Goal: Information Seeking & Learning: Understand process/instructions

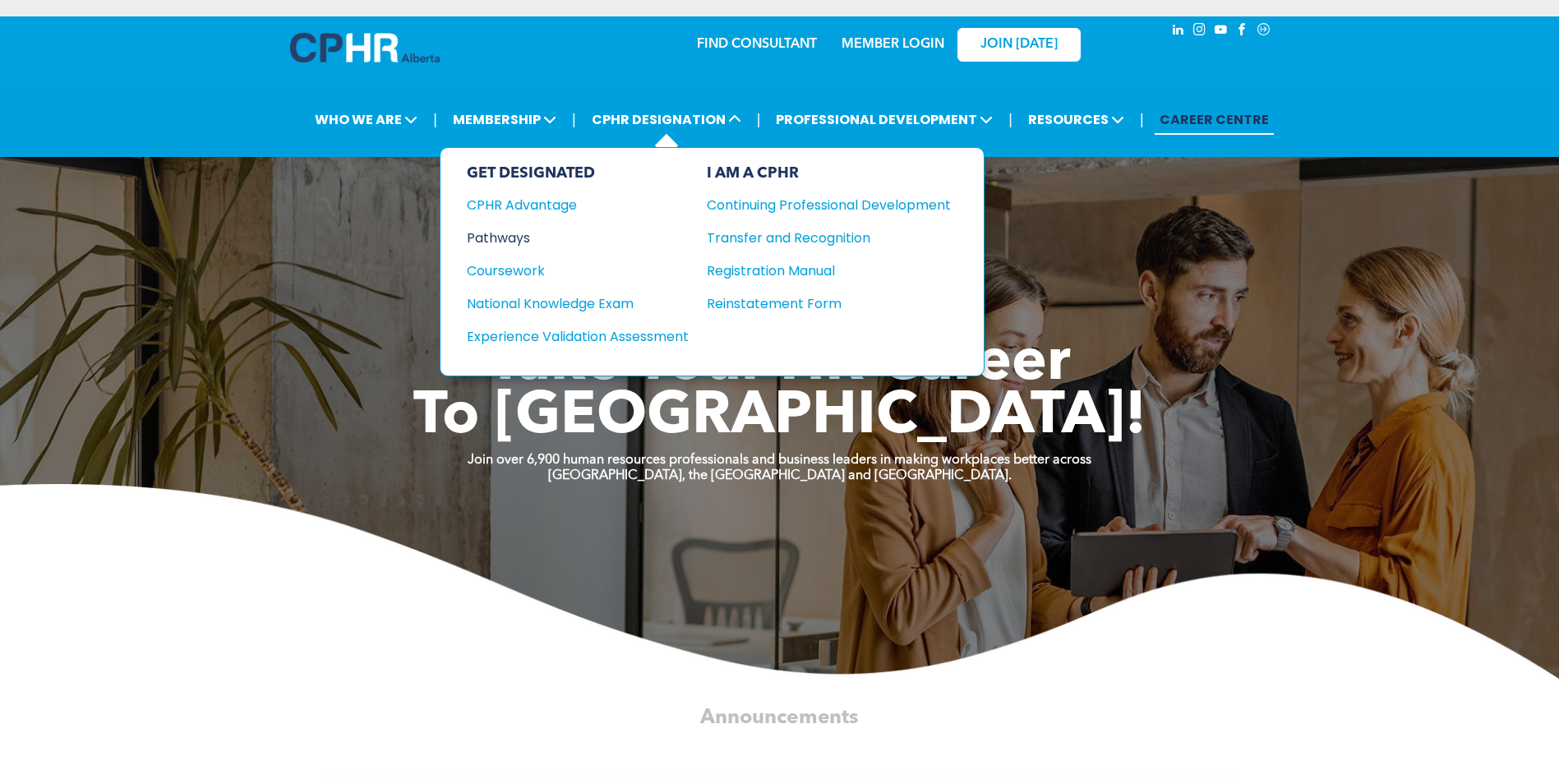
click at [508, 231] on div "Pathways" at bounding box center [567, 237] width 199 height 20
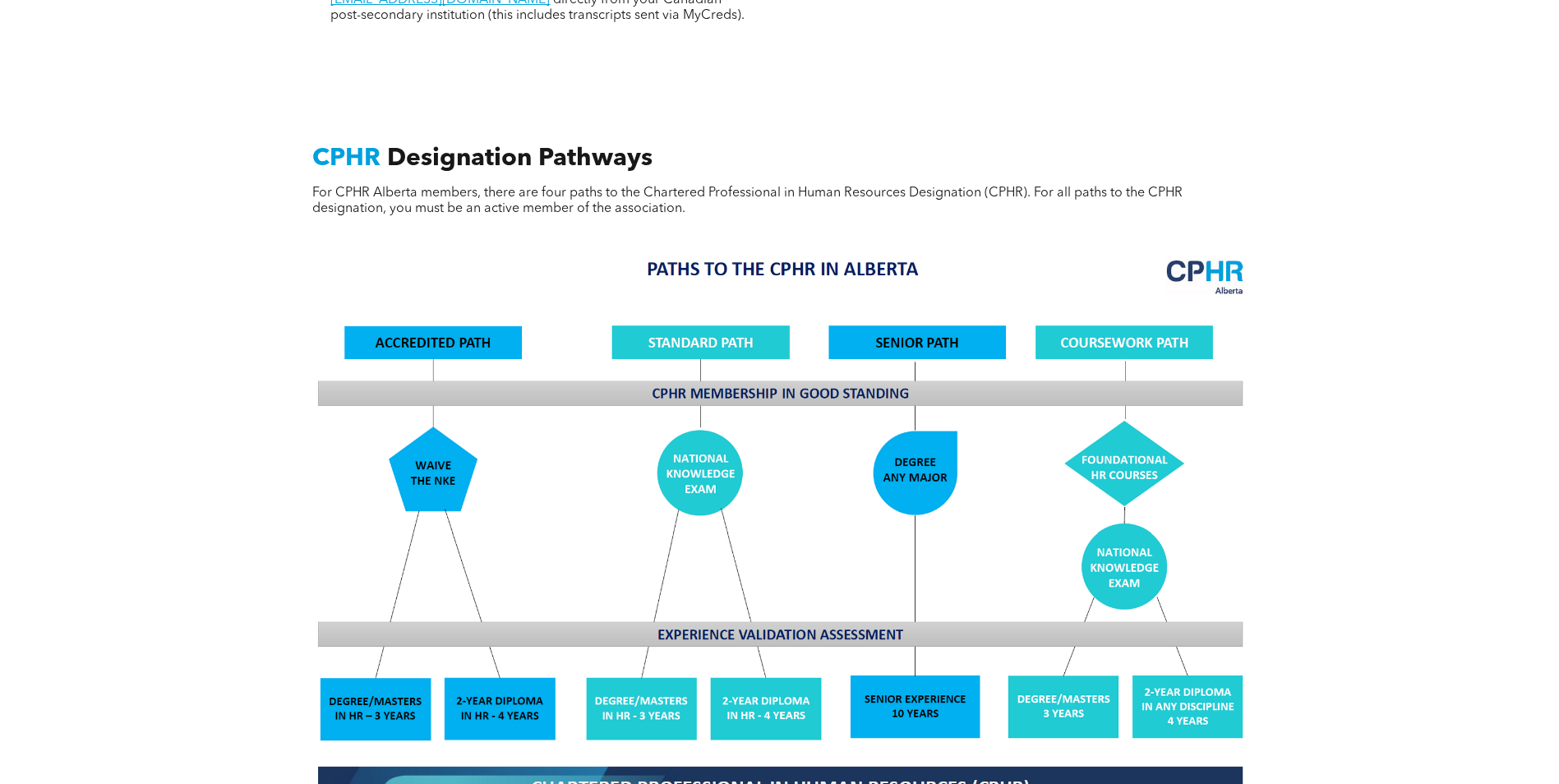
scroll to position [1396, 0]
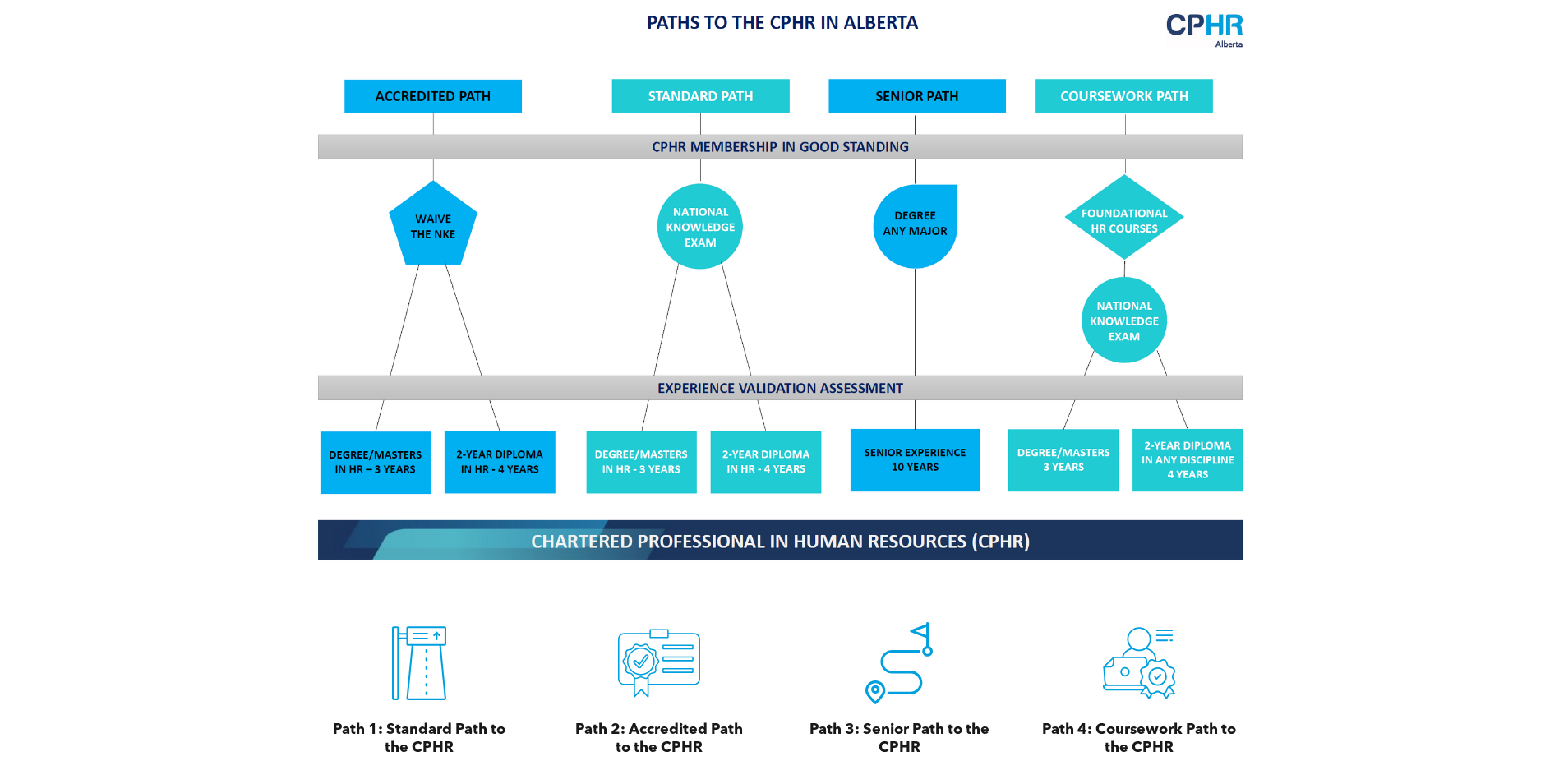
click at [637, 777] on span "READ MORE" at bounding box center [675, 793] width 78 height 31
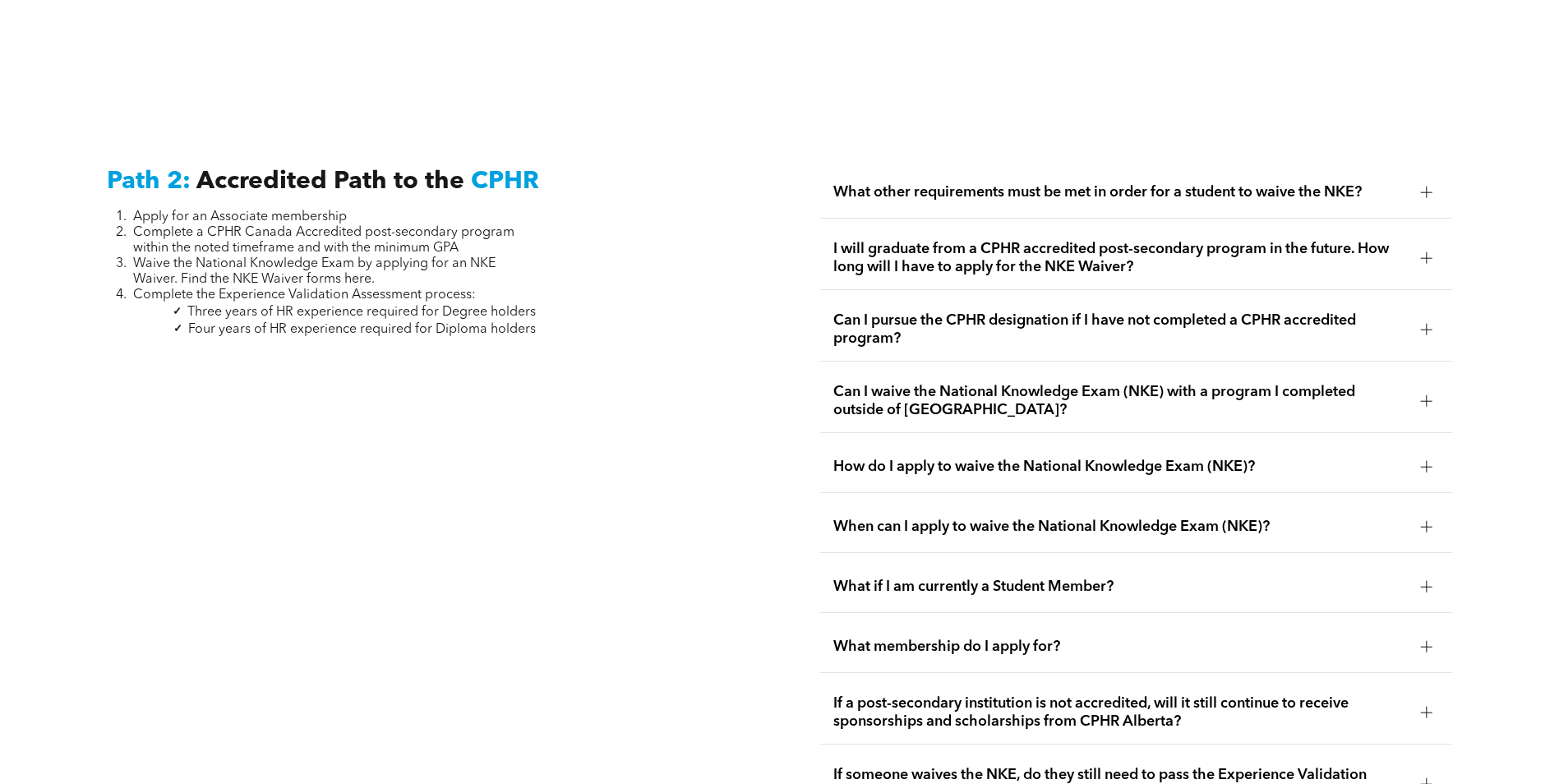
scroll to position [2685, 0]
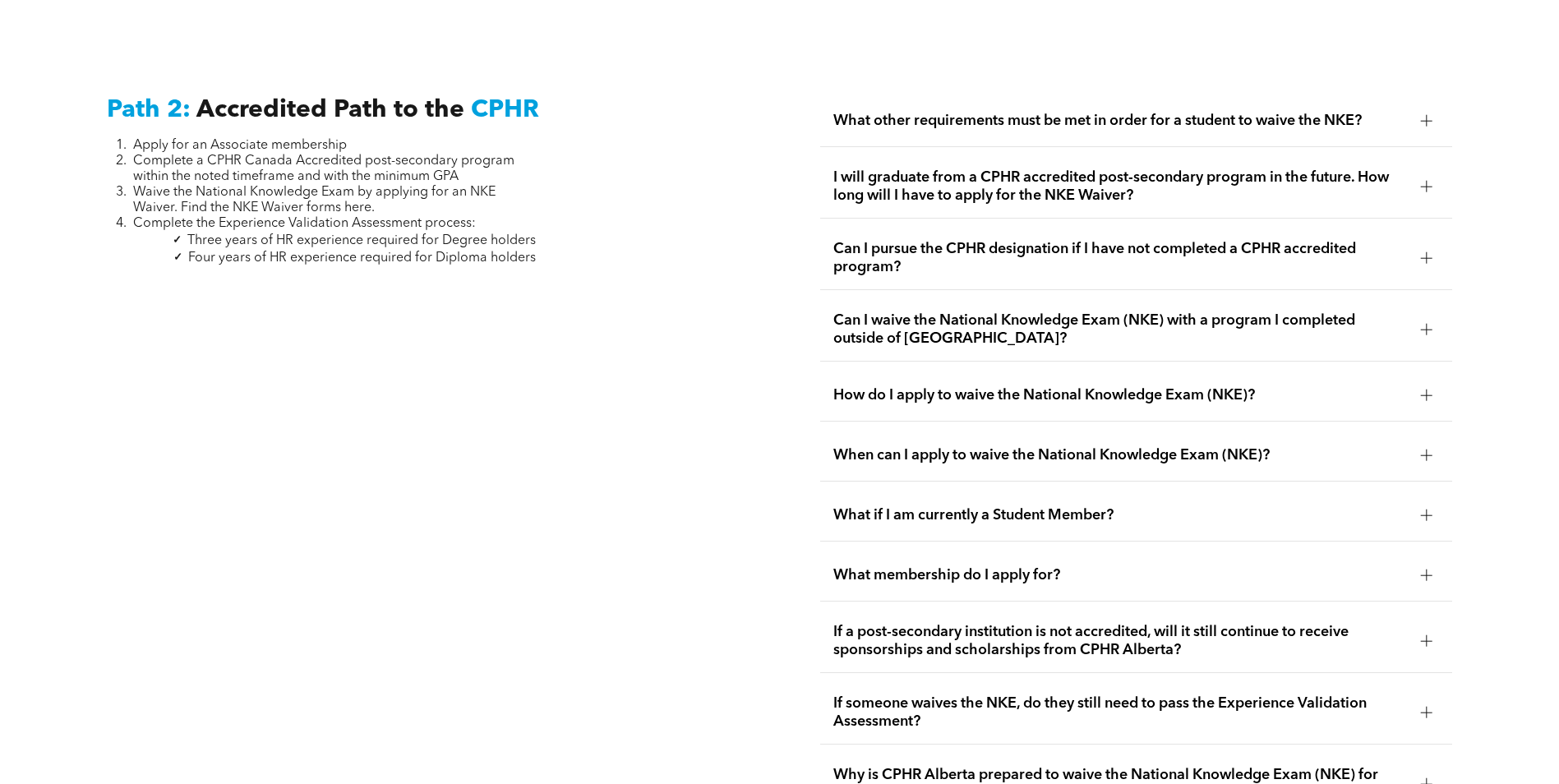
click at [1338, 95] on div "What other requirements must be met in order for a student to waive the NKE?" at bounding box center [1136, 121] width 632 height 52
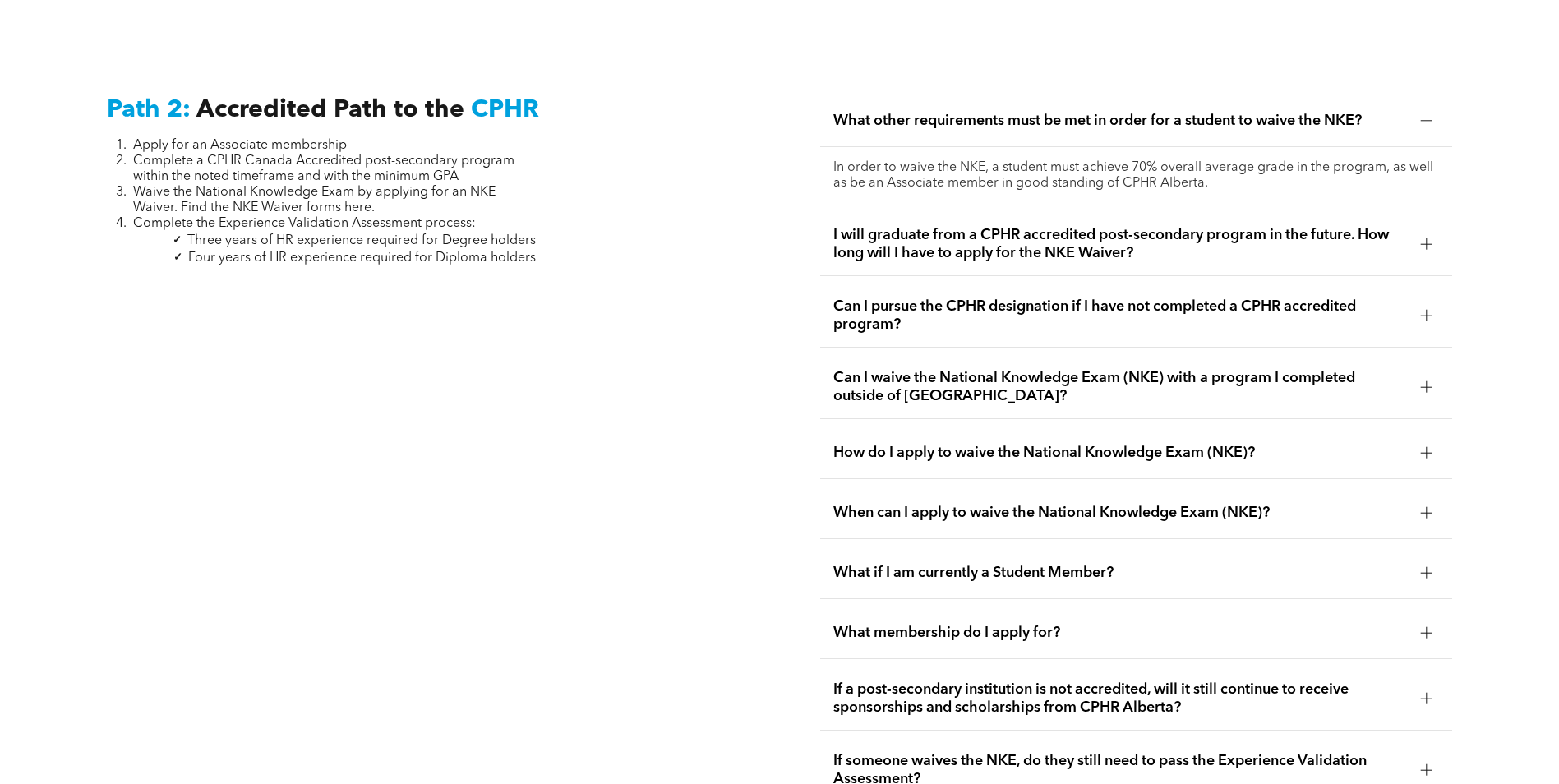
click at [1243, 236] on span "I will graduate from a CPHR accredited post-secondary program in the future. Ho…" at bounding box center [1120, 244] width 574 height 36
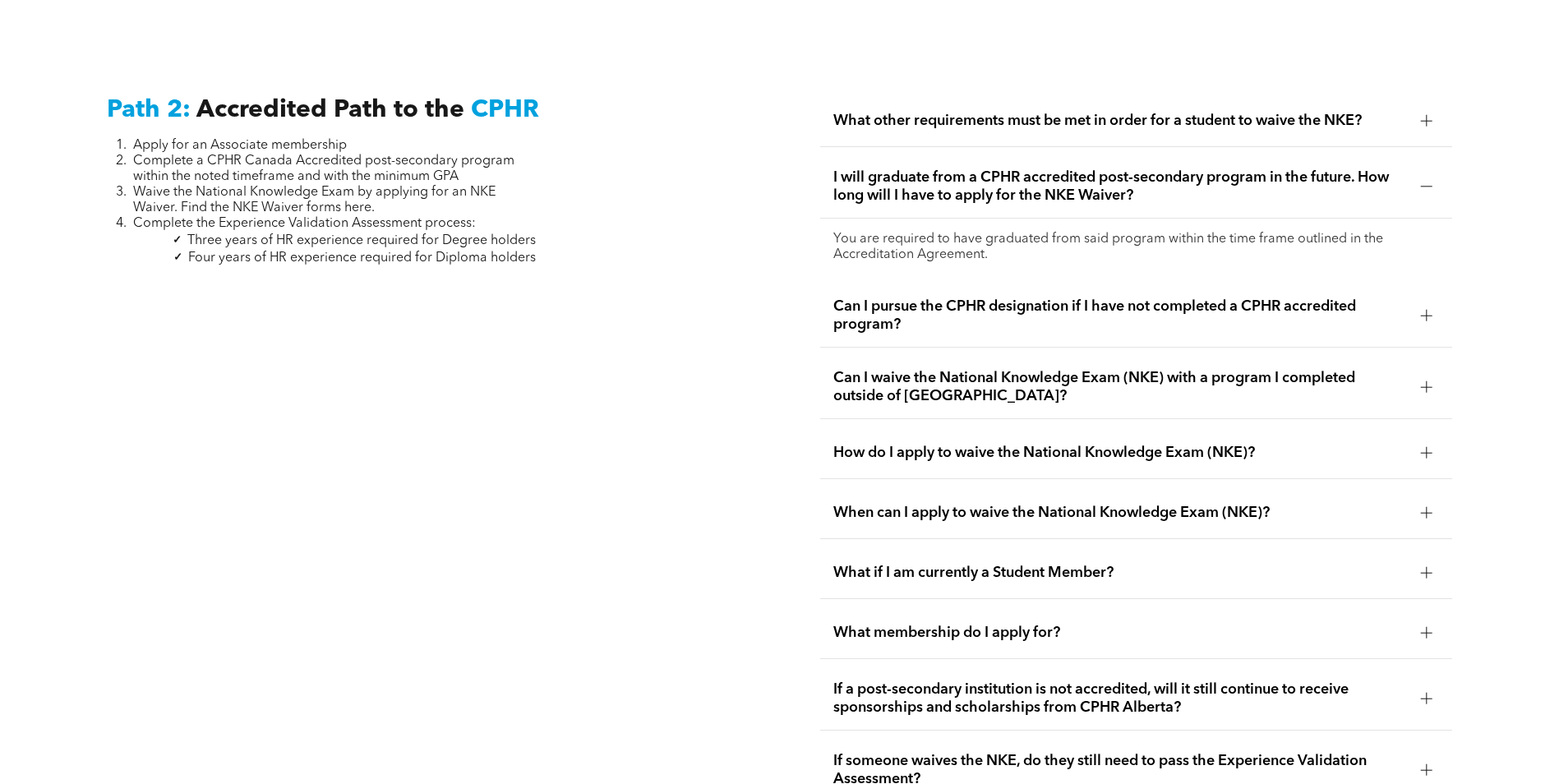
click at [1219, 297] on span "Can I pursue the CPHR designation if I have not completed a CPHR accredited pro…" at bounding box center [1120, 315] width 574 height 36
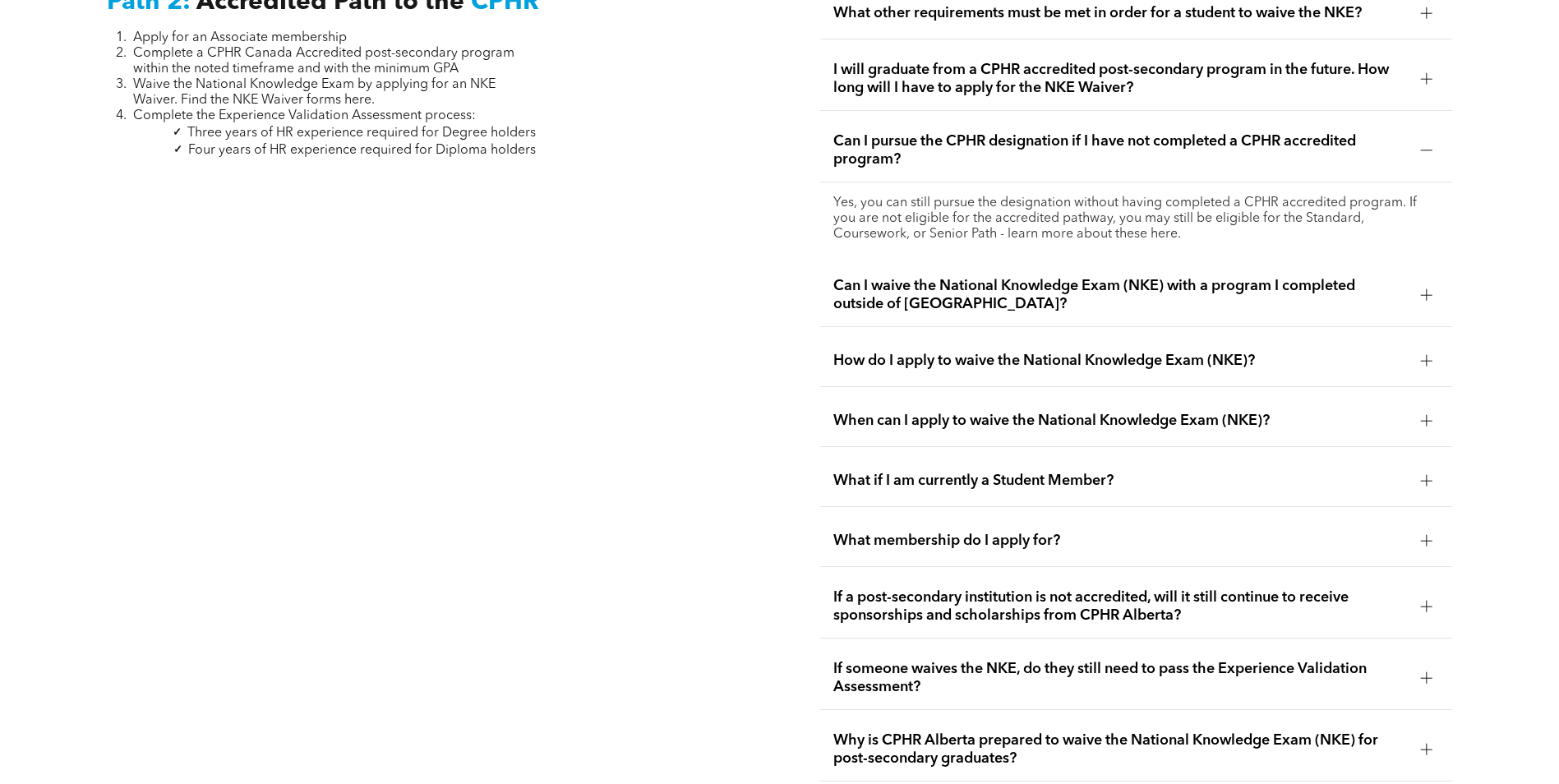
scroll to position [2848, 0]
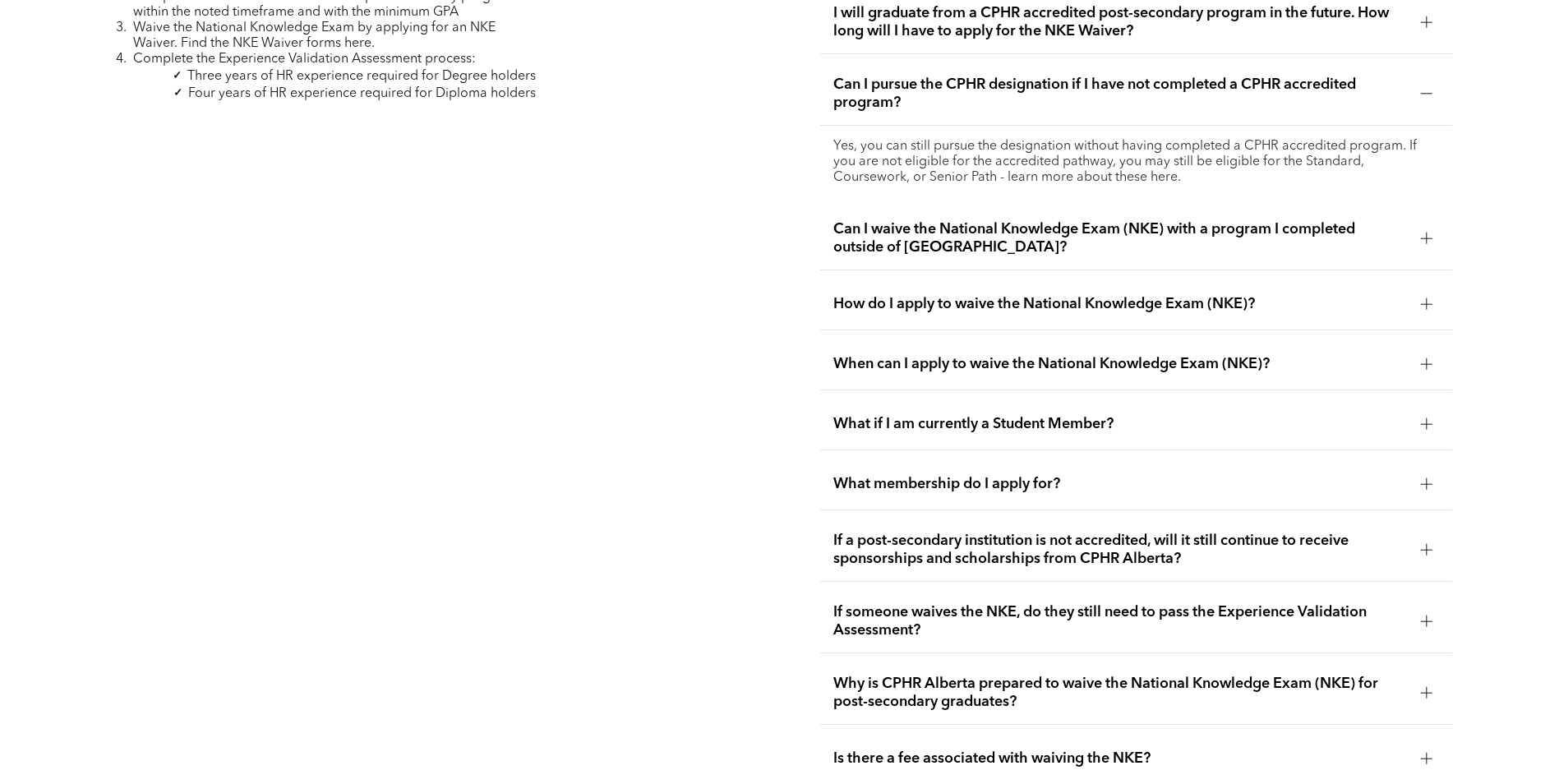
click at [1219, 291] on div "How do I apply to waive the National Knowledge Exam (NKE)?" at bounding box center [1136, 305] width 632 height 52
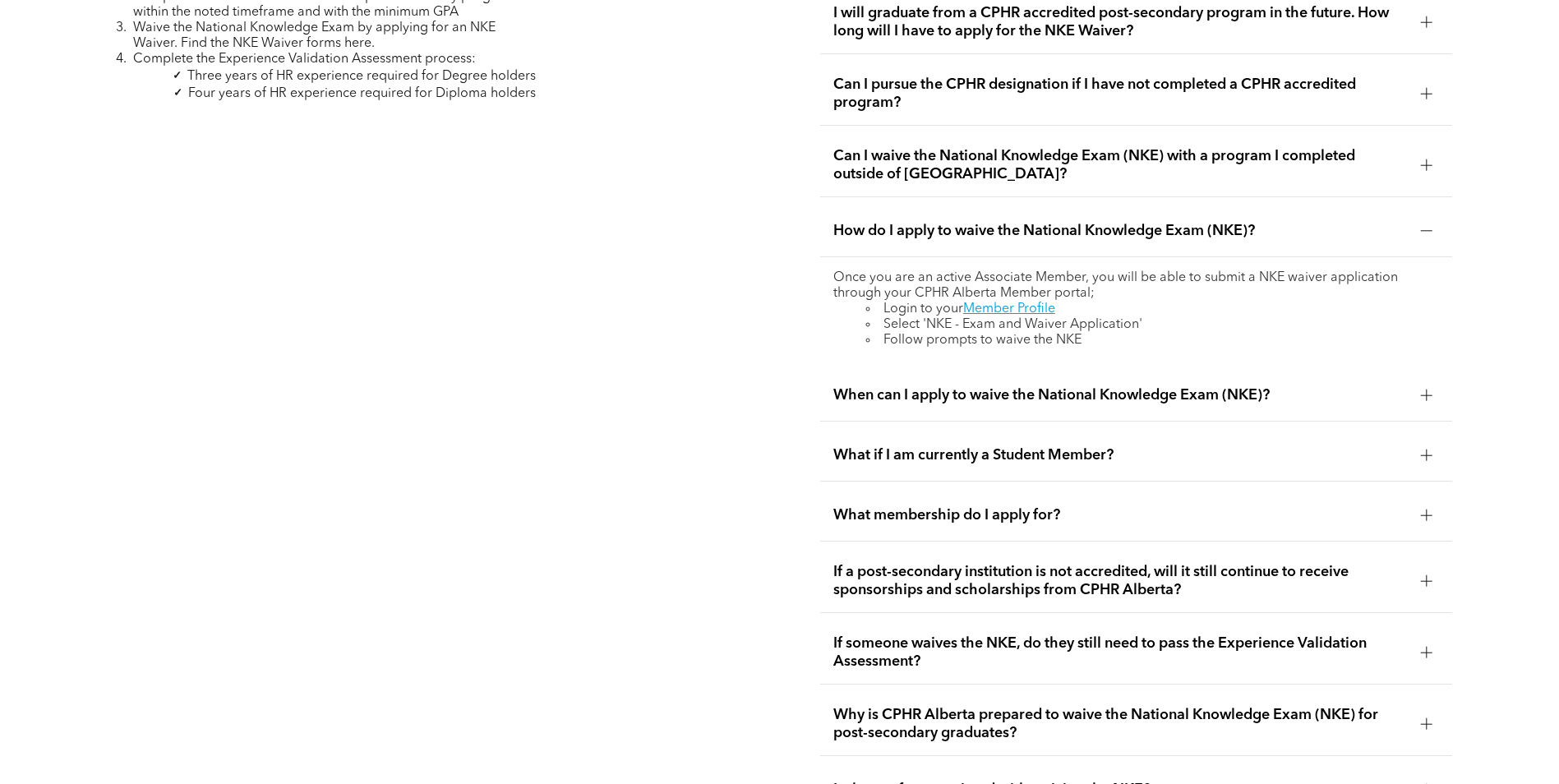
click at [1160, 386] on span "When can I apply to waive the National Knowledge Exam (NKE)?" at bounding box center [1120, 395] width 574 height 18
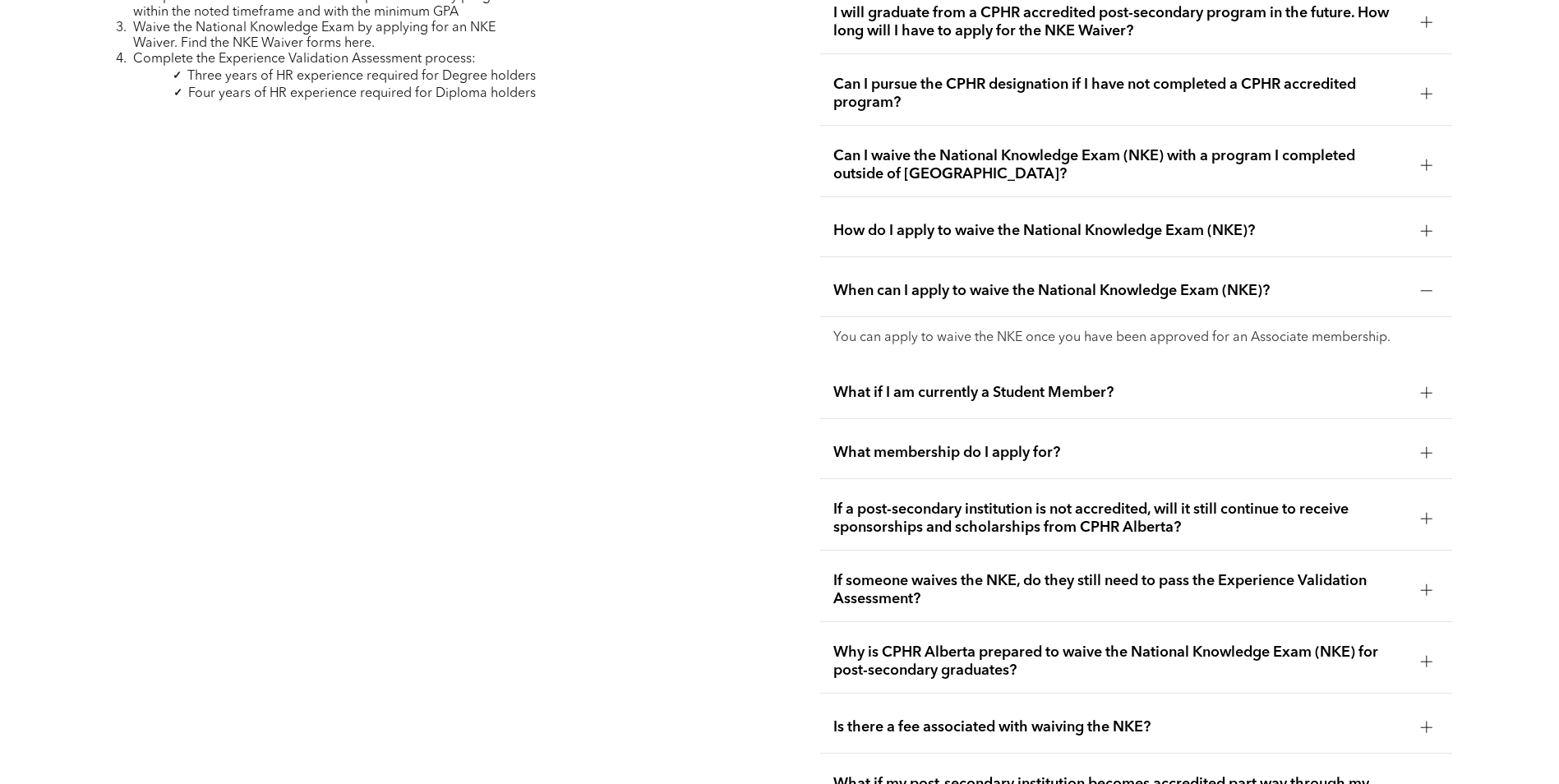
click at [1093, 383] on div "What if I am currently a Student Member?" at bounding box center [1136, 393] width 632 height 52
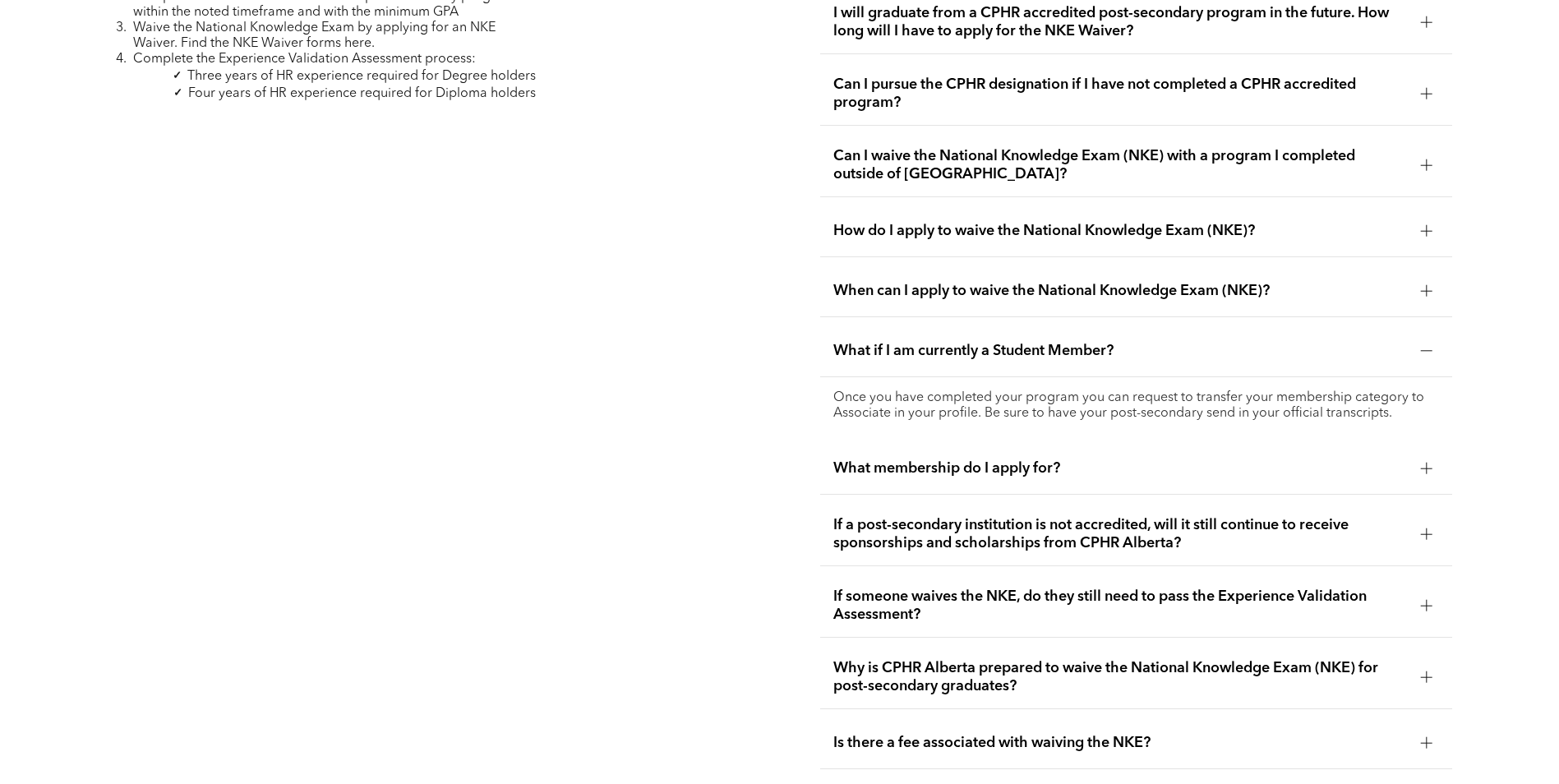
click at [1068, 459] on span "What membership do I apply for?" at bounding box center [1120, 468] width 574 height 18
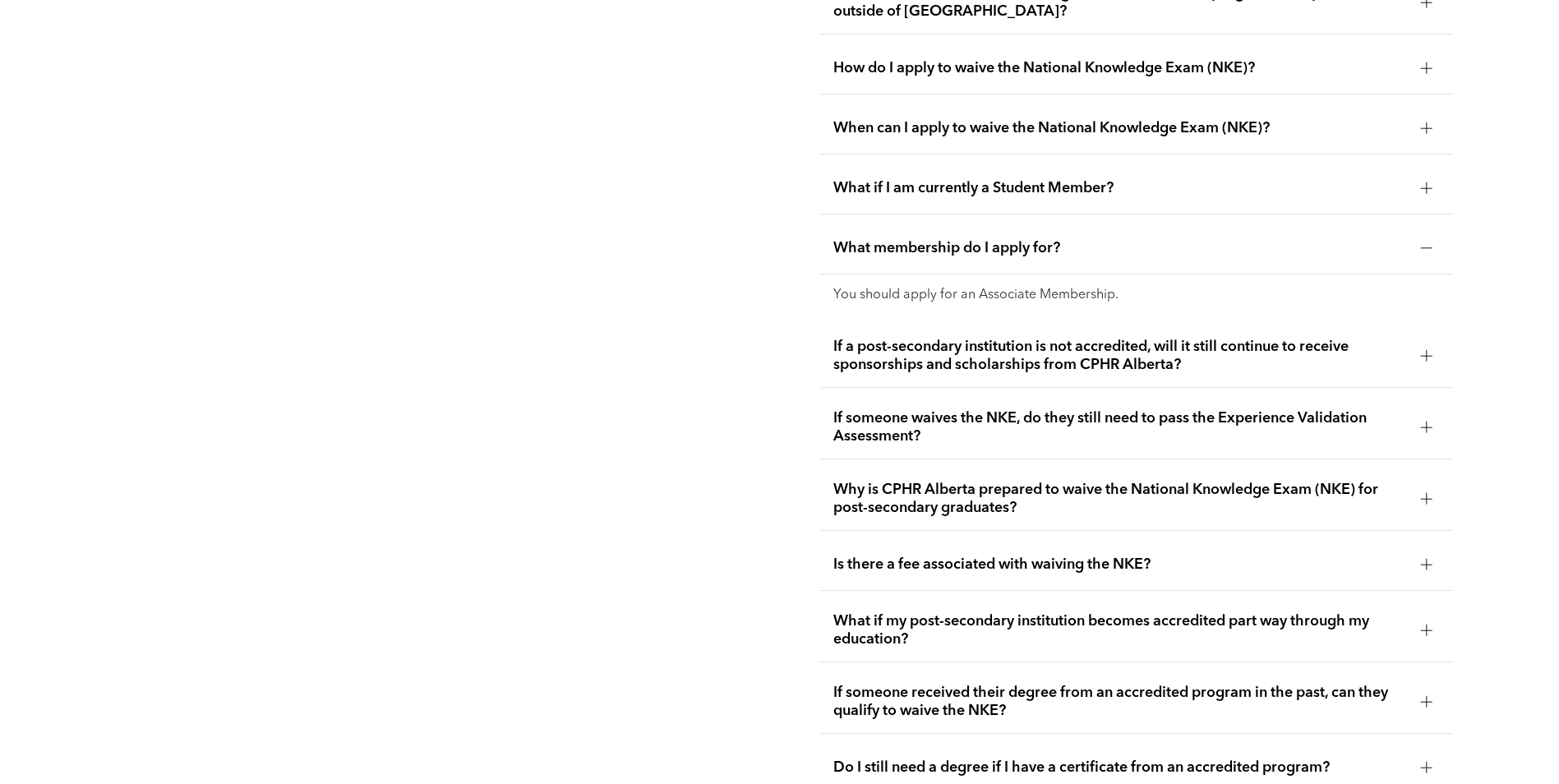
scroll to position [3013, 0]
click at [1072, 407] on span "If someone waives the NKE, do they still need to pass the Experience Validation…" at bounding box center [1120, 426] width 574 height 36
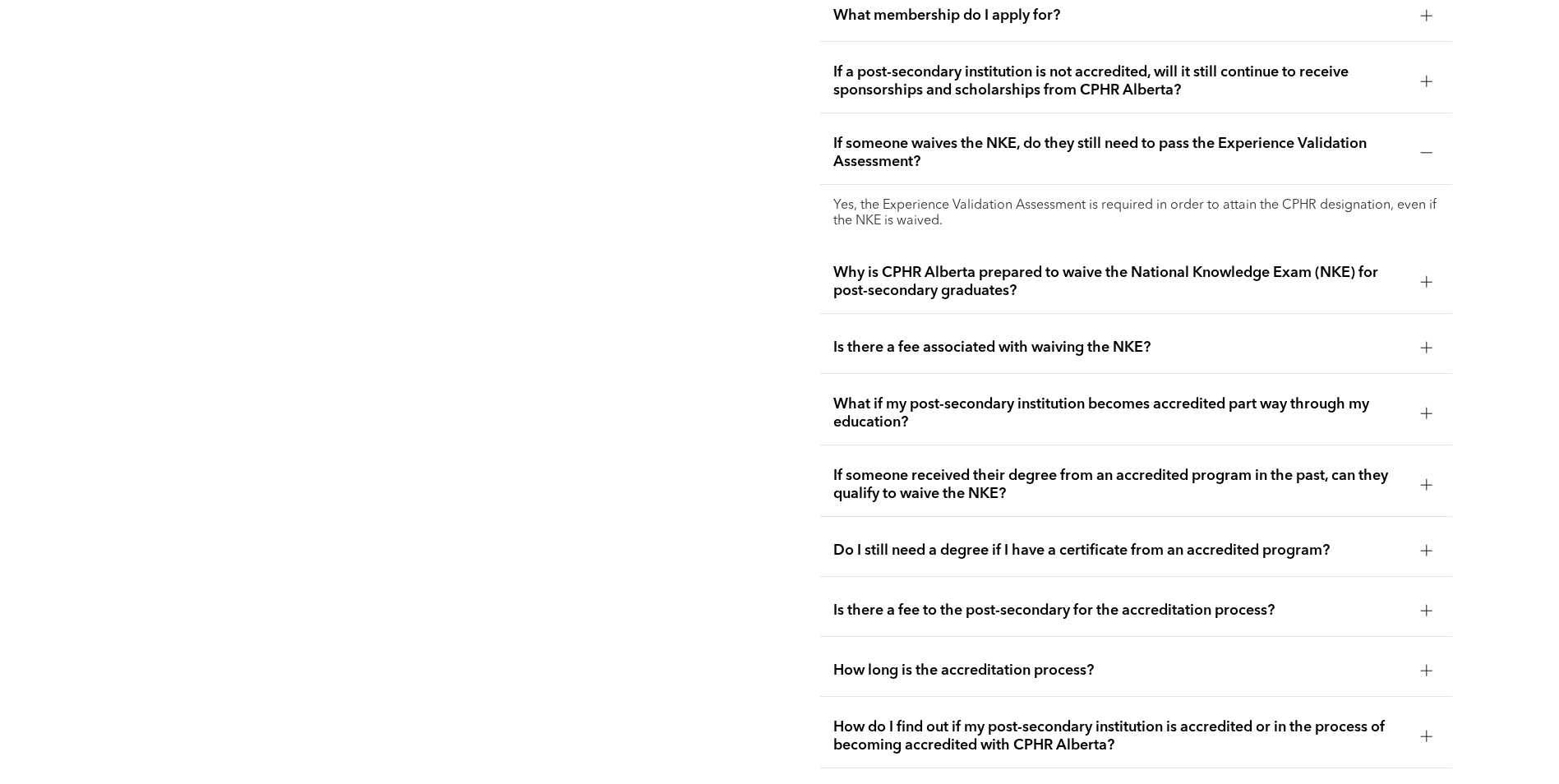
scroll to position [3342, 0]
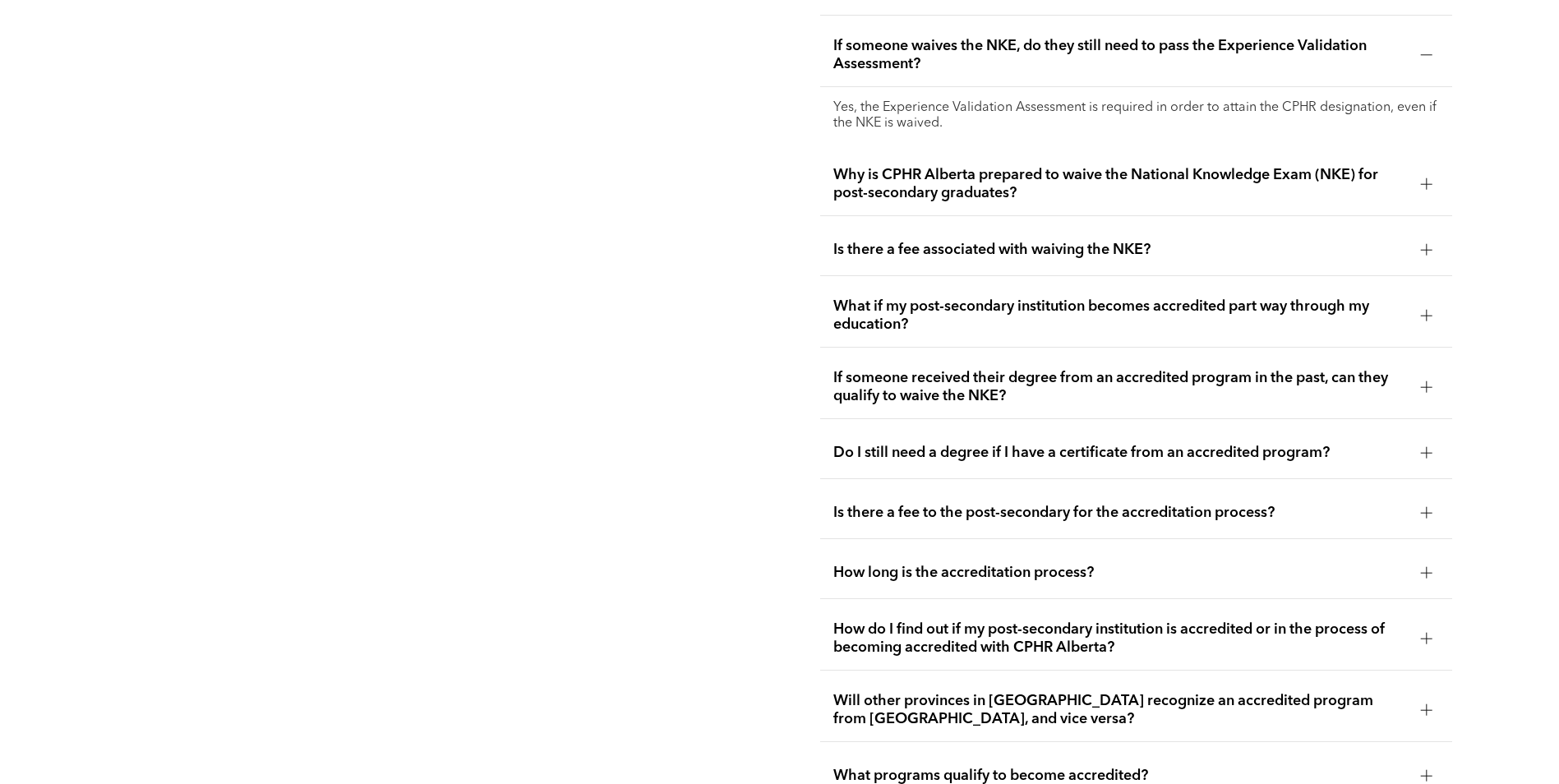
click at [1044, 299] on span "What if my post-secondary institution becomes accredited part way through my ed…" at bounding box center [1120, 315] width 574 height 36
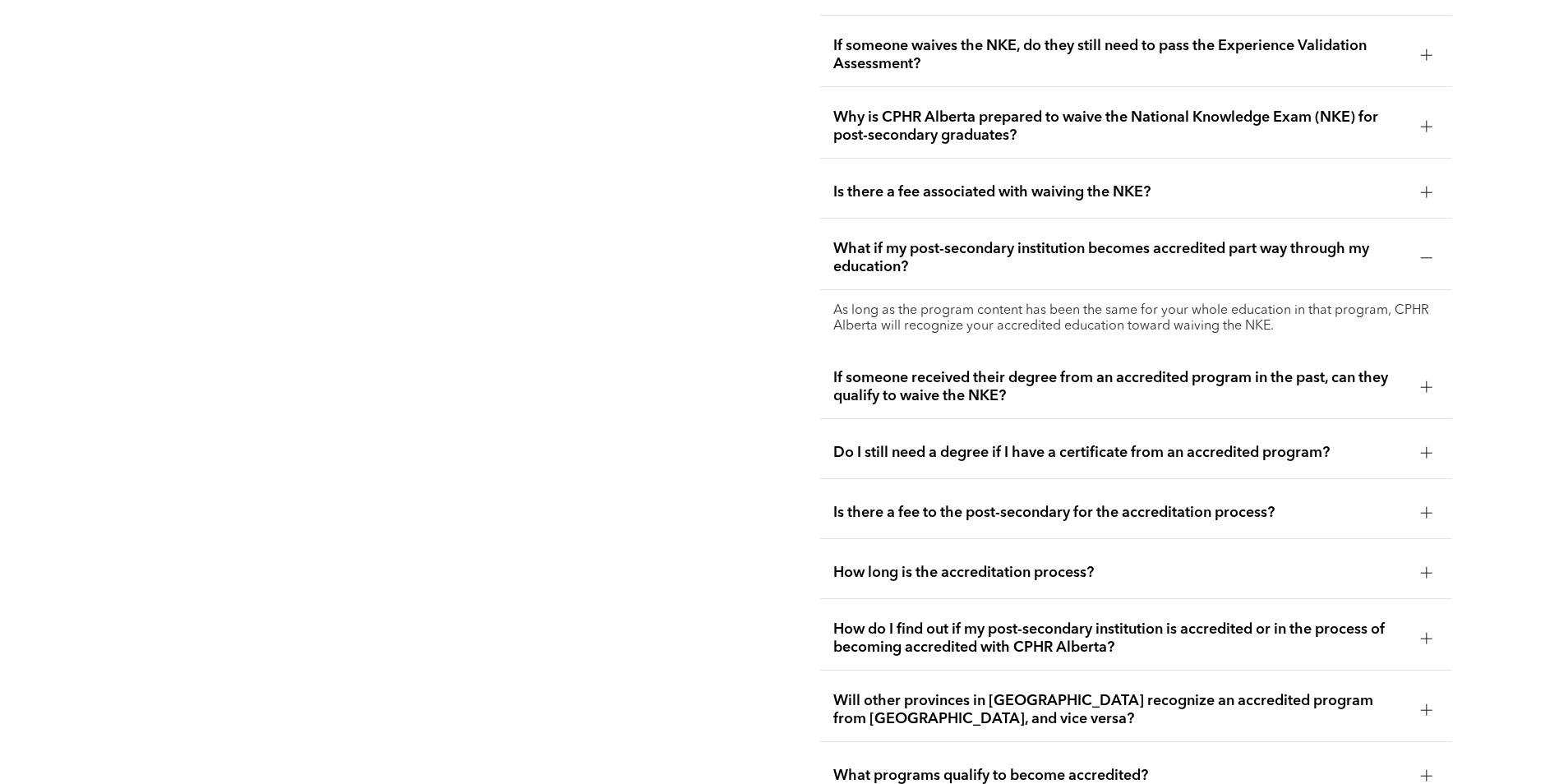
click at [1044, 303] on p "As long as the program content has been the same for your whole education in th…" at bounding box center [1136, 318] width 606 height 32
click at [1032, 369] on span "If someone received their degree from an accredited program in the past, can th…" at bounding box center [1120, 387] width 574 height 36
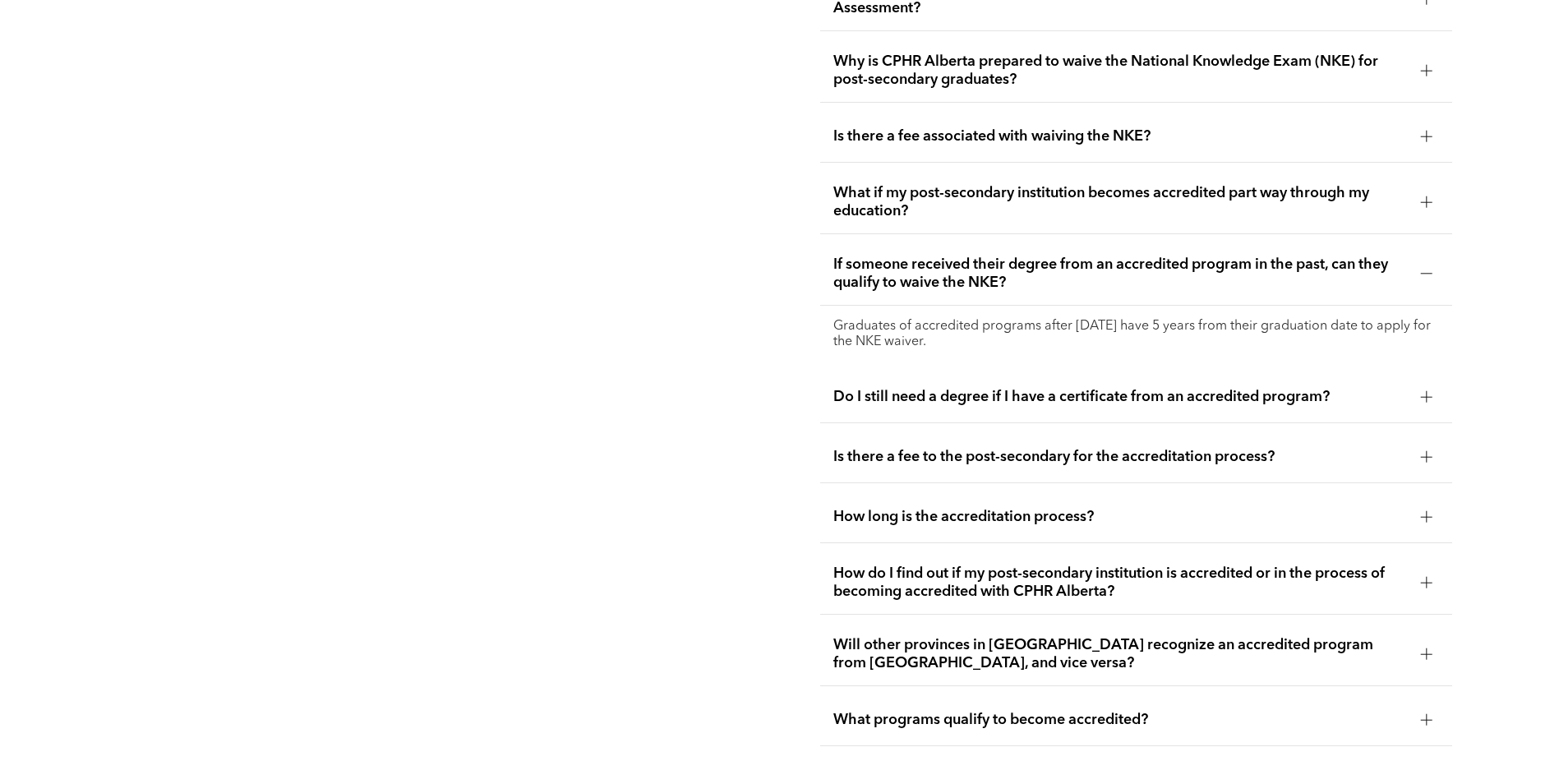
scroll to position [3506, 0]
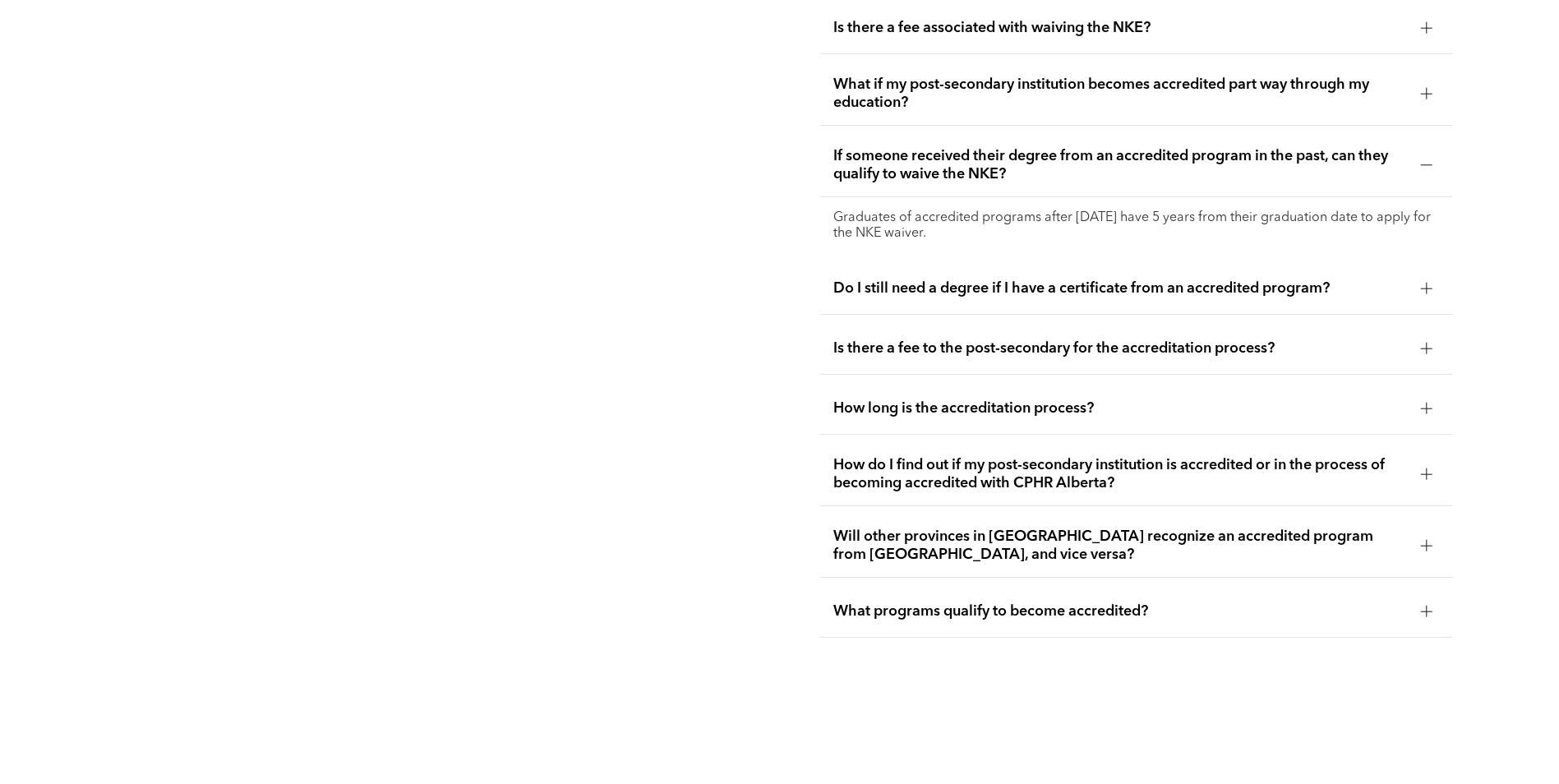
click at [1042, 389] on div "How long is the accreditation process?" at bounding box center [1136, 409] width 632 height 52
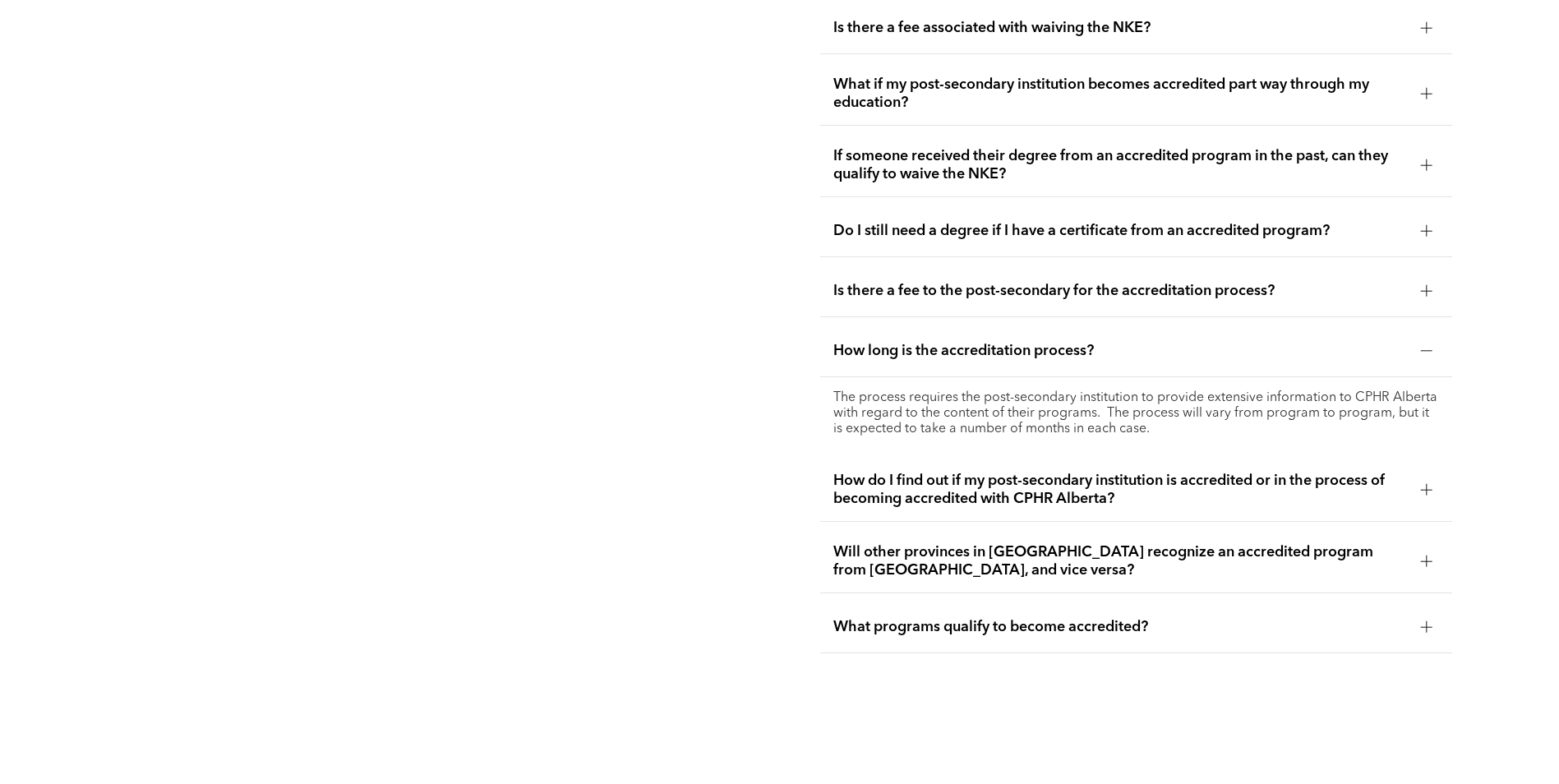
click at [1046, 472] on span "How do I find out if my post-secondary institution is accredited or in the proc…" at bounding box center [1120, 490] width 574 height 36
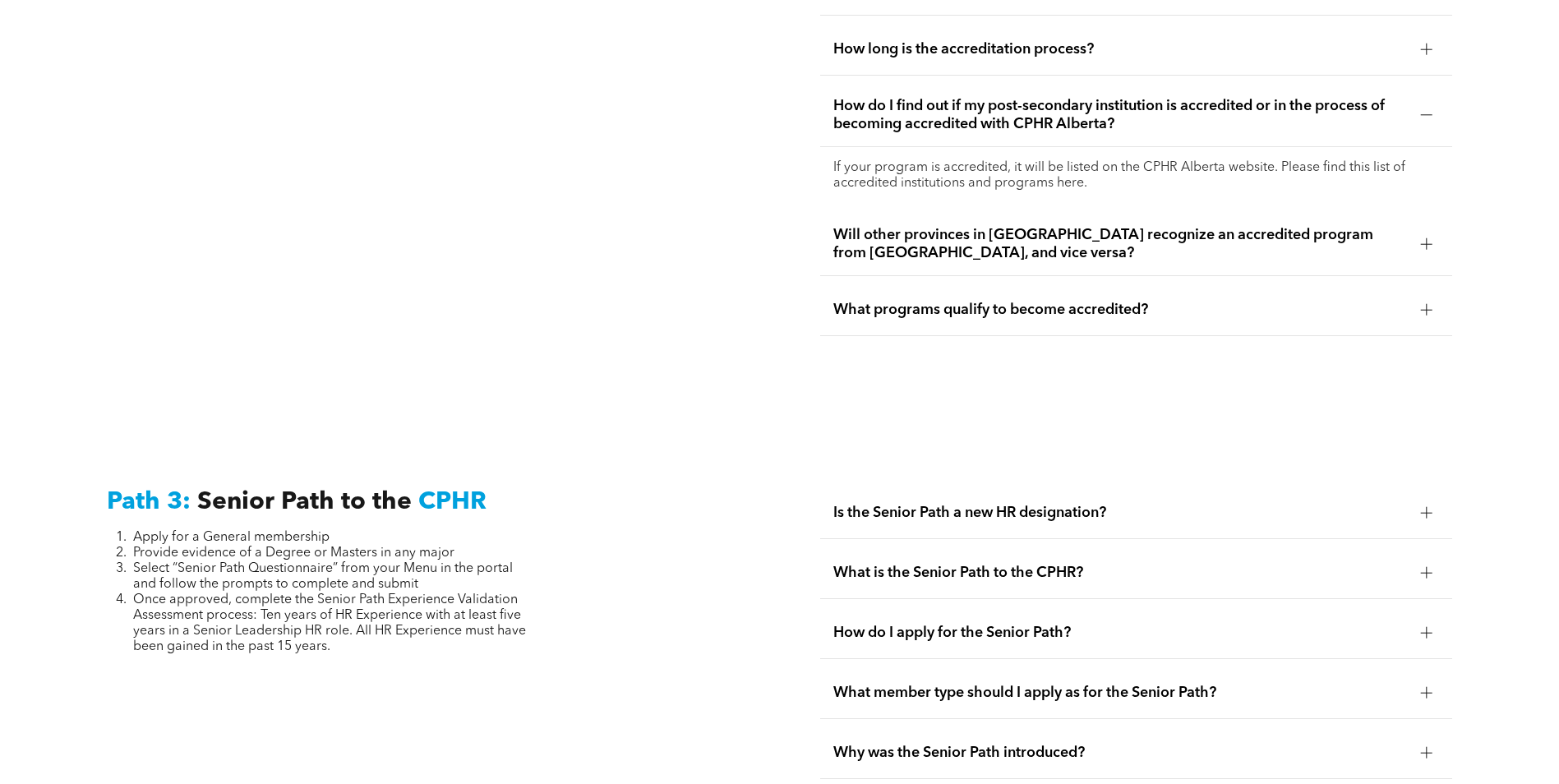
scroll to position [3835, 0]
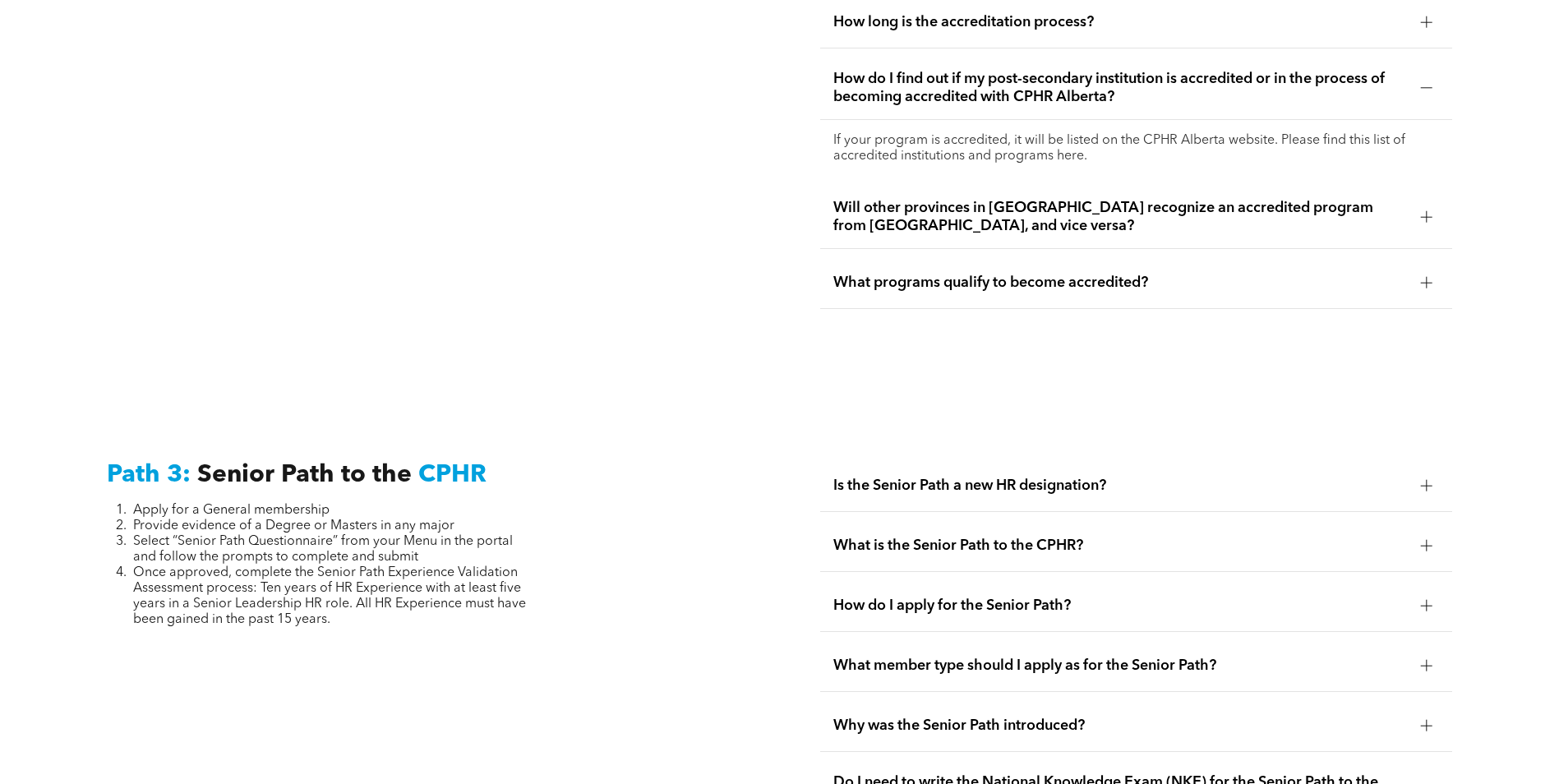
click at [1023, 261] on div "What programs qualify to become accredited?" at bounding box center [1136, 283] width 632 height 52
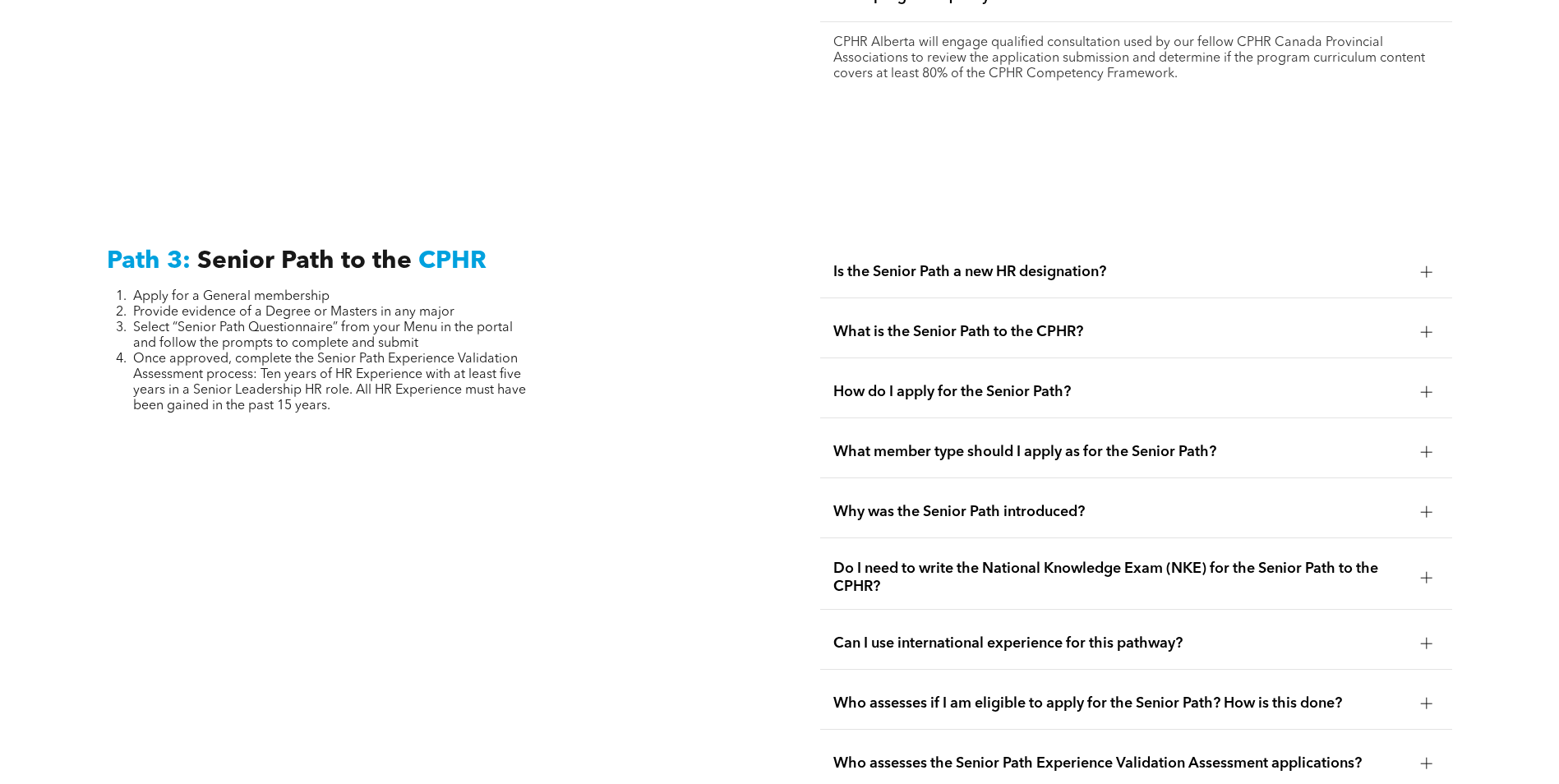
scroll to position [4081, 0]
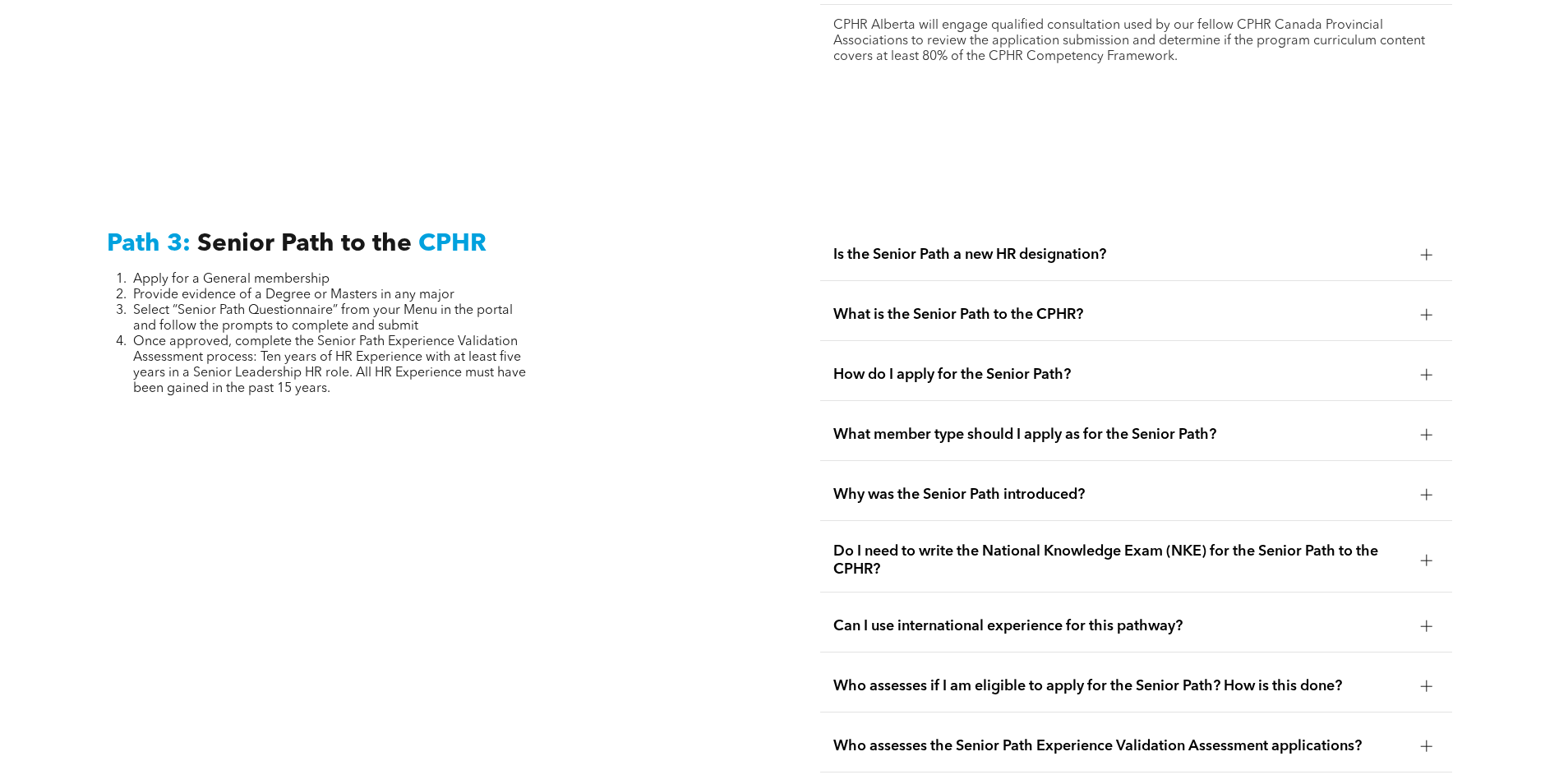
click at [996, 245] on span "Is the Senior Path a new HR designation?" at bounding box center [1120, 254] width 574 height 18
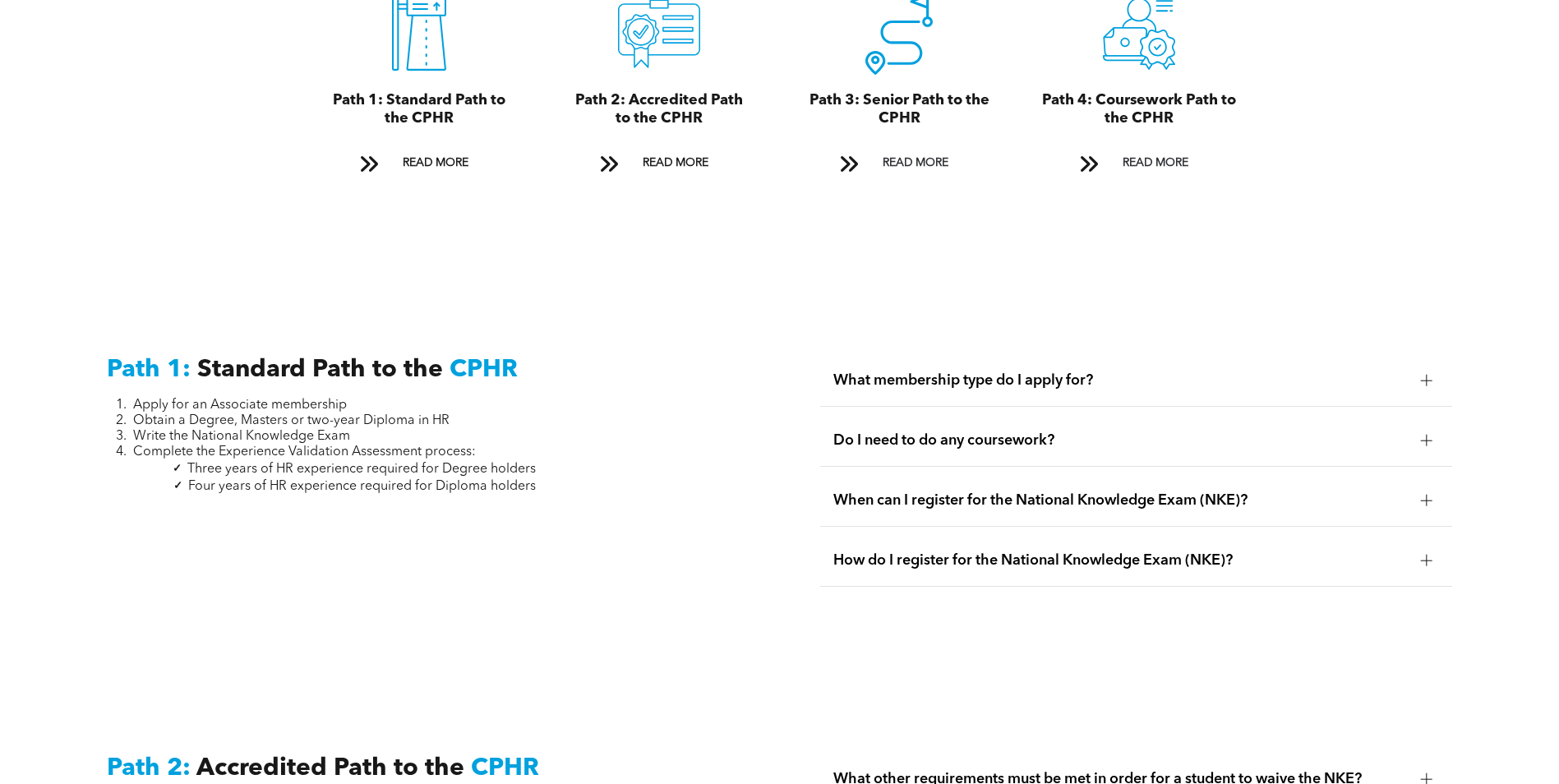
scroll to position [2027, 0]
click at [986, 371] on span "What membership type do I apply for?" at bounding box center [1120, 380] width 574 height 18
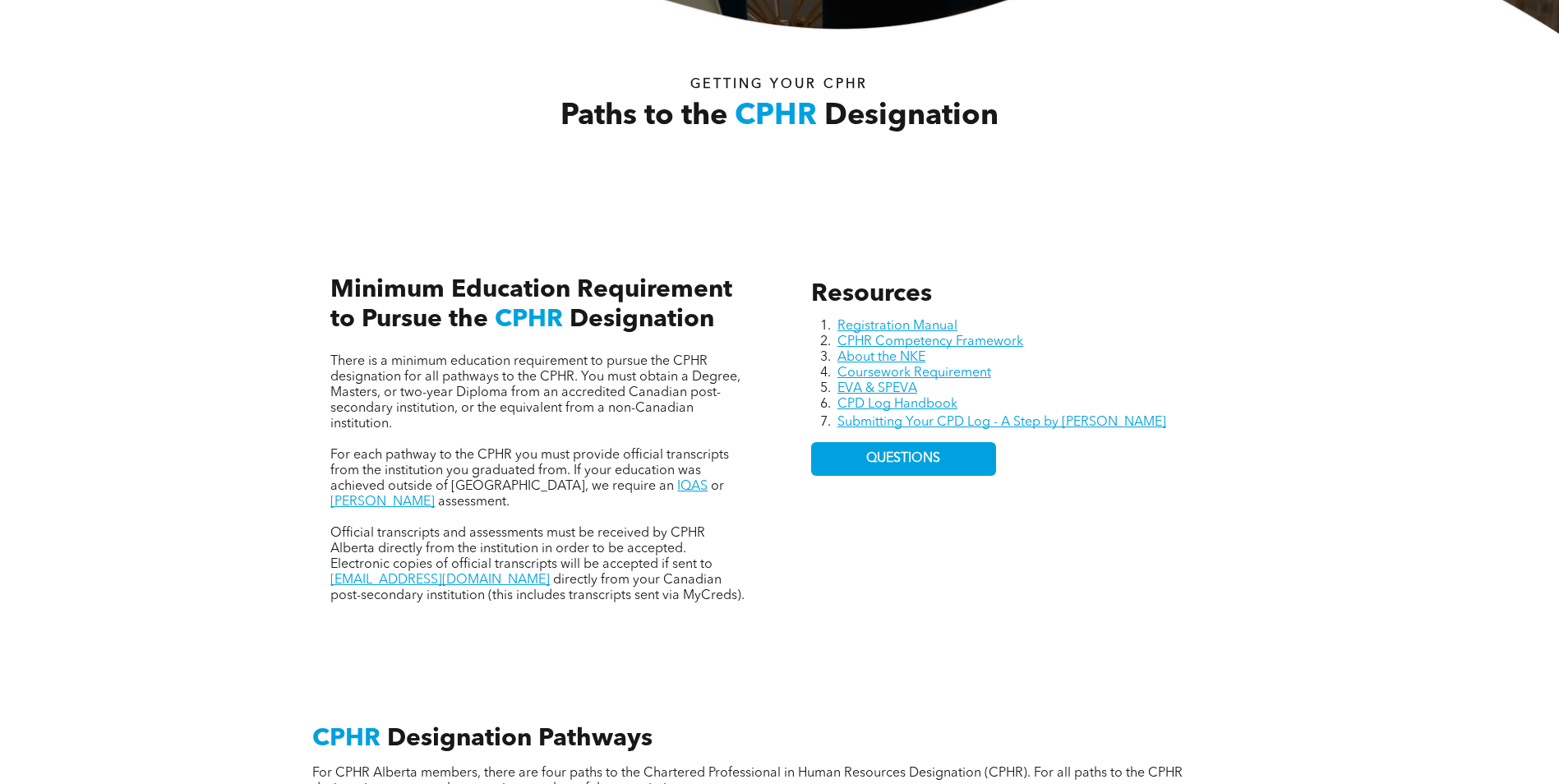
scroll to position [548, 0]
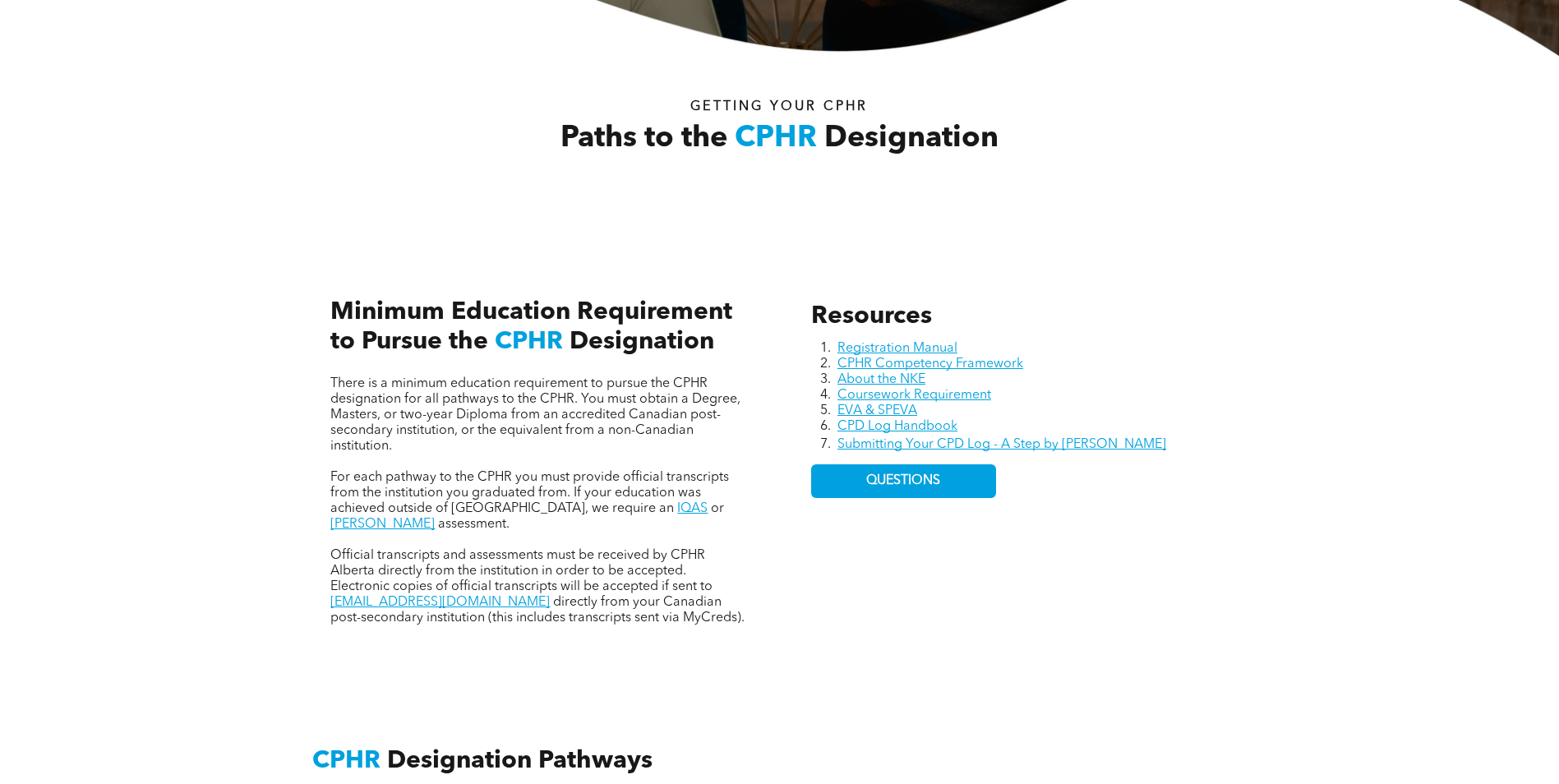
click at [953, 250] on div "Resources Registration Manual CPHR Competency Framework About the NKE Coursewor…" at bounding box center [780, 446] width 987 height 450
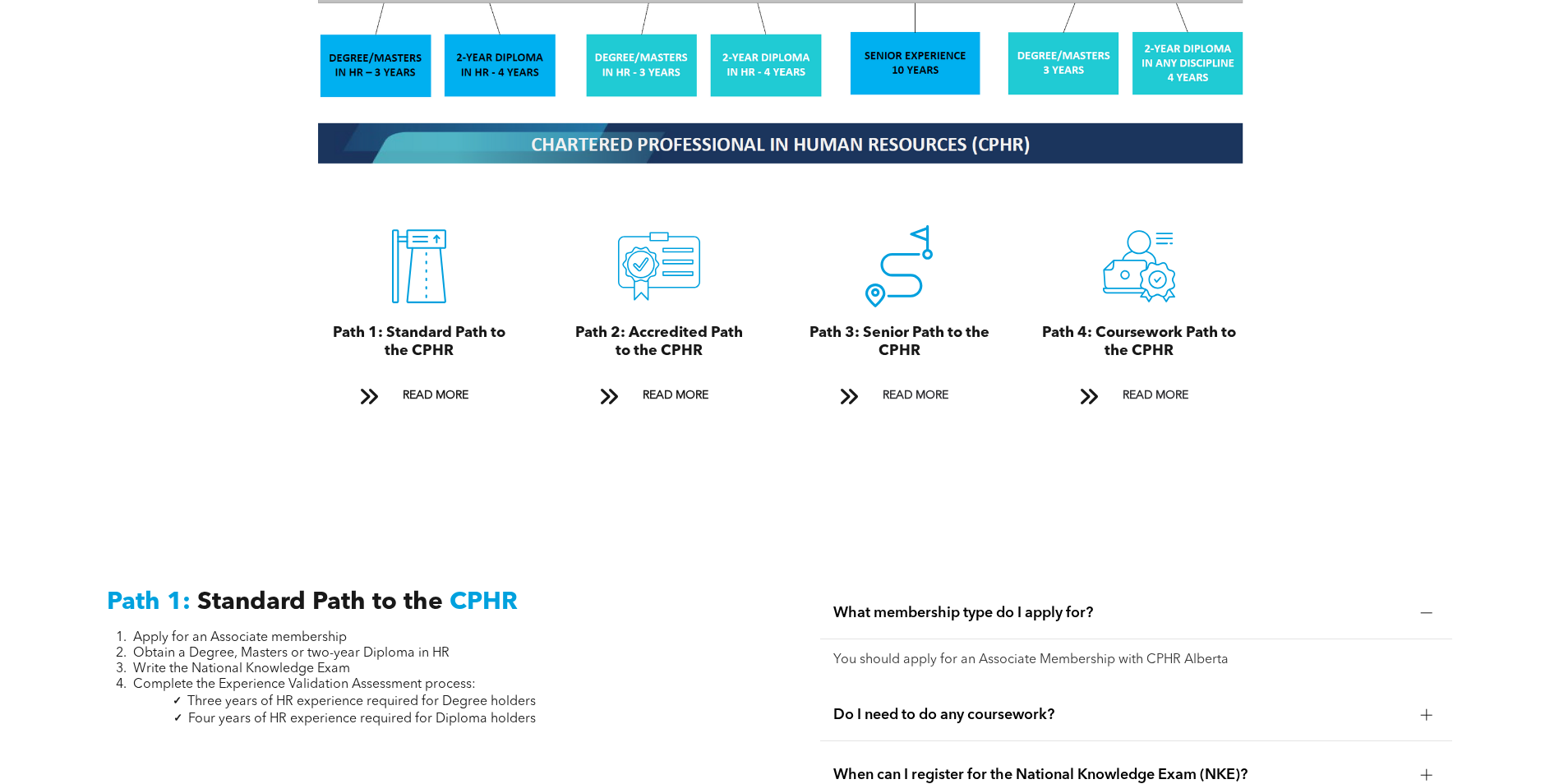
scroll to position [2027, 0]
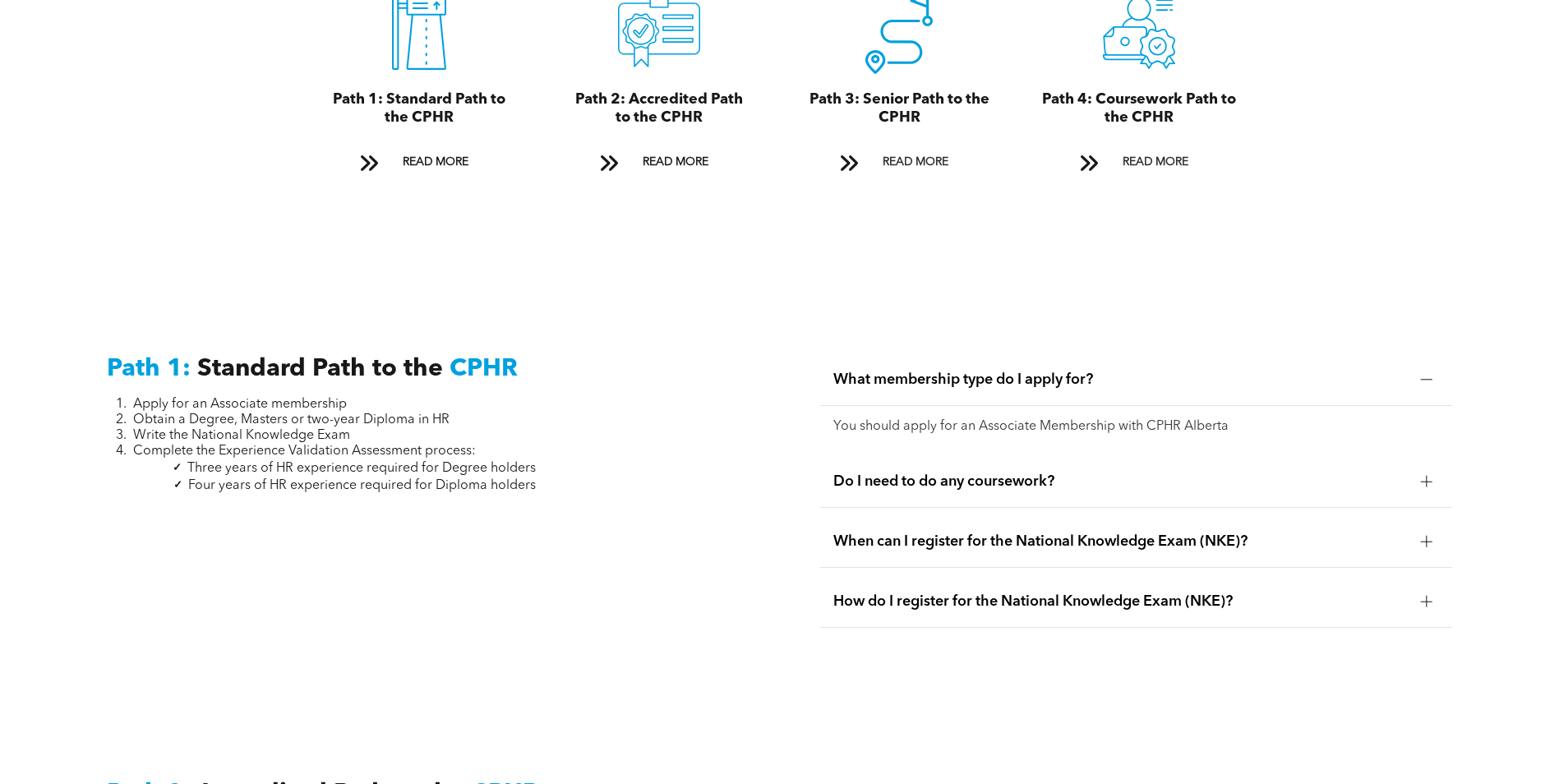
click at [1032, 533] on span "When can I register for the National Knowledge Exam (NKE)?" at bounding box center [1120, 542] width 574 height 18
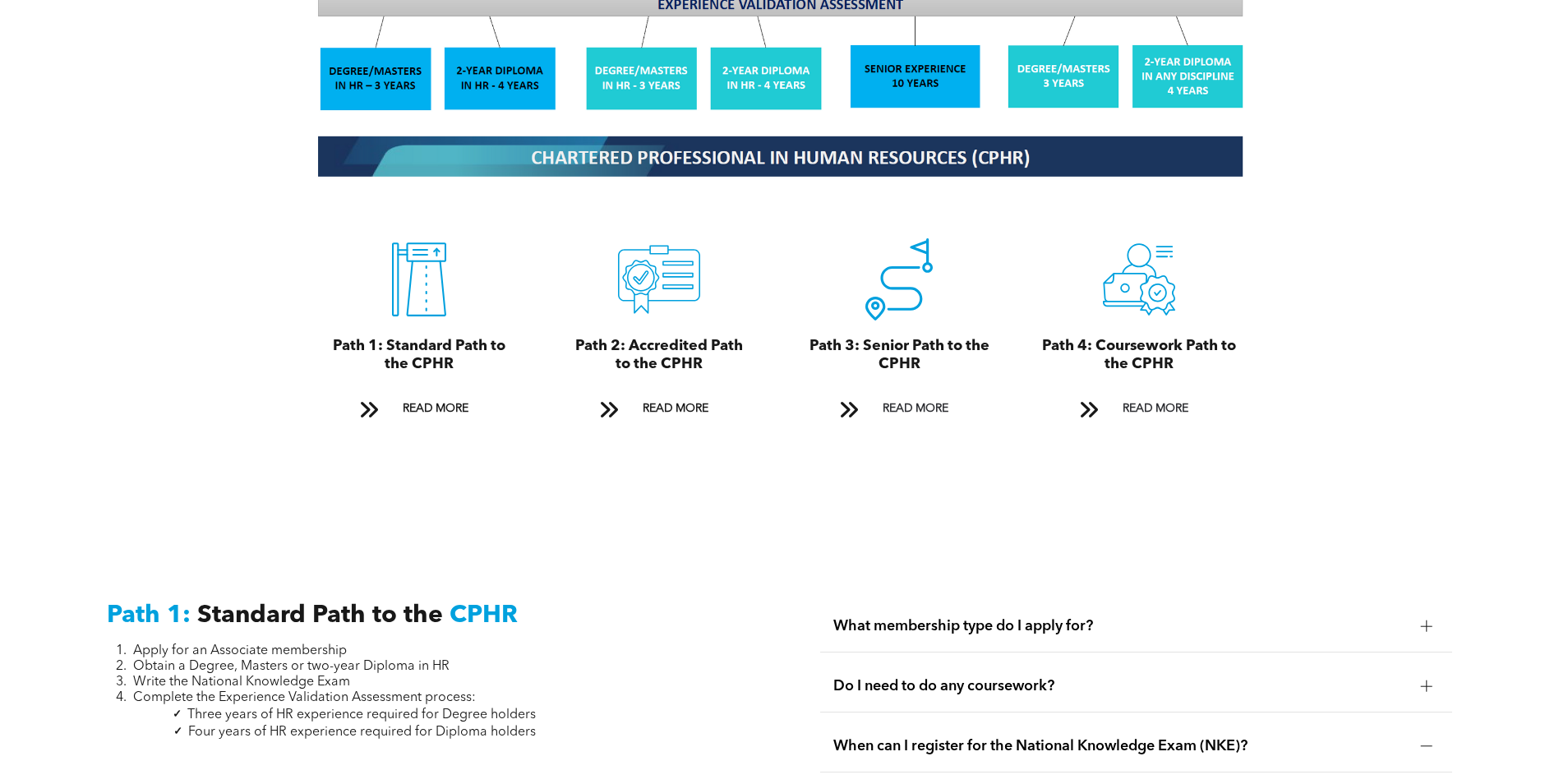
scroll to position [1041, 0]
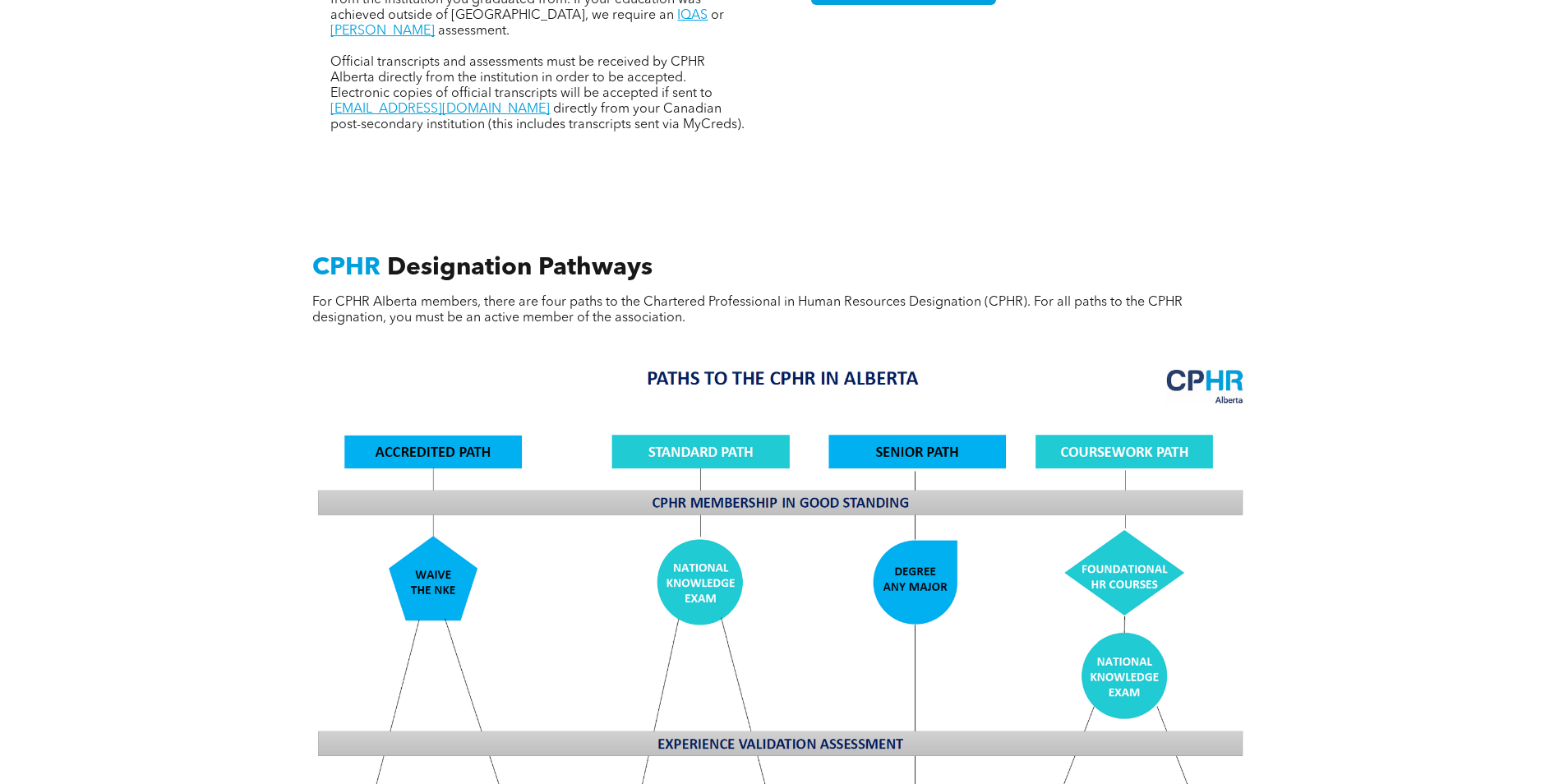
click at [1330, 364] on div "CPHR Designation Pathways For CPHR Alberta members, there are four paths to the…" at bounding box center [780, 721] width 1559 height 1087
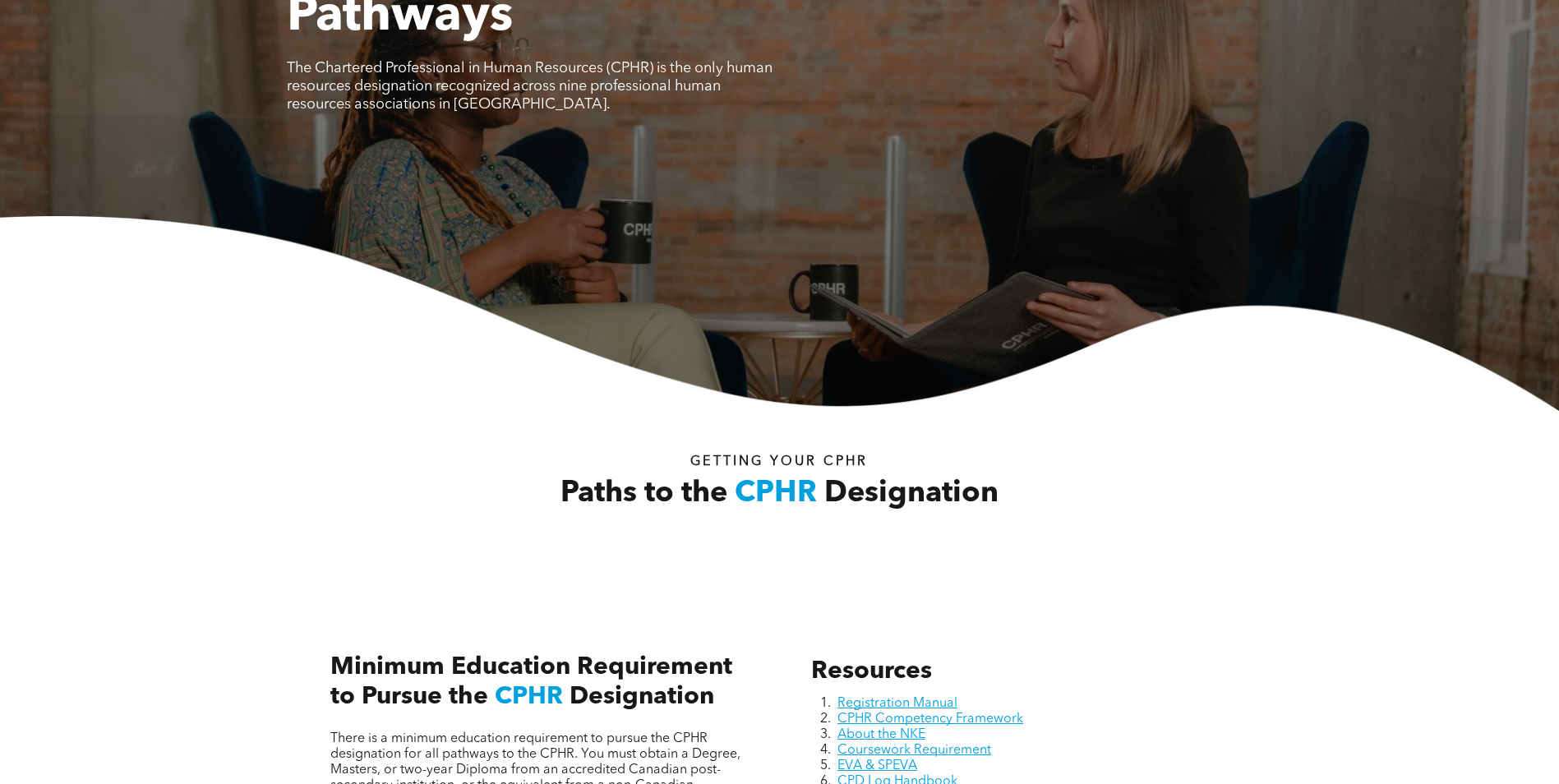
scroll to position [0, 0]
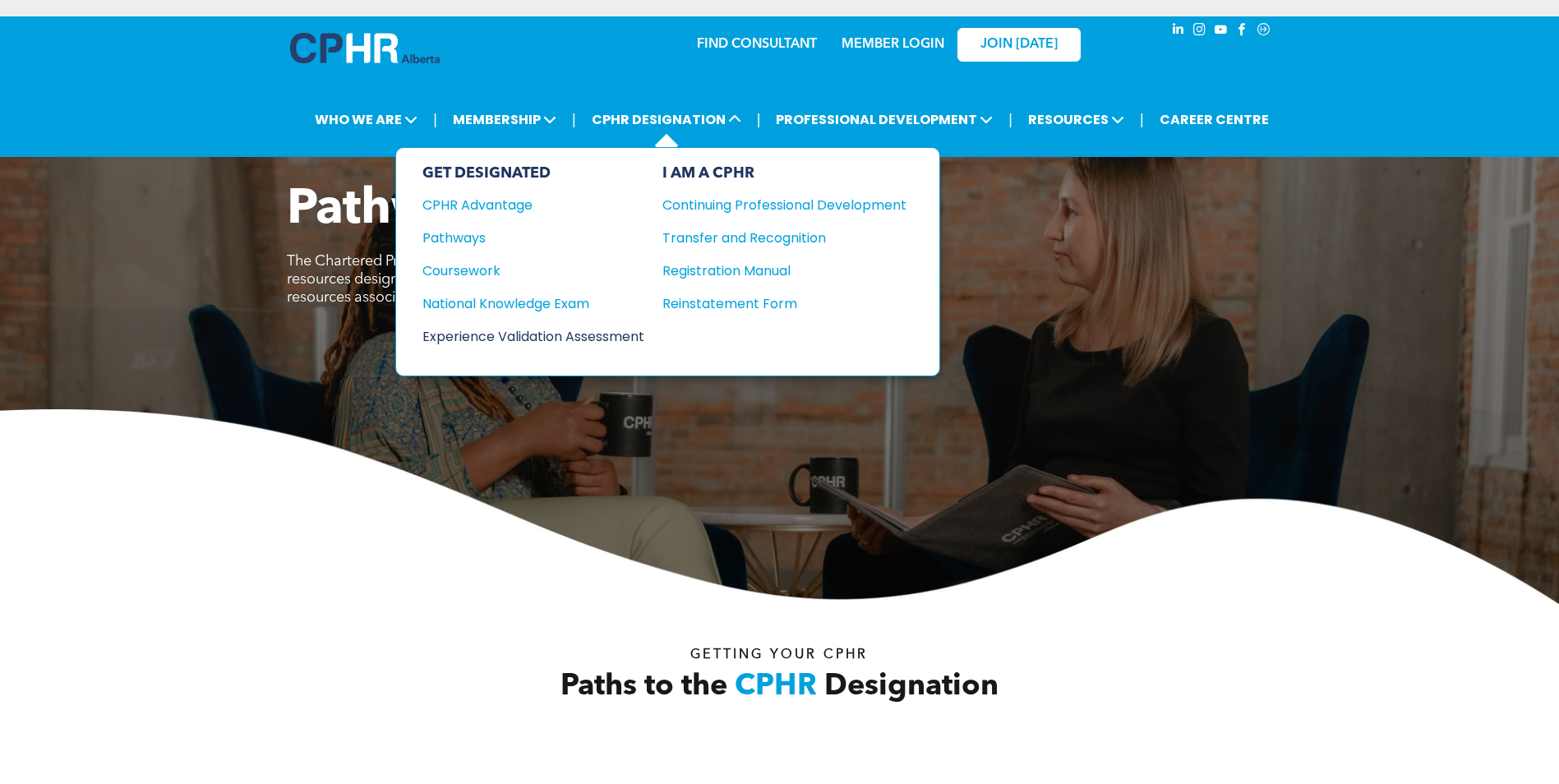
click at [579, 339] on div "Experience Validation Assessment" at bounding box center [523, 335] width 199 height 20
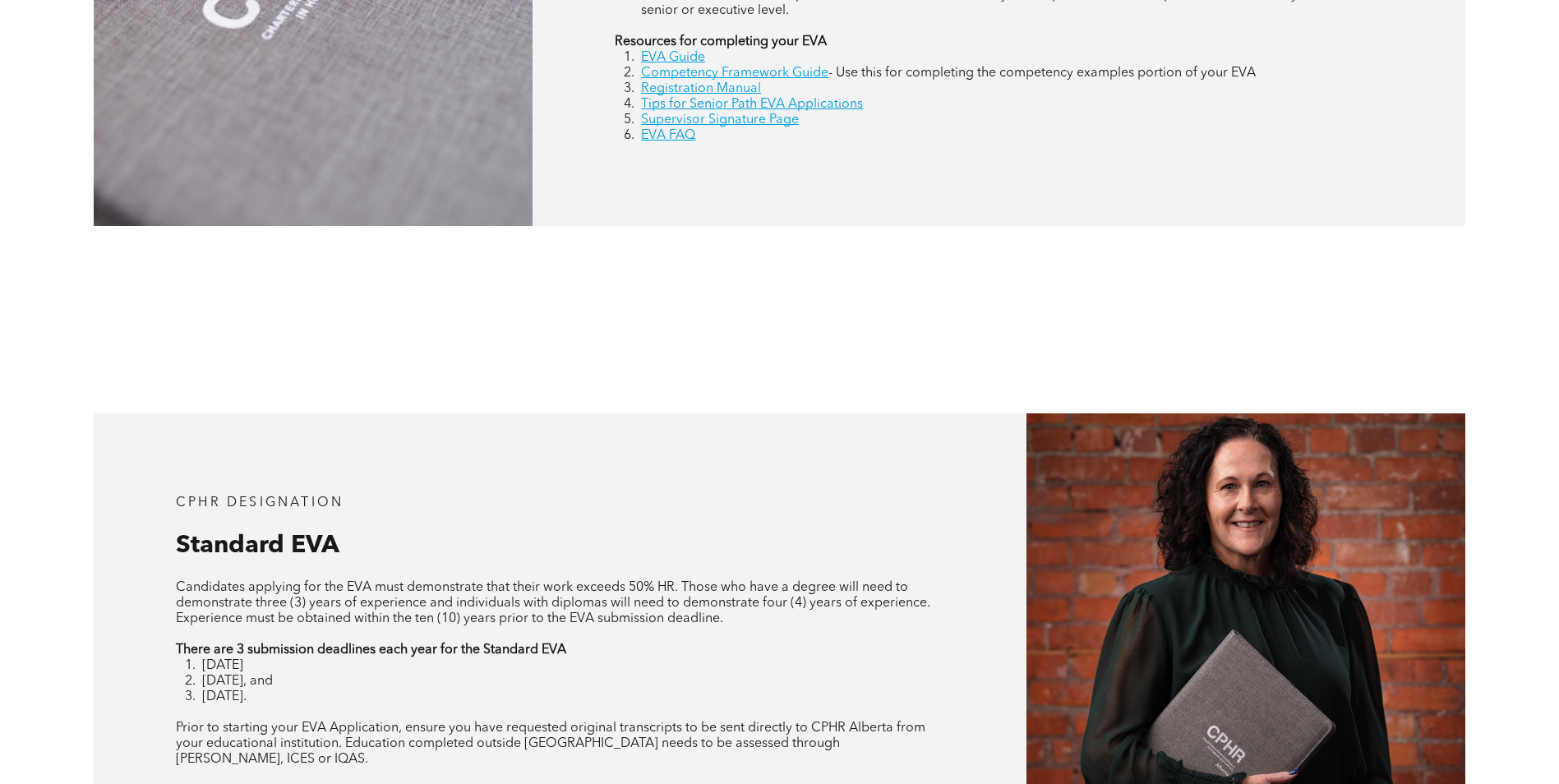
scroll to position [1315, 0]
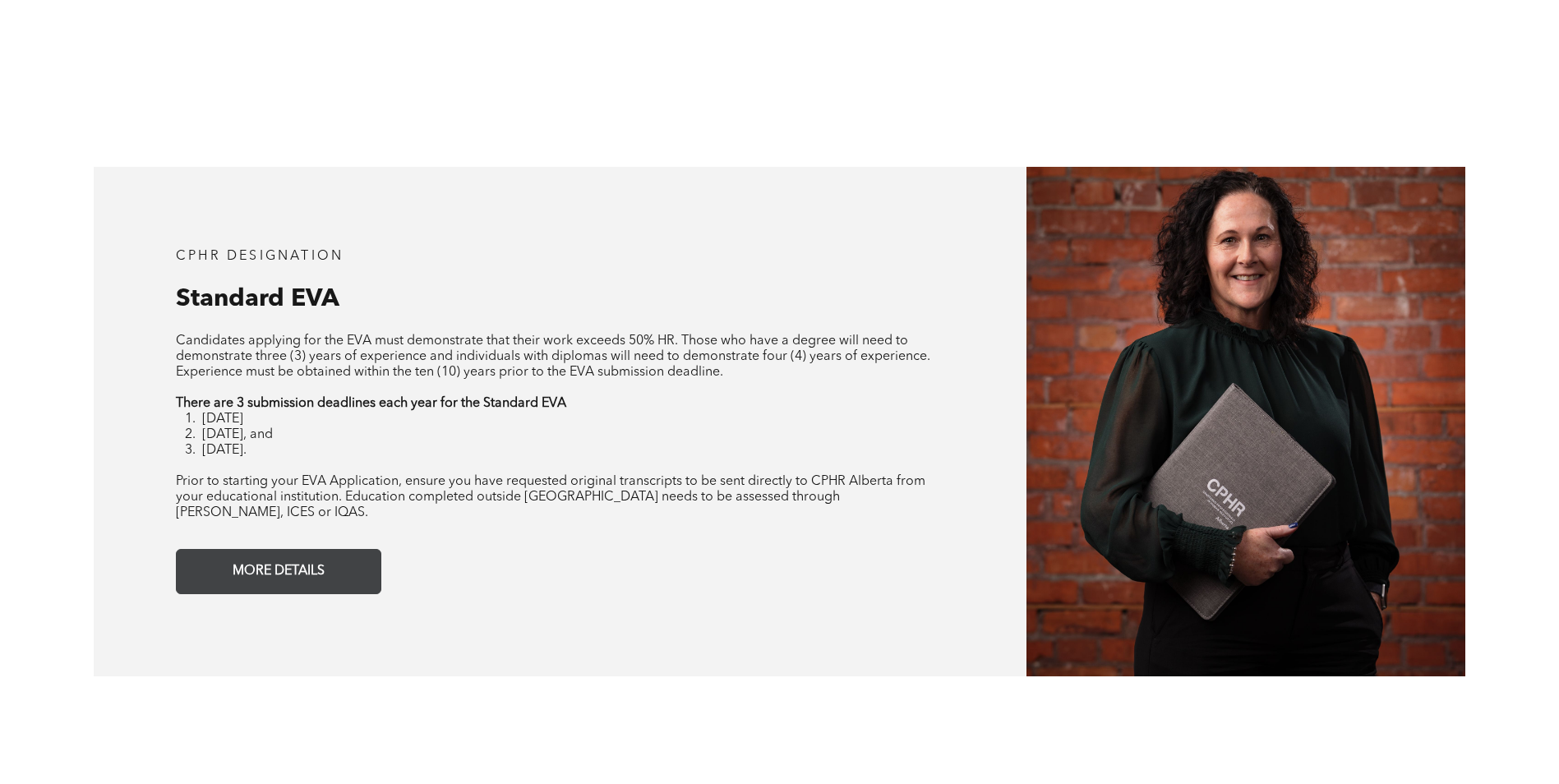
click at [322, 556] on span "MORE DETAILS" at bounding box center [279, 571] width 104 height 32
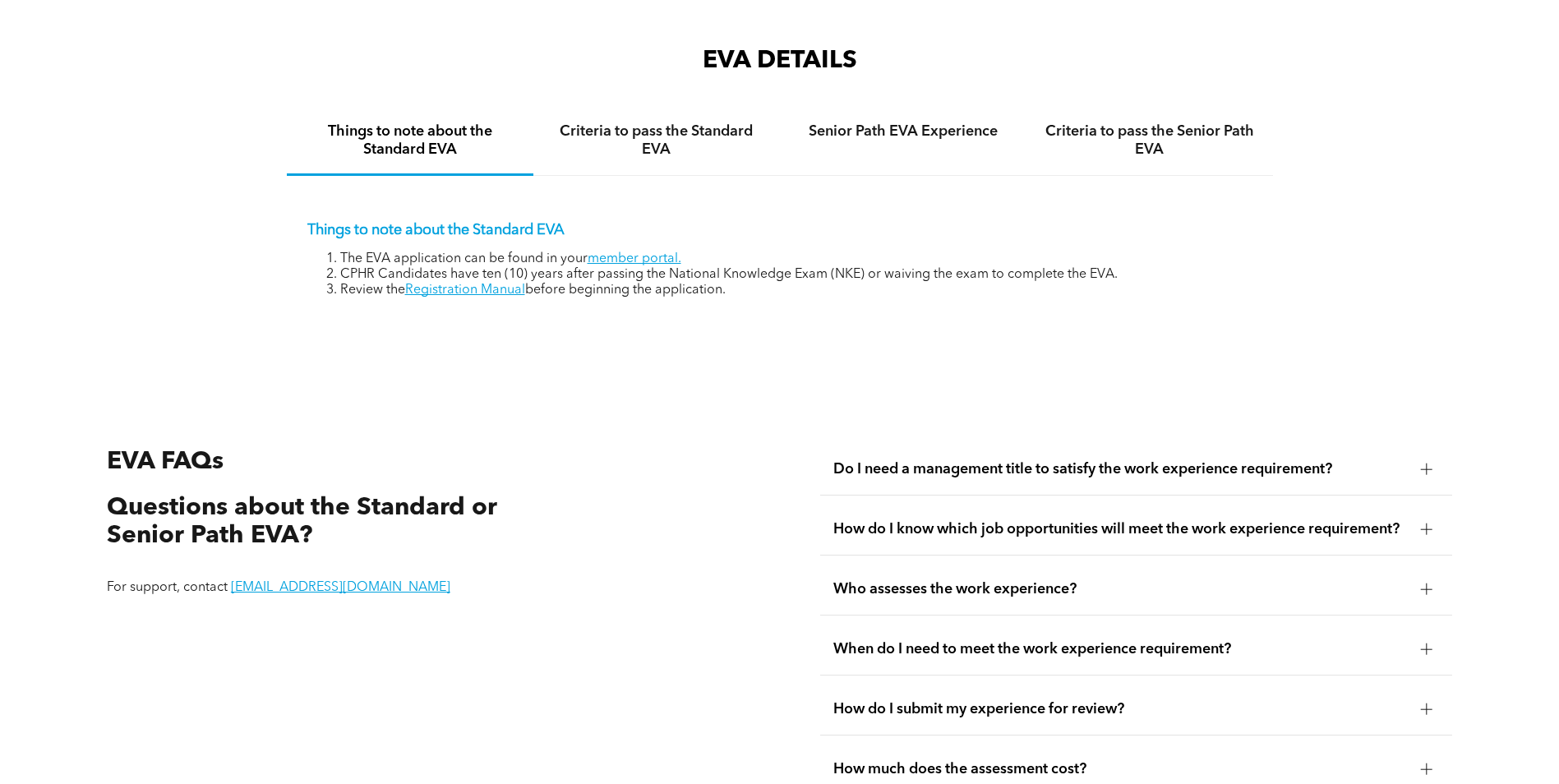
scroll to position [2751, 0]
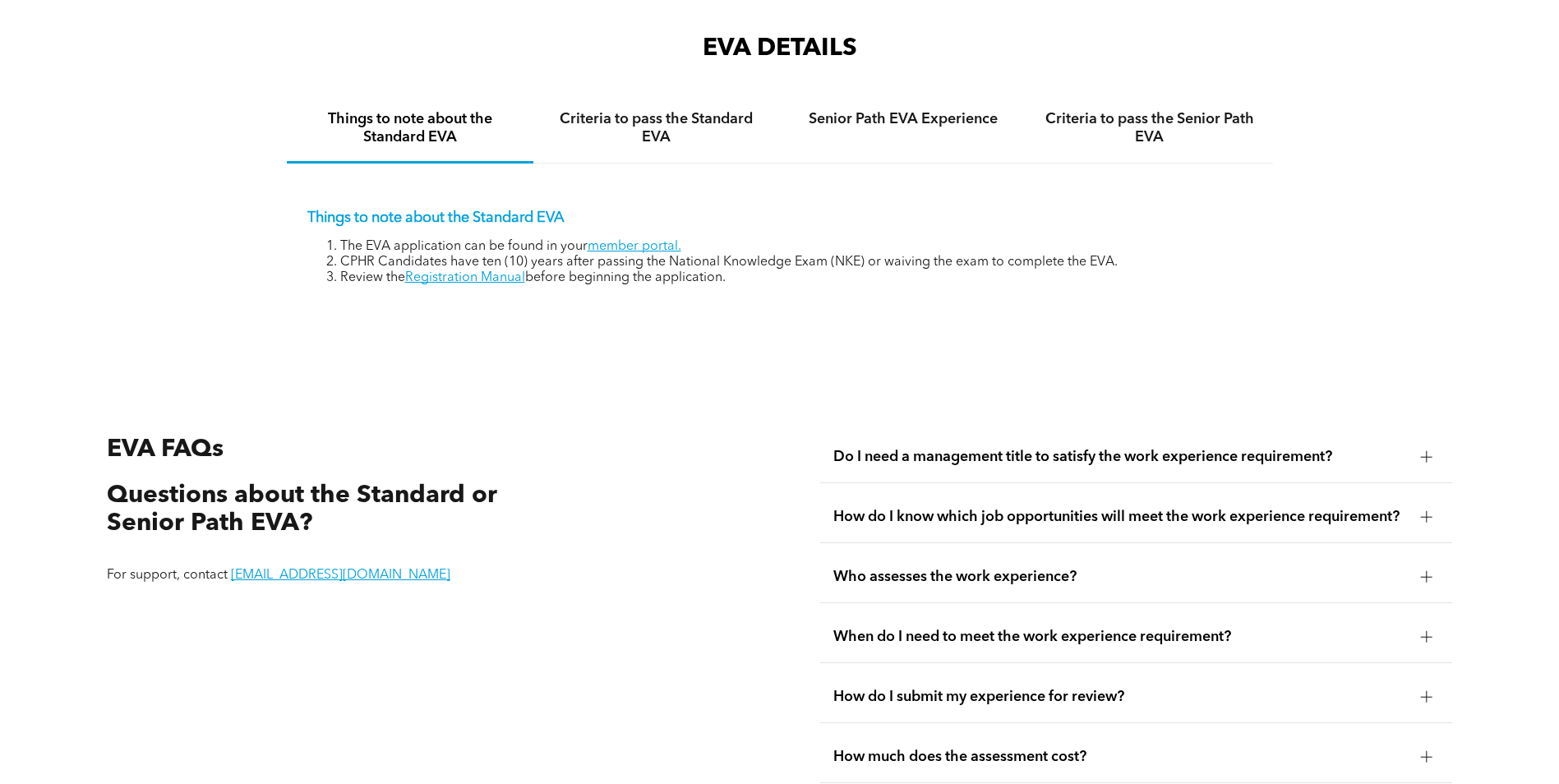
click at [1104, 448] on span "Do I need a management title to satisfy the work experience requirement?" at bounding box center [1120, 456] width 574 height 18
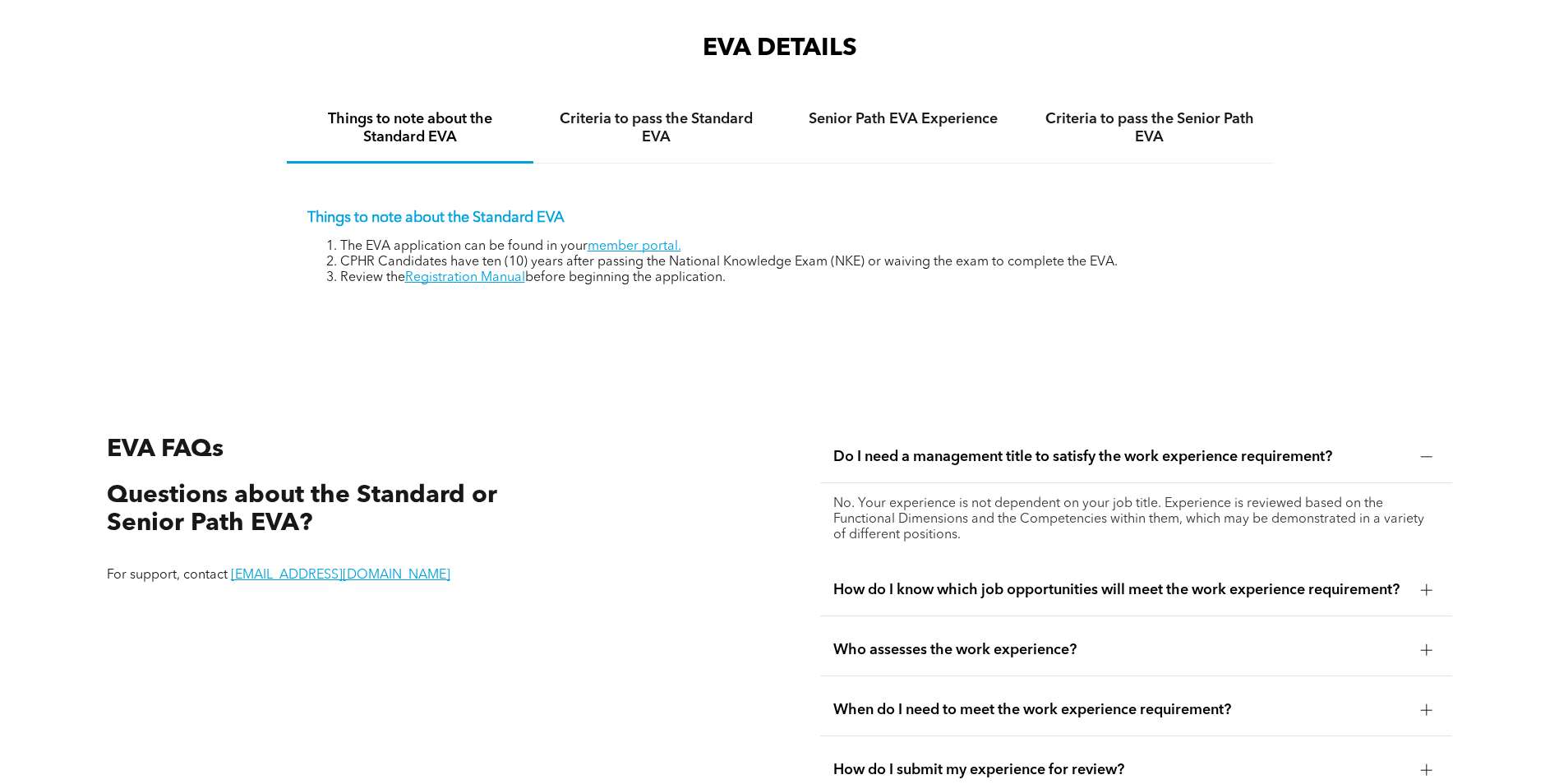
click at [1104, 448] on span "Do I need a management title to satisfy the work experience requirement?" at bounding box center [1120, 456] width 574 height 18
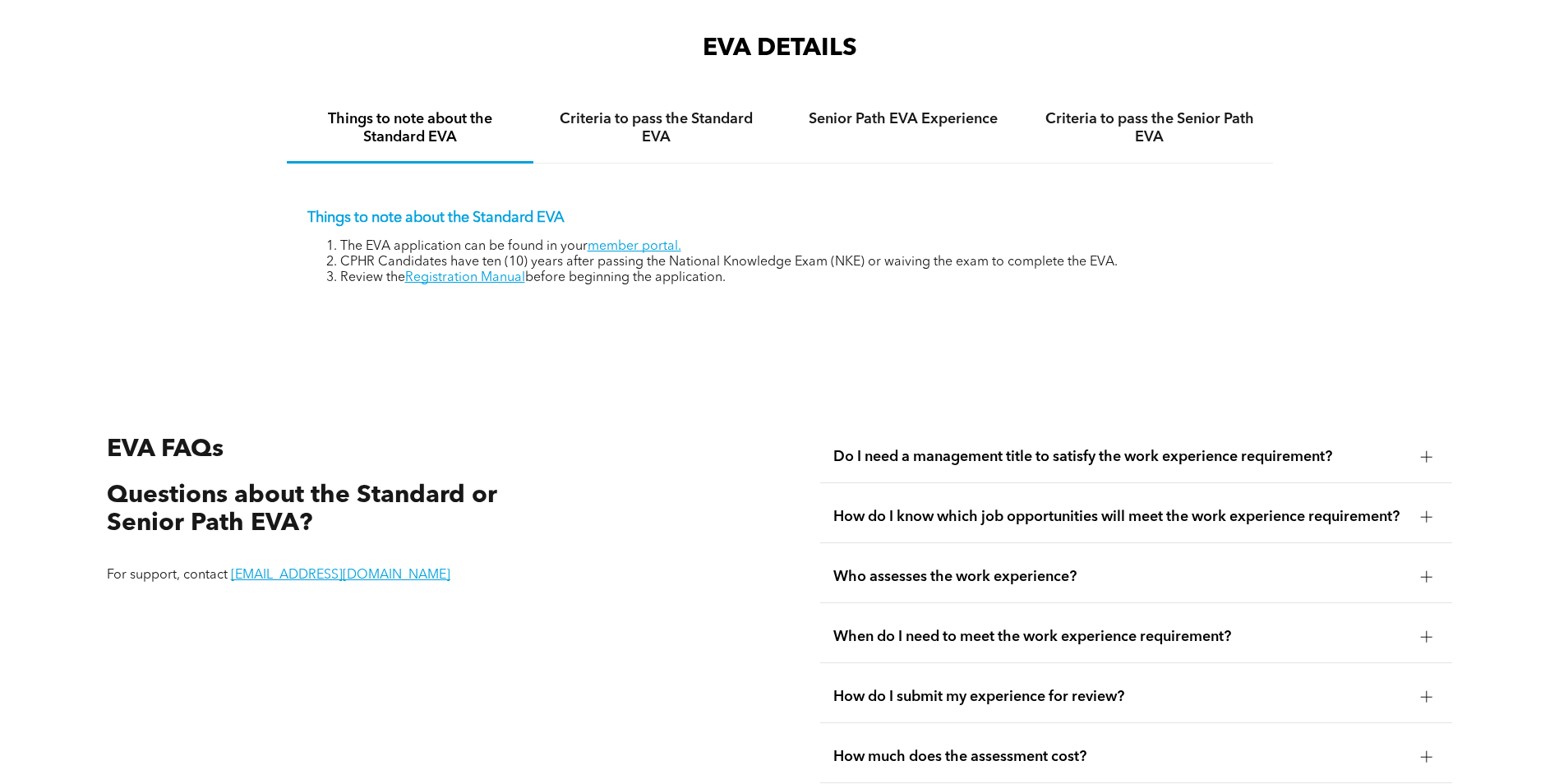
click at [1029, 512] on span "How do I know which job opportunities will meet the work experience requirement?" at bounding box center [1120, 517] width 574 height 18
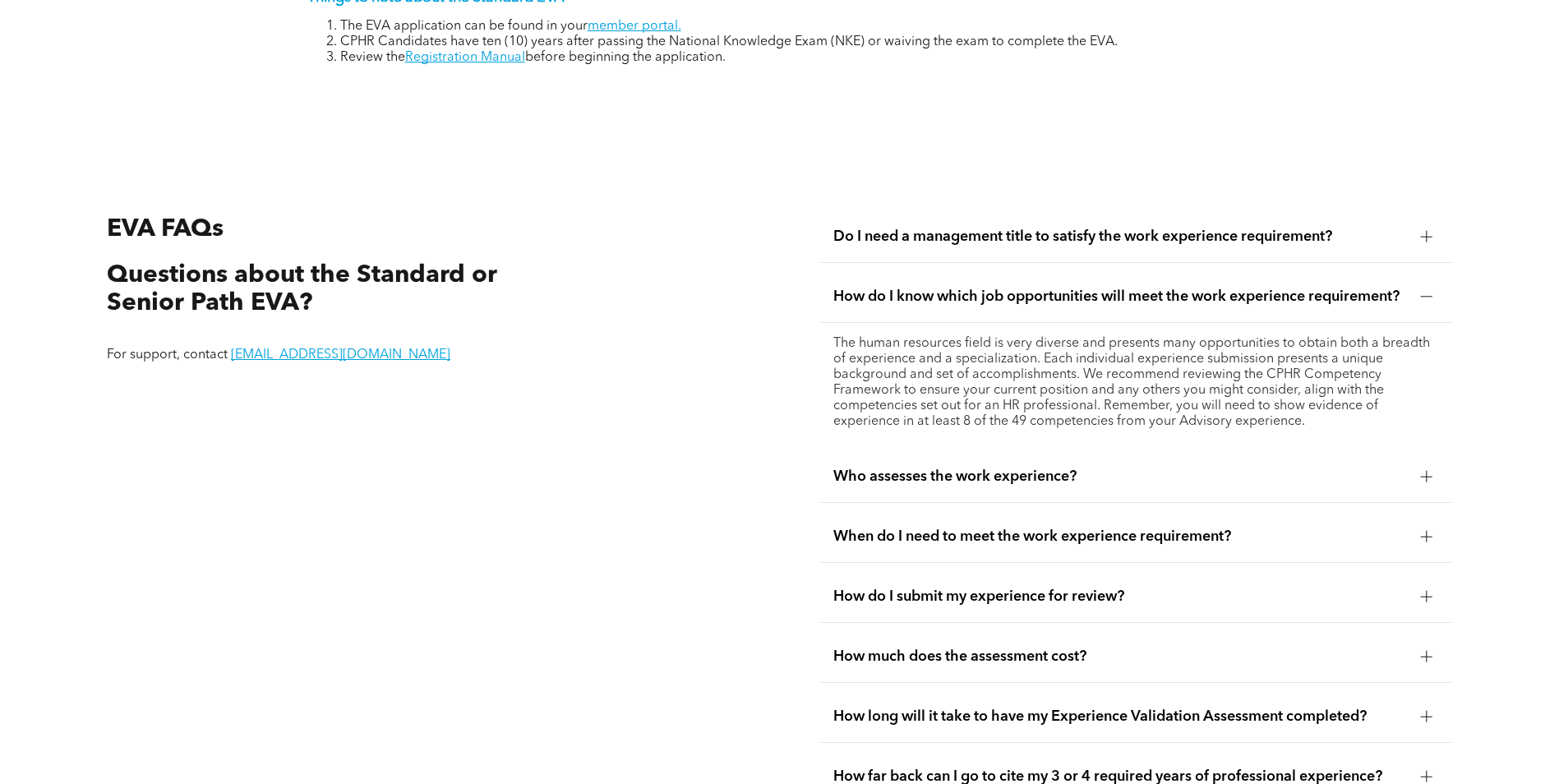
scroll to position [2997, 0]
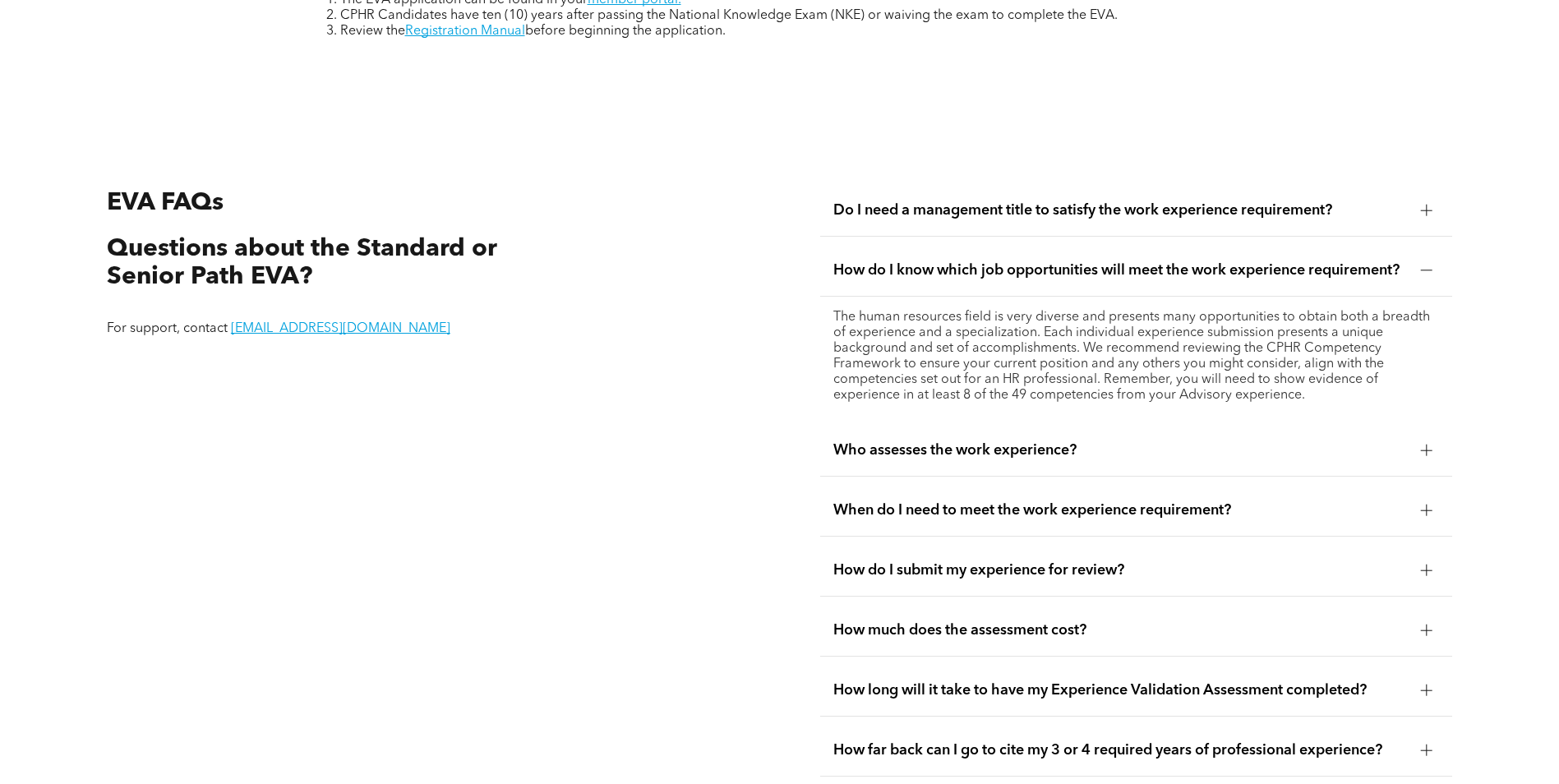
click at [1037, 447] on span "Who assesses the work experience?" at bounding box center [1120, 450] width 574 height 18
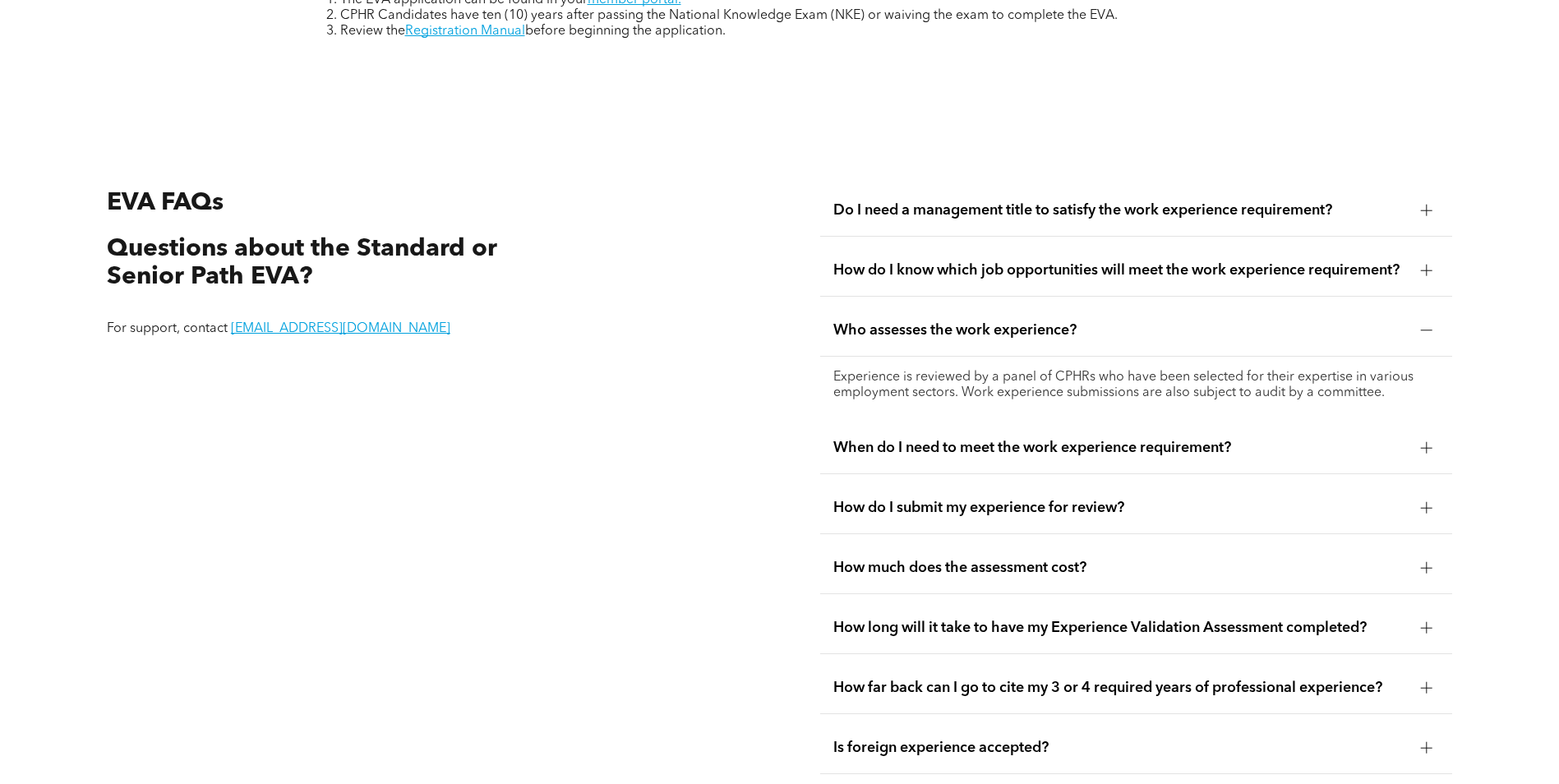
click at [1023, 439] on span "When do I need to meet the work experience requirement?" at bounding box center [1120, 448] width 574 height 18
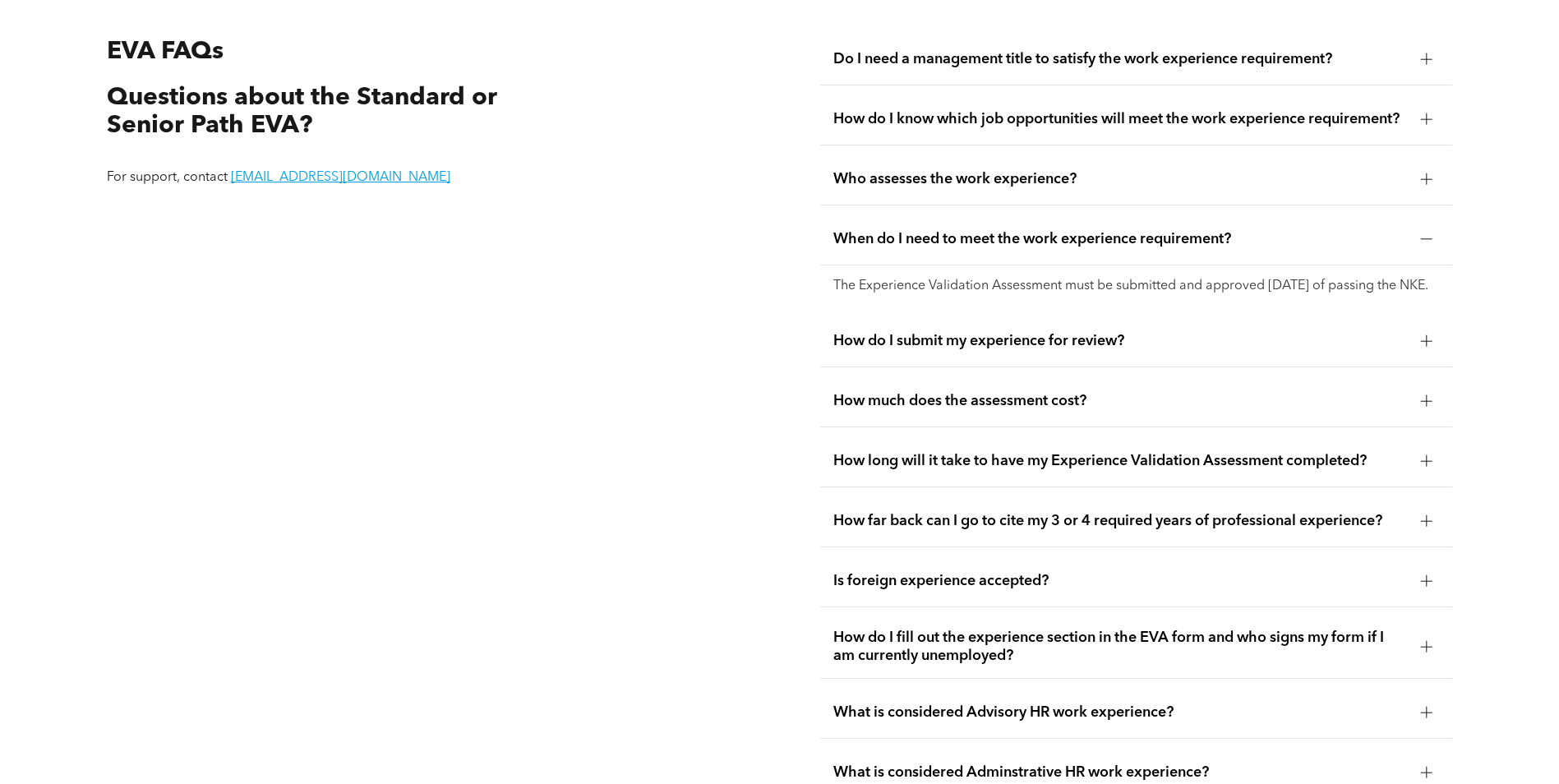
scroll to position [3161, 0]
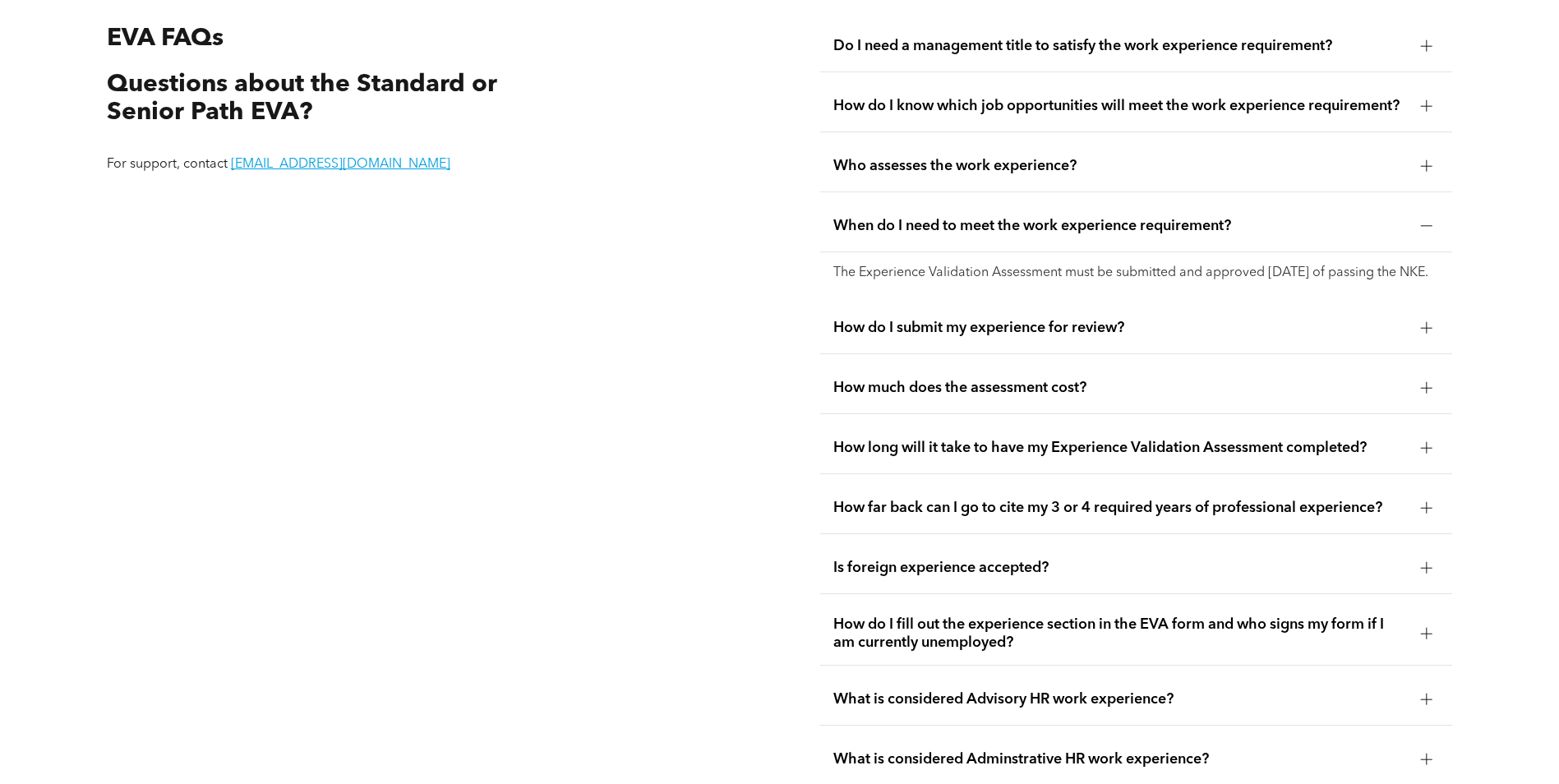
click at [1000, 337] on span "How do I submit my experience for review?" at bounding box center [1120, 328] width 574 height 18
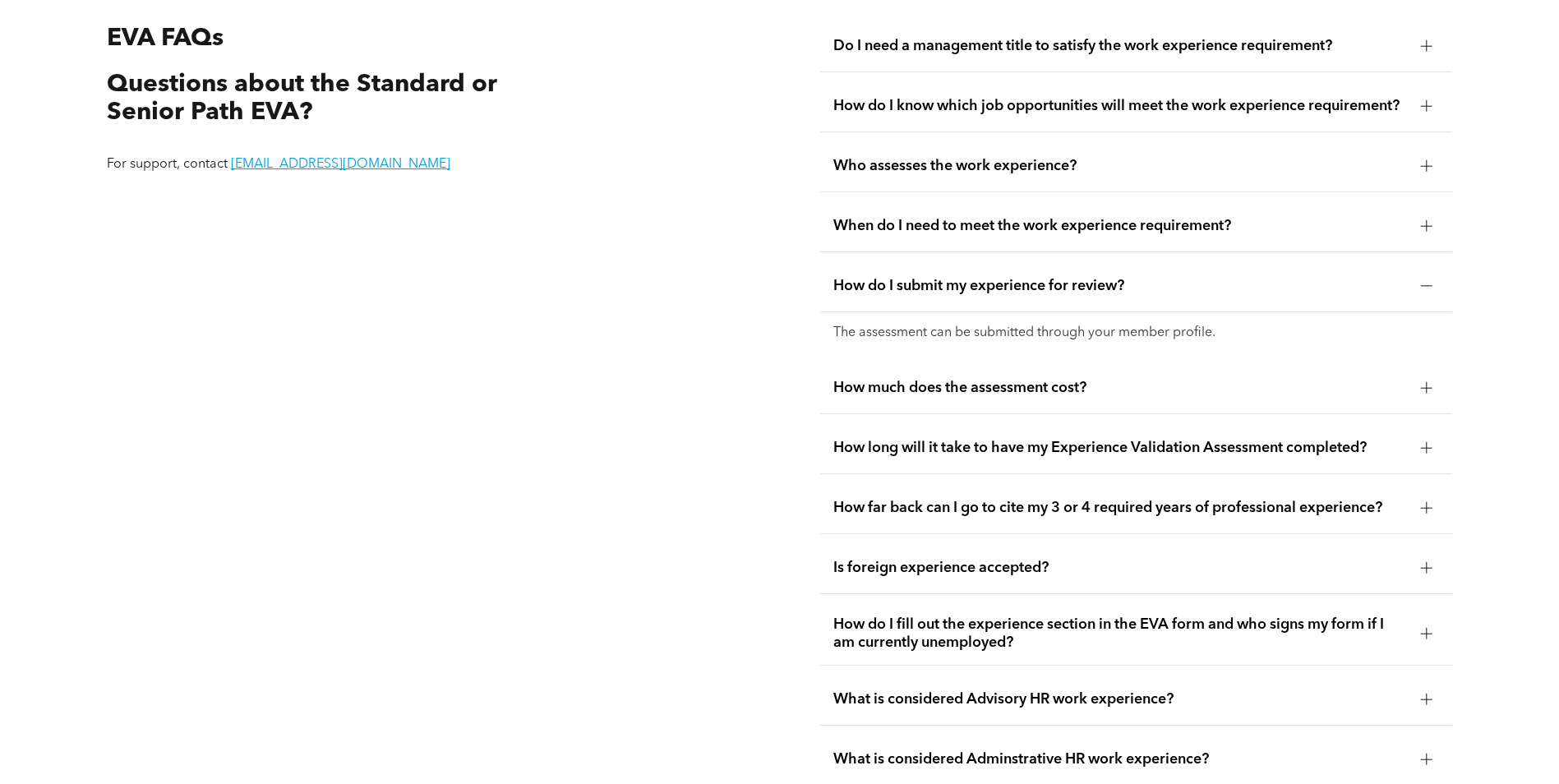
click at [994, 379] on span "How much does the assessment cost?" at bounding box center [1120, 387] width 574 height 18
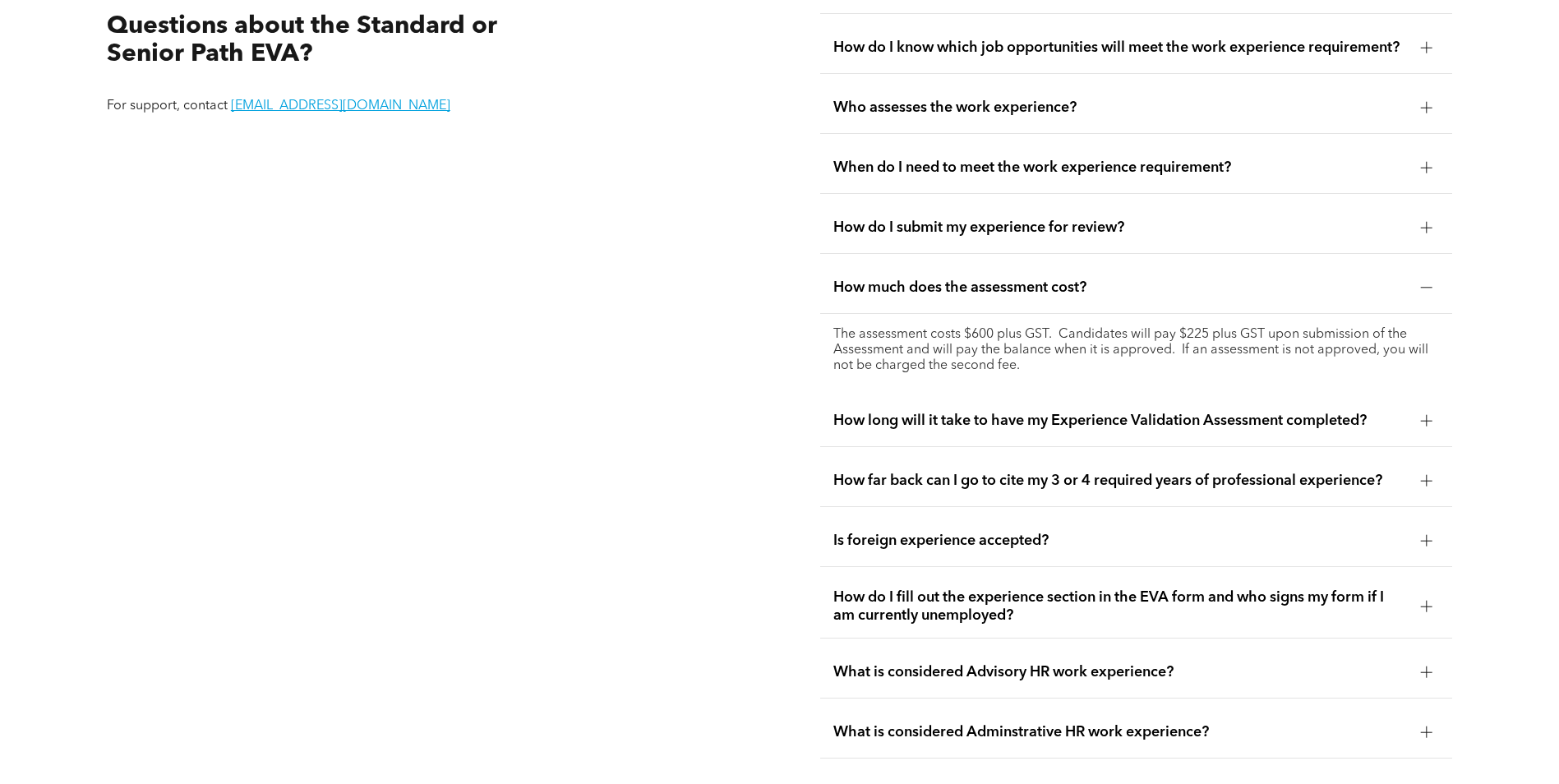
scroll to position [3243, 0]
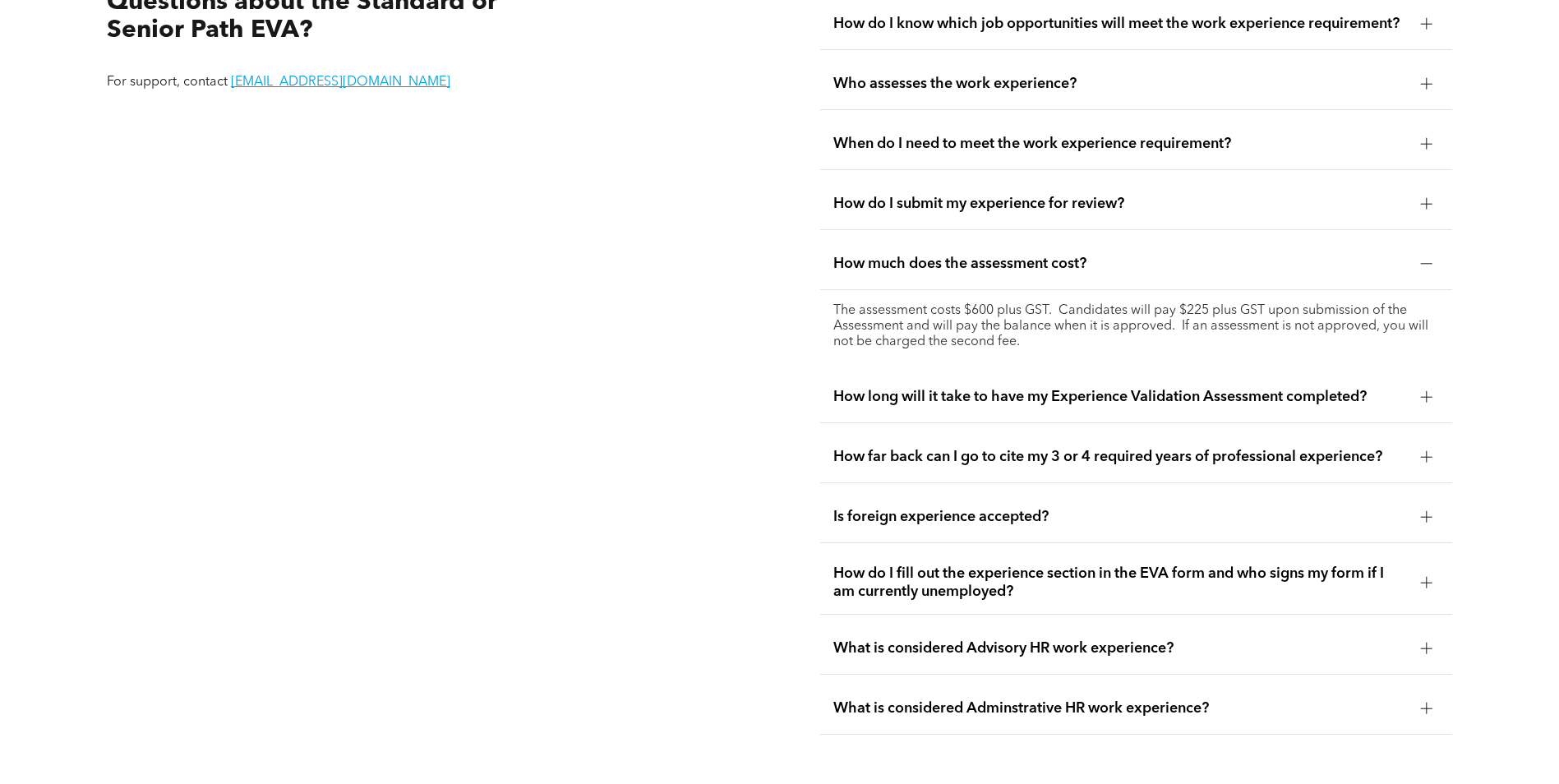
click at [1070, 391] on span "How long will it take to have my Experience Validation Assessment completed?" at bounding box center [1120, 397] width 574 height 18
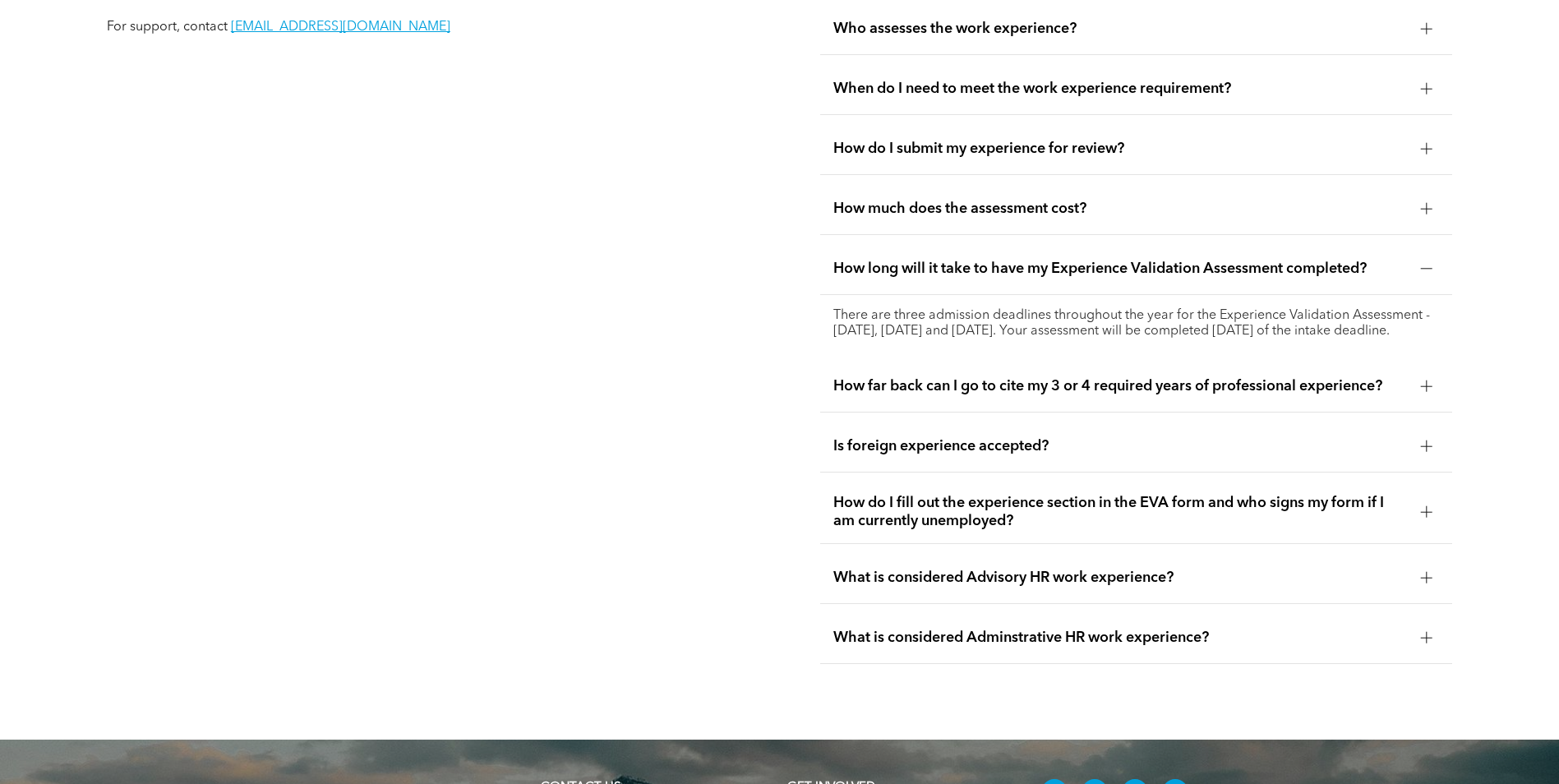
scroll to position [3326, 0]
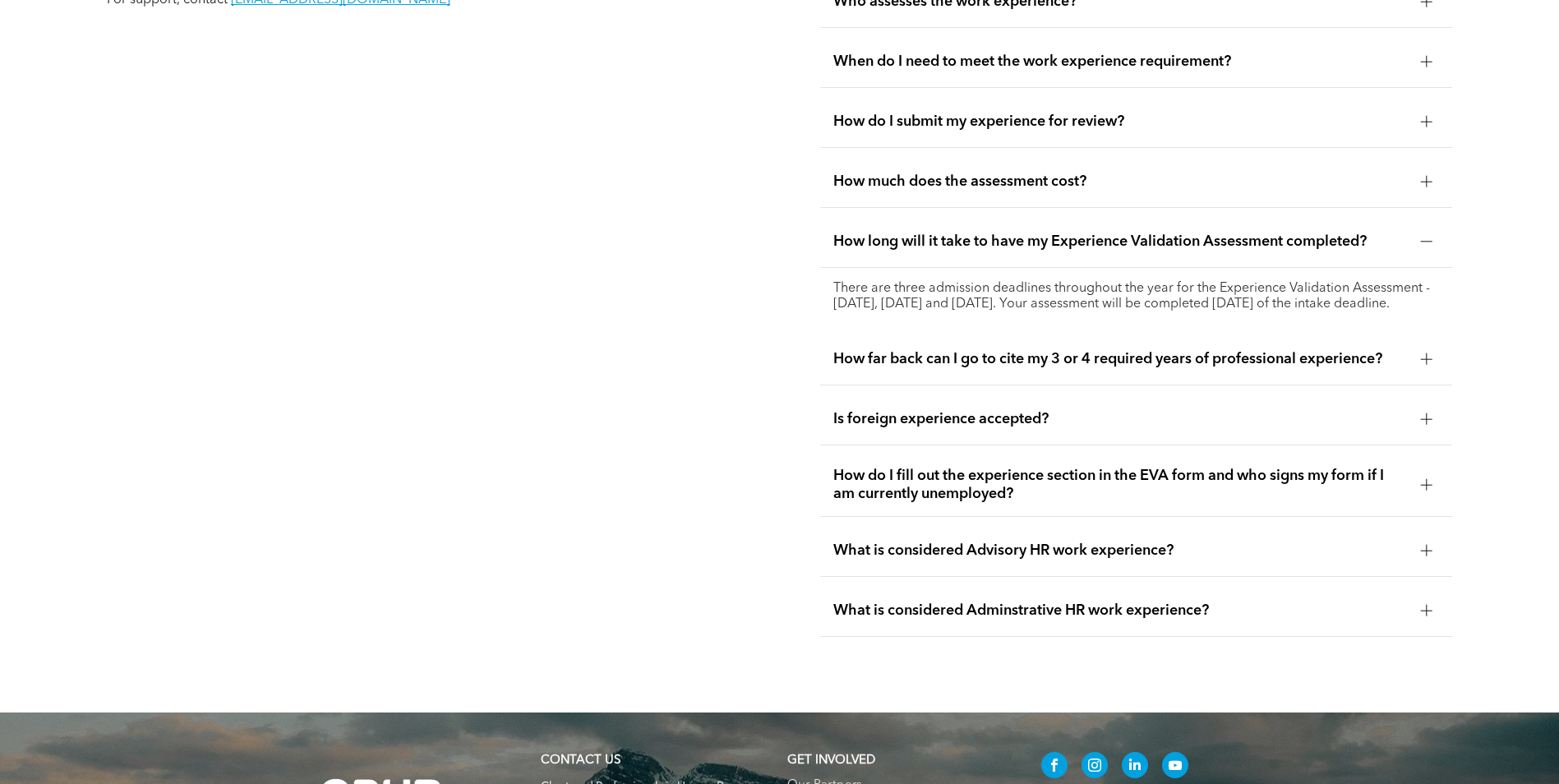
click at [1063, 378] on div "How far back can I go to cite my 3 or 4 required years of professional experien…" at bounding box center [1136, 359] width 632 height 52
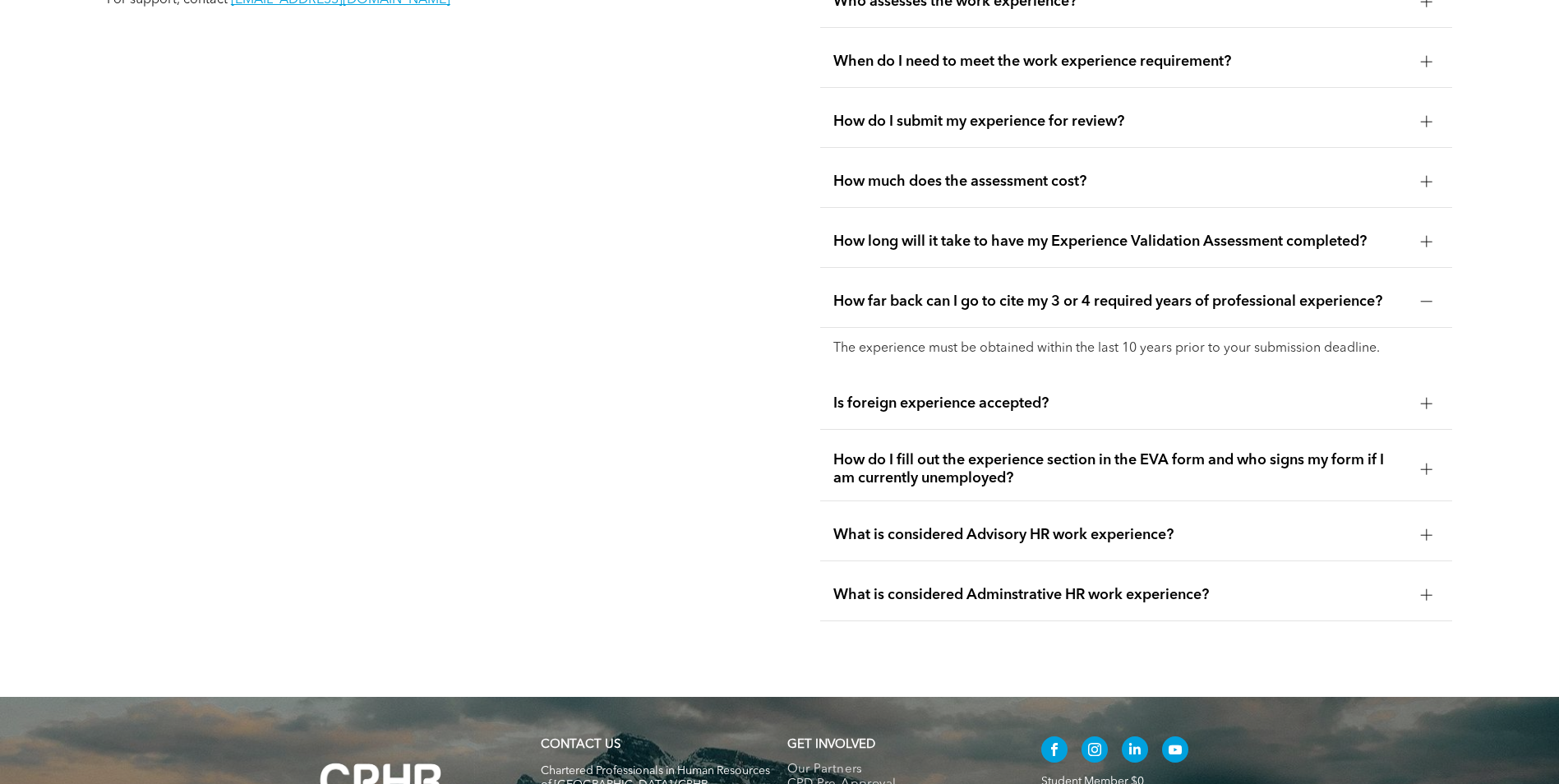
click at [1044, 395] on span "Is foreign experience accepted?" at bounding box center [1120, 404] width 574 height 18
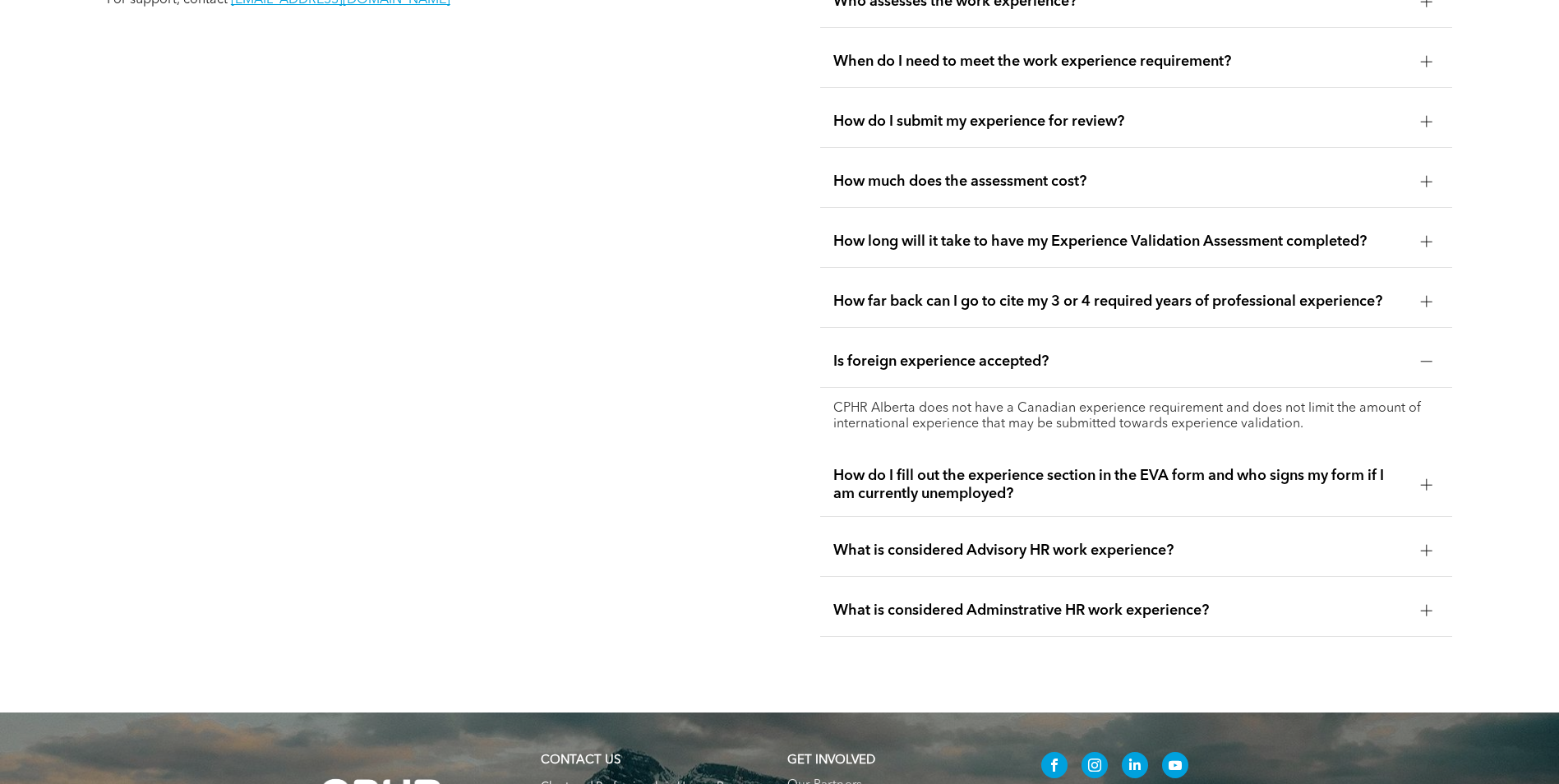
click at [1014, 467] on span "How do I fill out the experience section in the EVA form and who signs my form …" at bounding box center [1120, 485] width 574 height 36
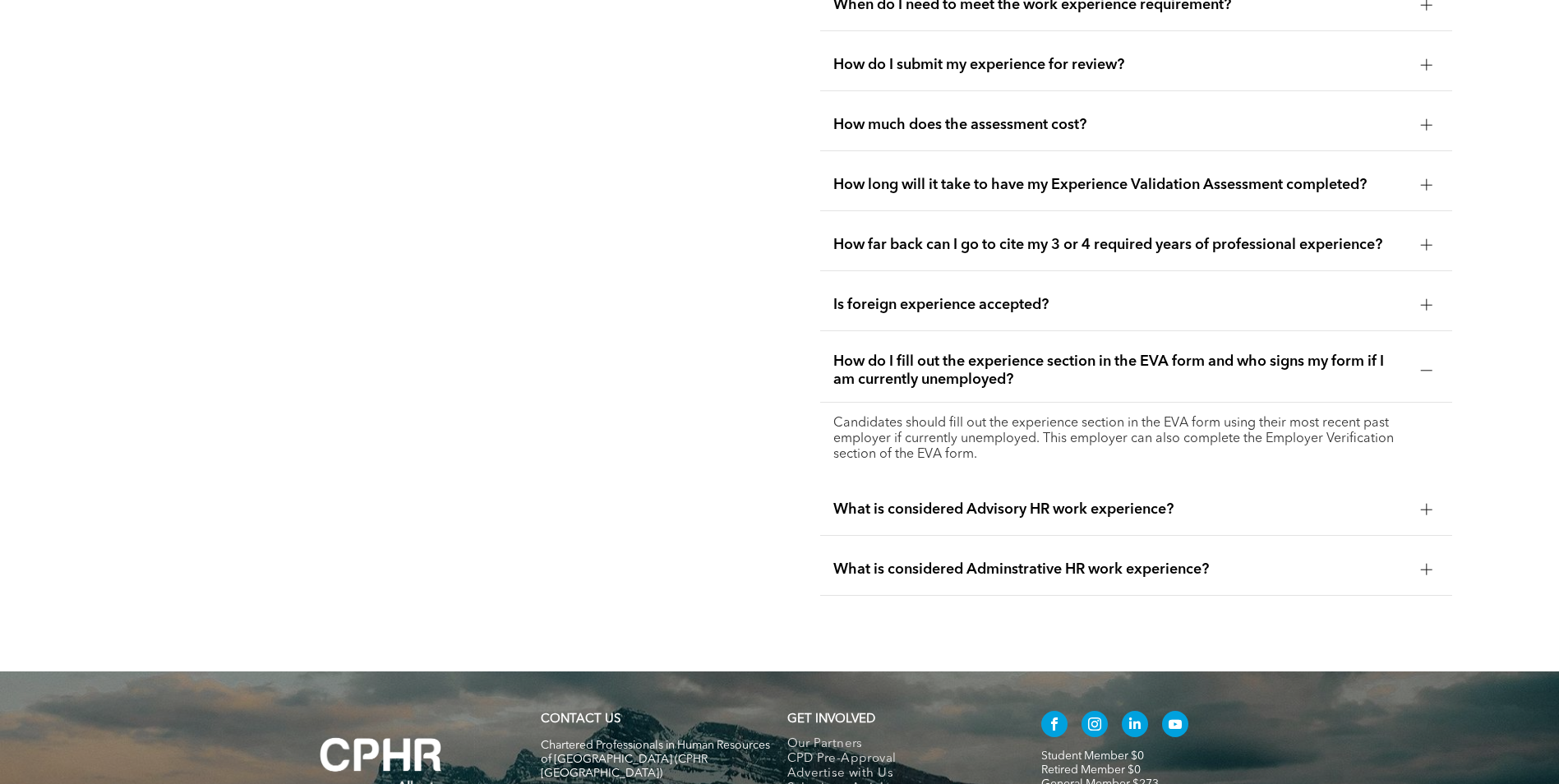
scroll to position [3407, 0]
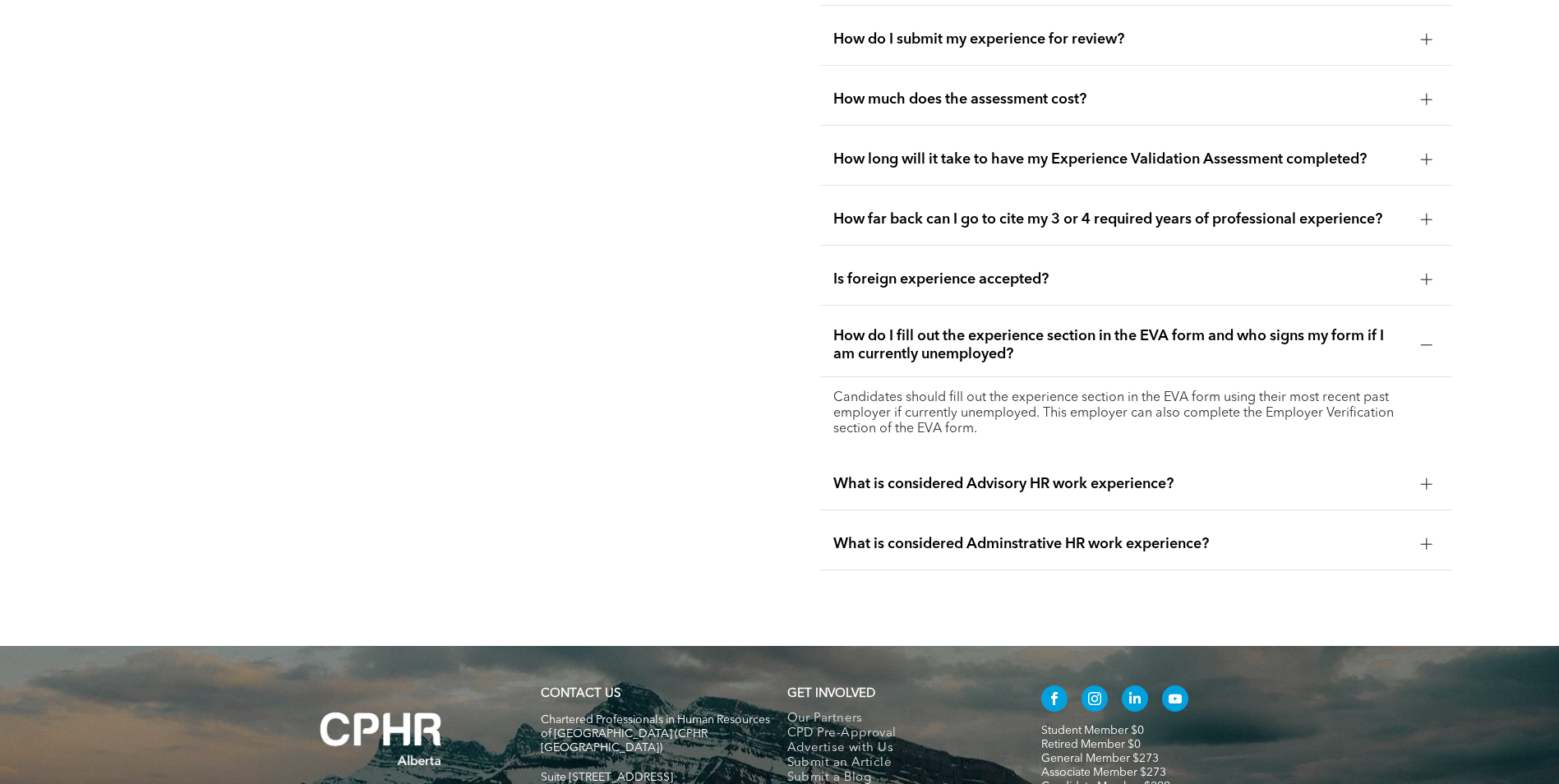
click at [1012, 463] on div "What is considered Advisory HR work experience?" at bounding box center [1136, 484] width 632 height 52
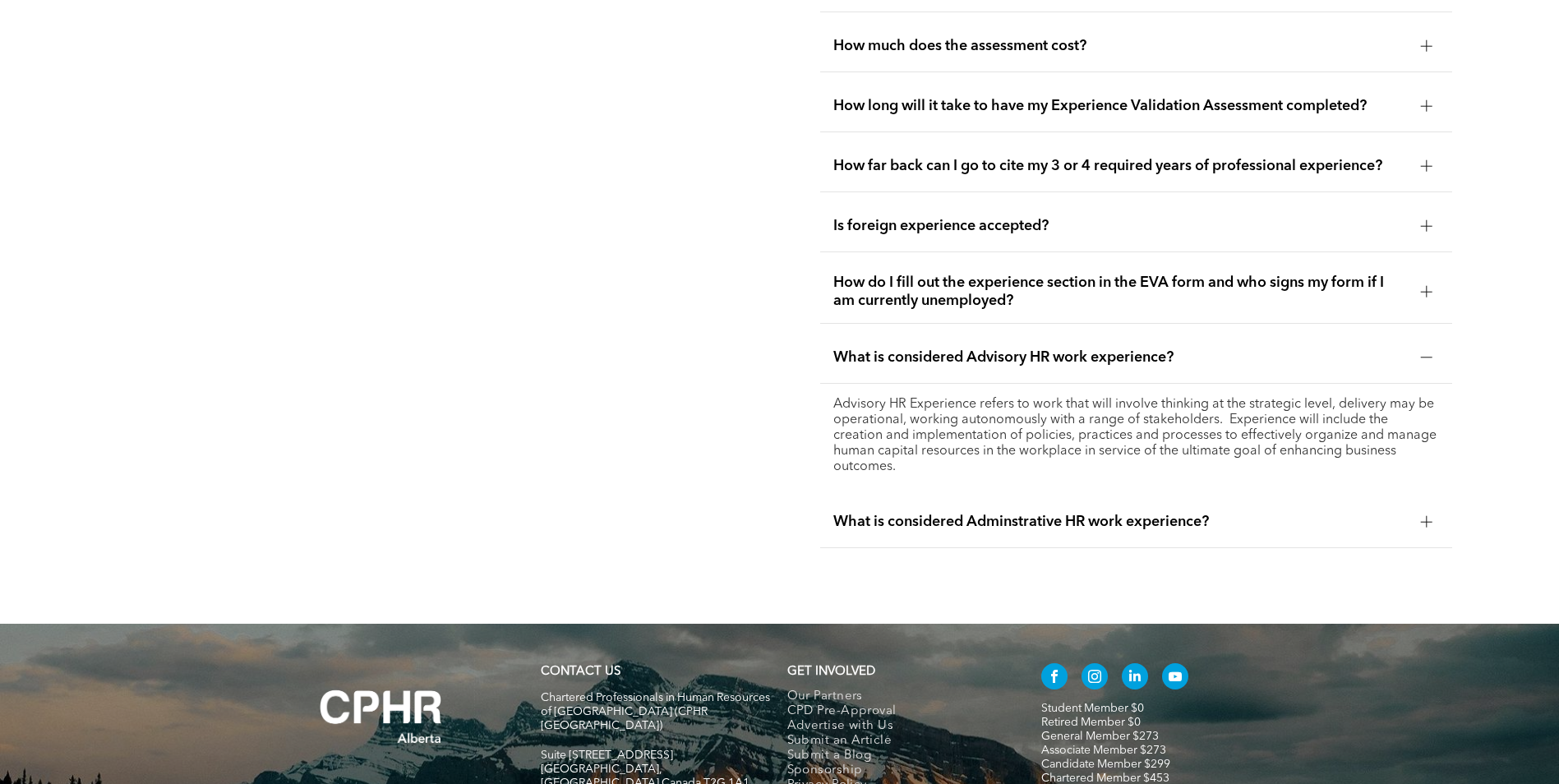
scroll to position [3490, 0]
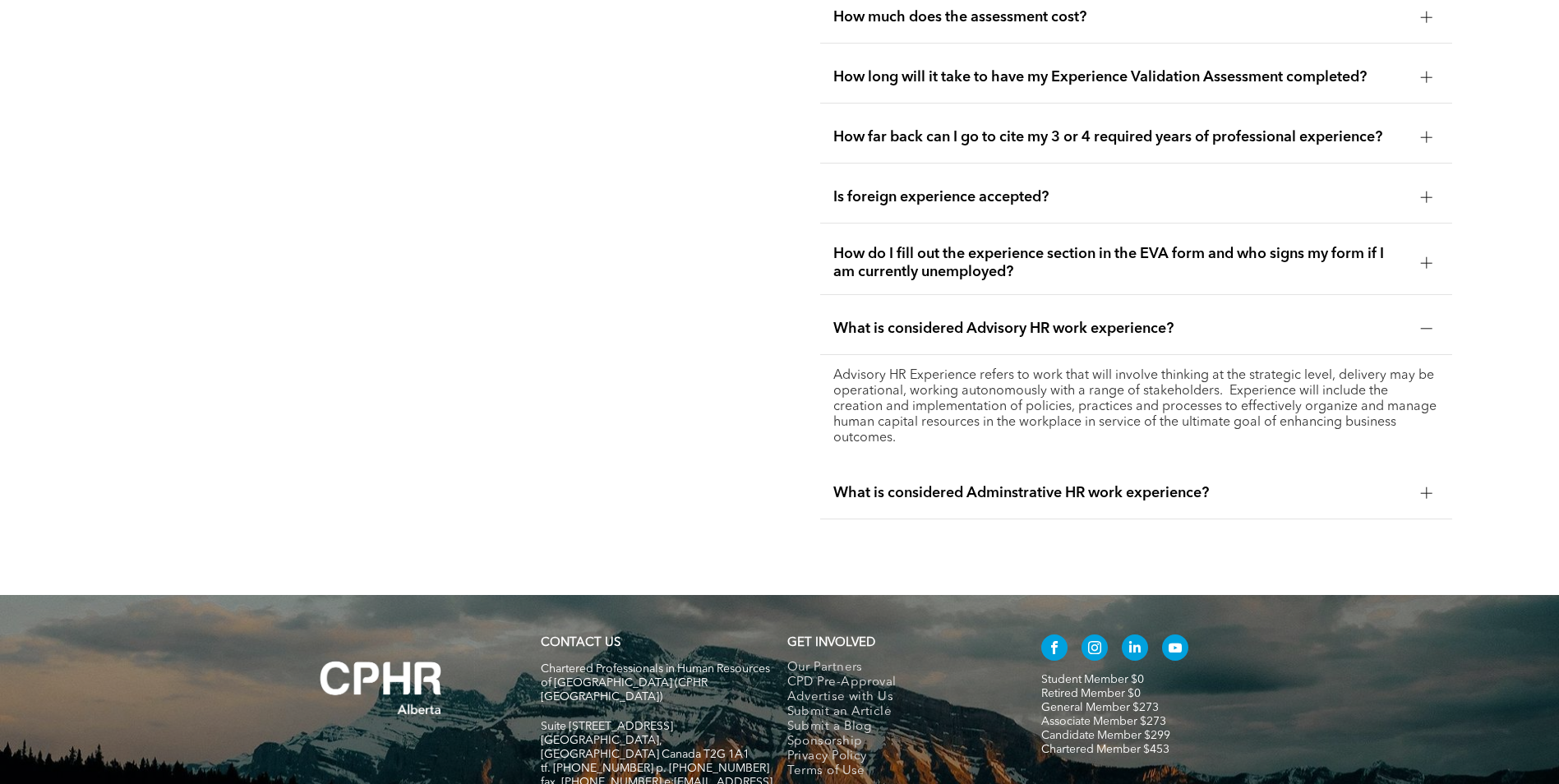
click at [1092, 489] on span "What is considered Adminstrative HR work experience?" at bounding box center [1120, 493] width 574 height 18
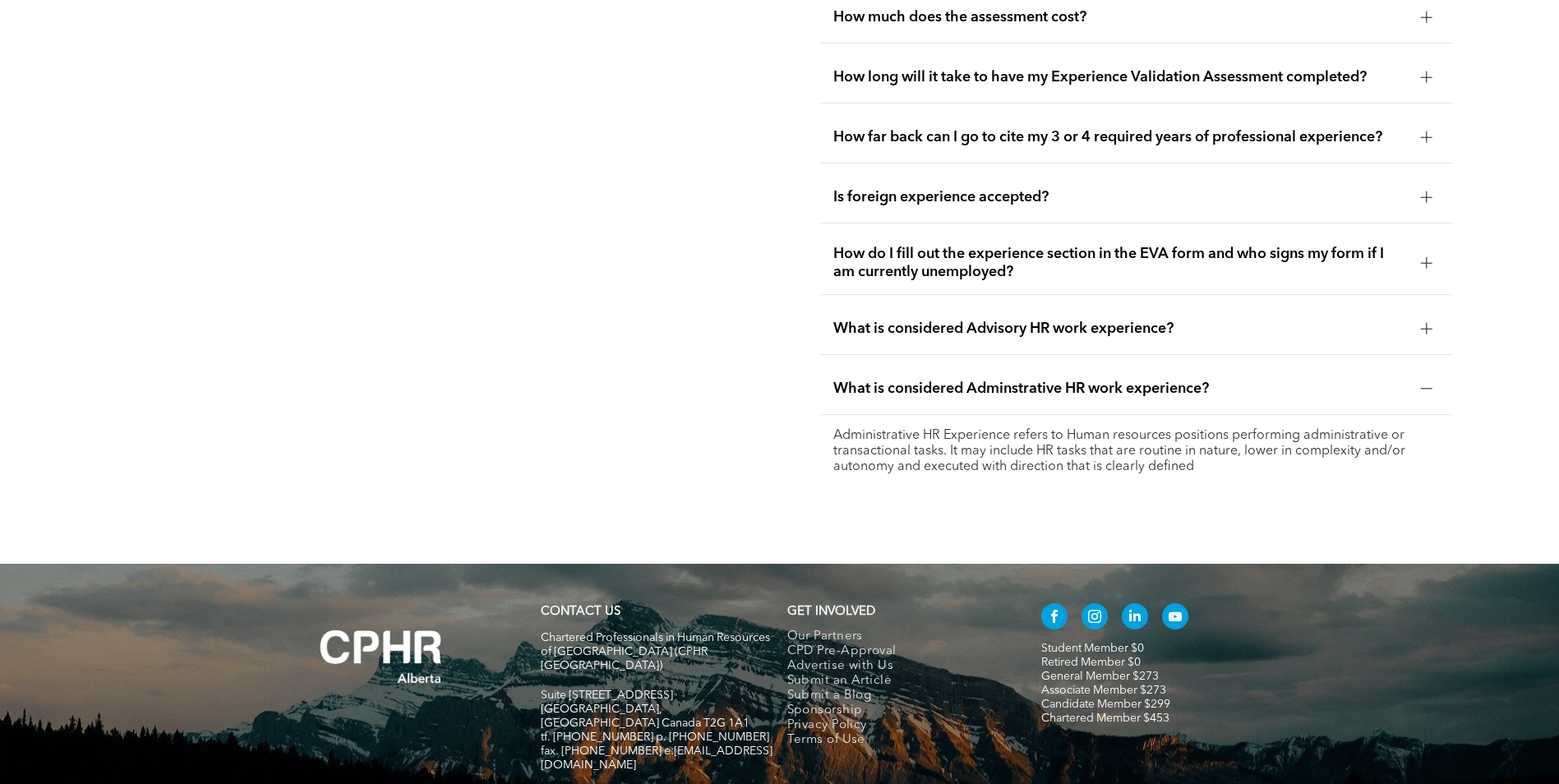
click at [1121, 380] on span "What is considered Adminstrative HR work experience?" at bounding box center [1120, 388] width 574 height 18
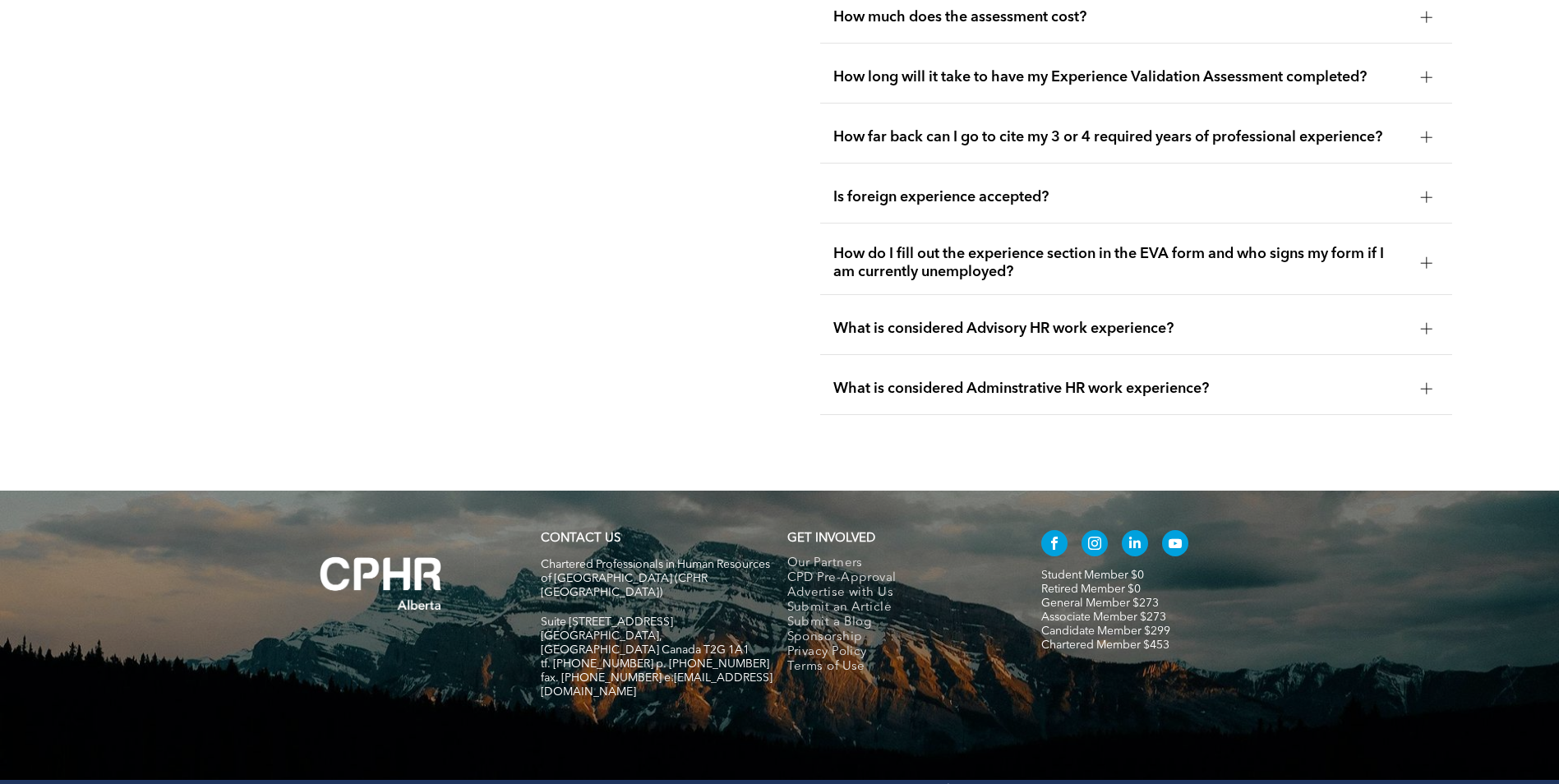
click at [1120, 380] on span "What is considered Adminstrative HR work experience?" at bounding box center [1120, 388] width 574 height 18
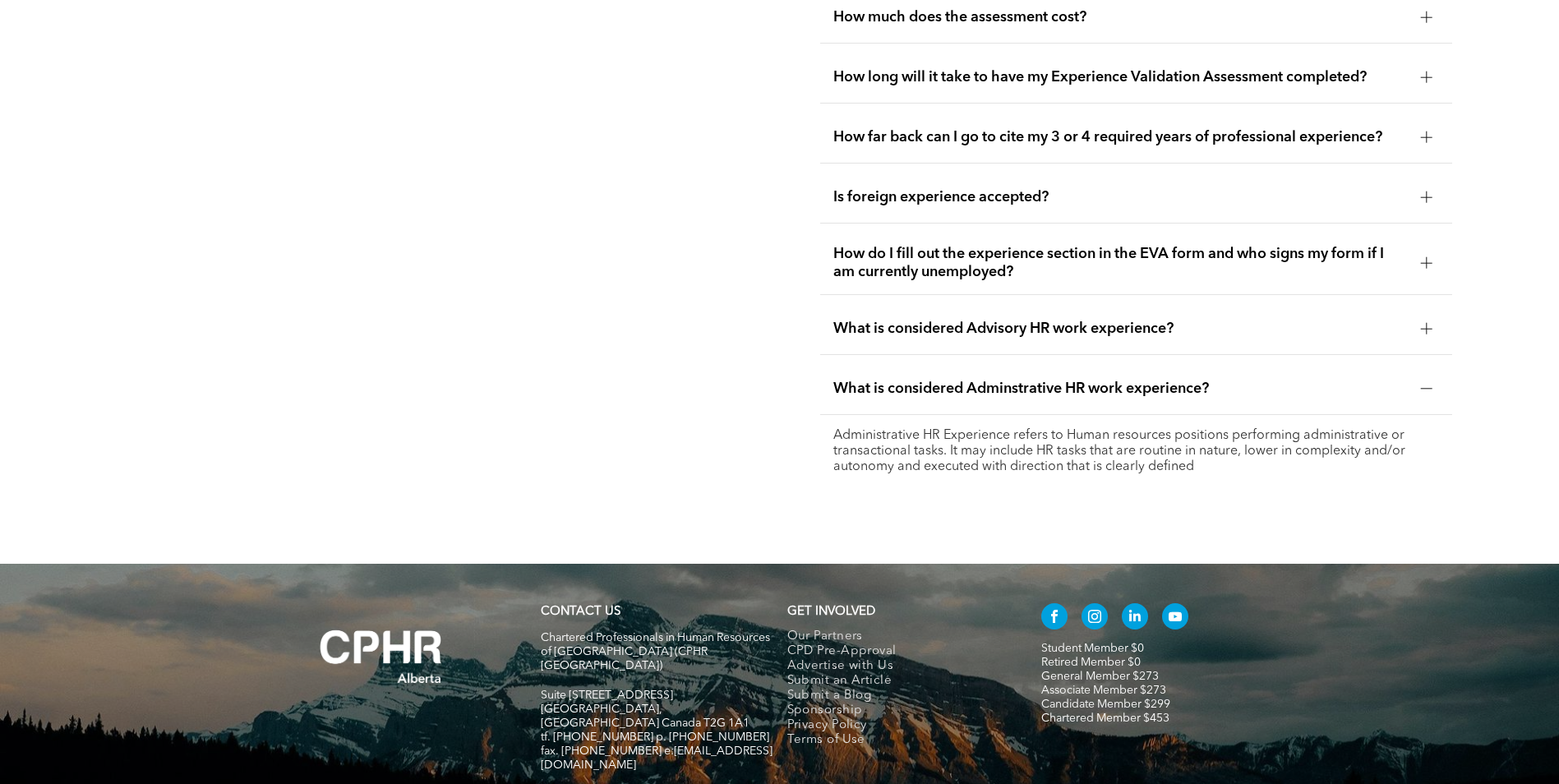
click at [1122, 331] on div "What is considered Advisory HR work experience?" at bounding box center [1136, 329] width 632 height 52
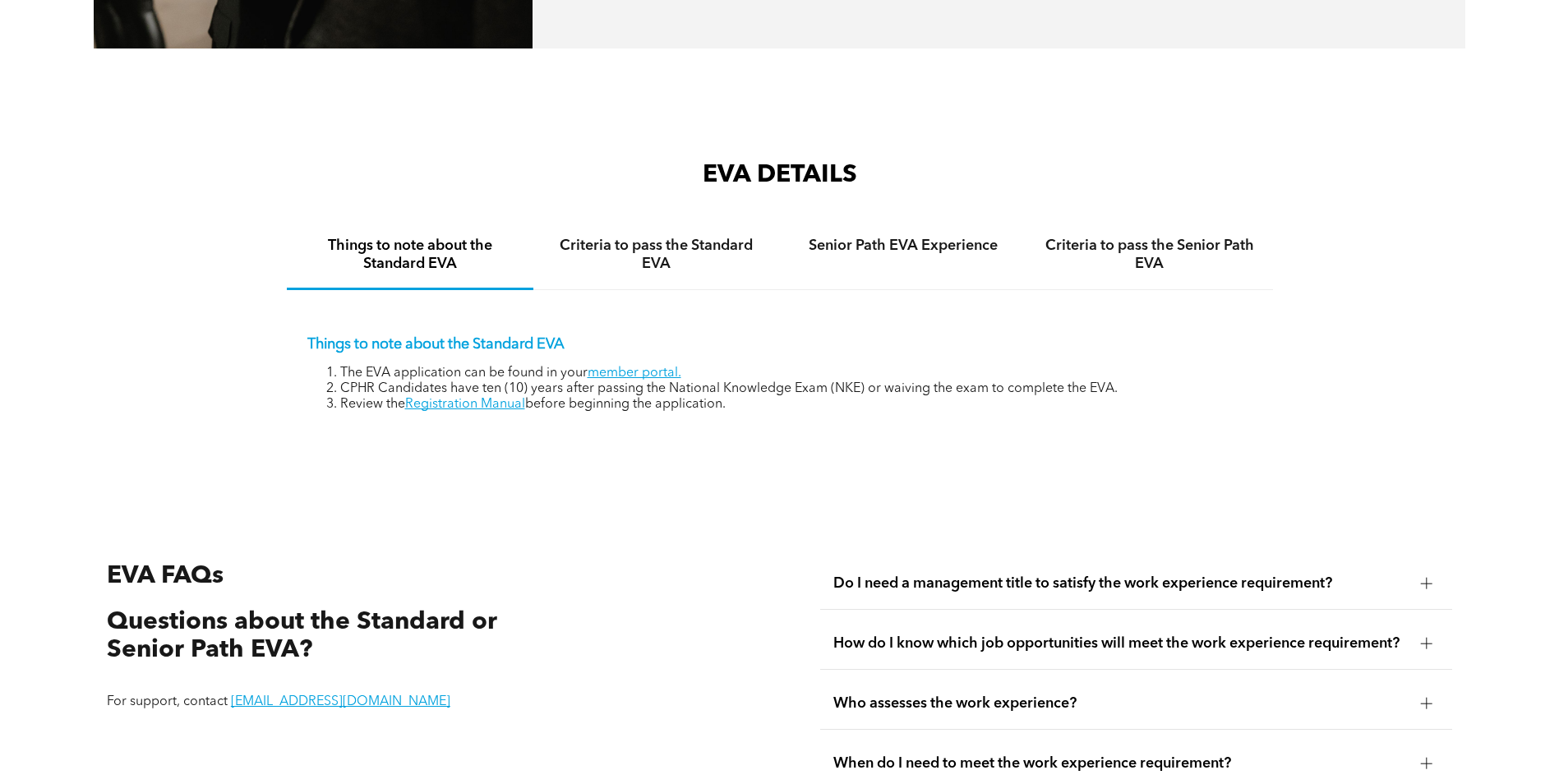
scroll to position [2622, 0]
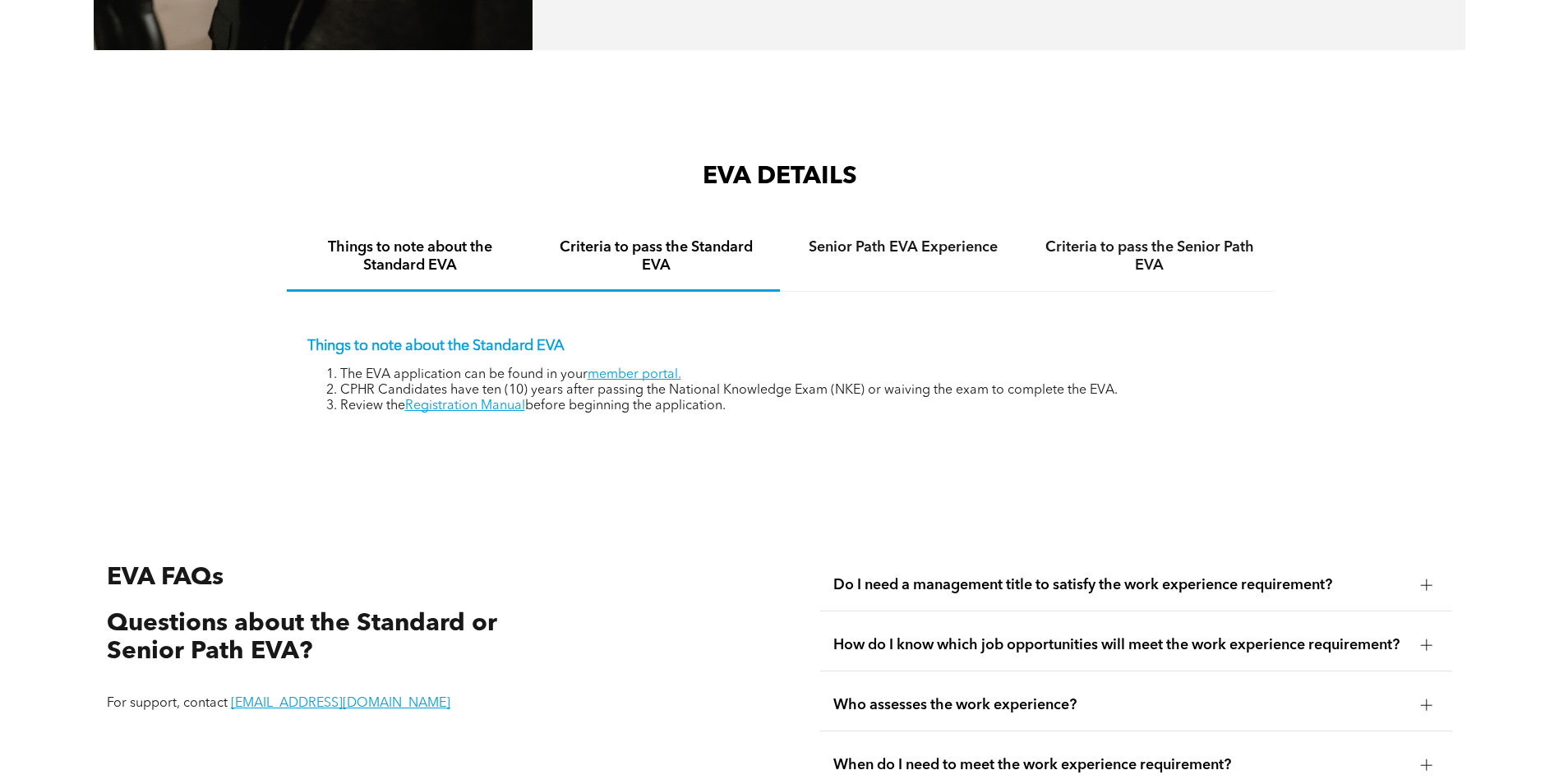
click at [688, 239] on h4 "Criteria to pass the Standard EVA" at bounding box center [657, 257] width 217 height 36
